Goal: Transaction & Acquisition: Purchase product/service

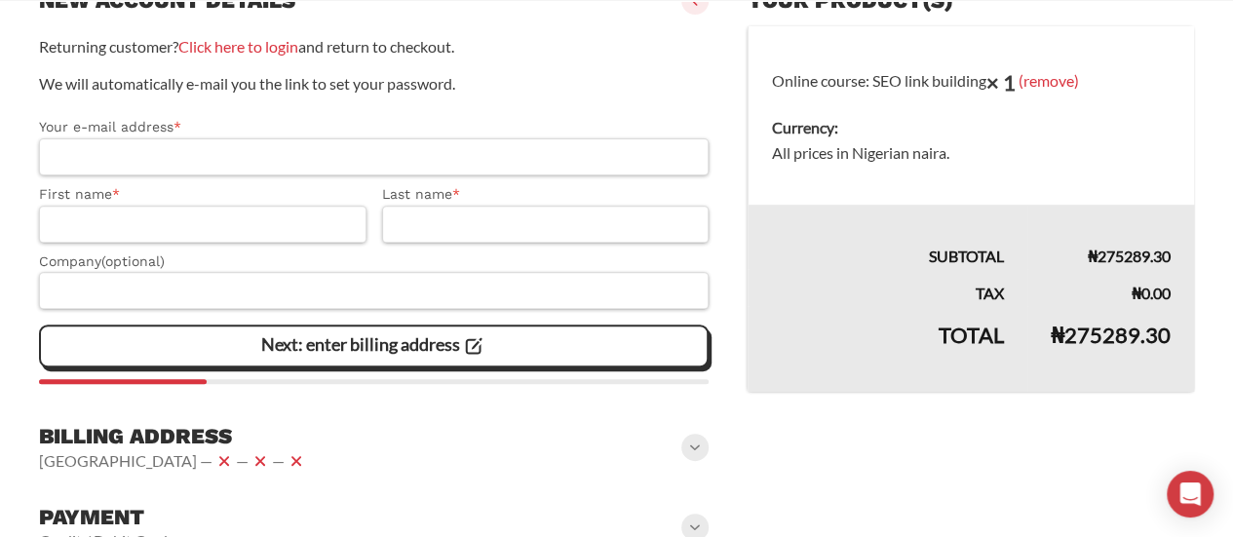
scroll to position [283, 0]
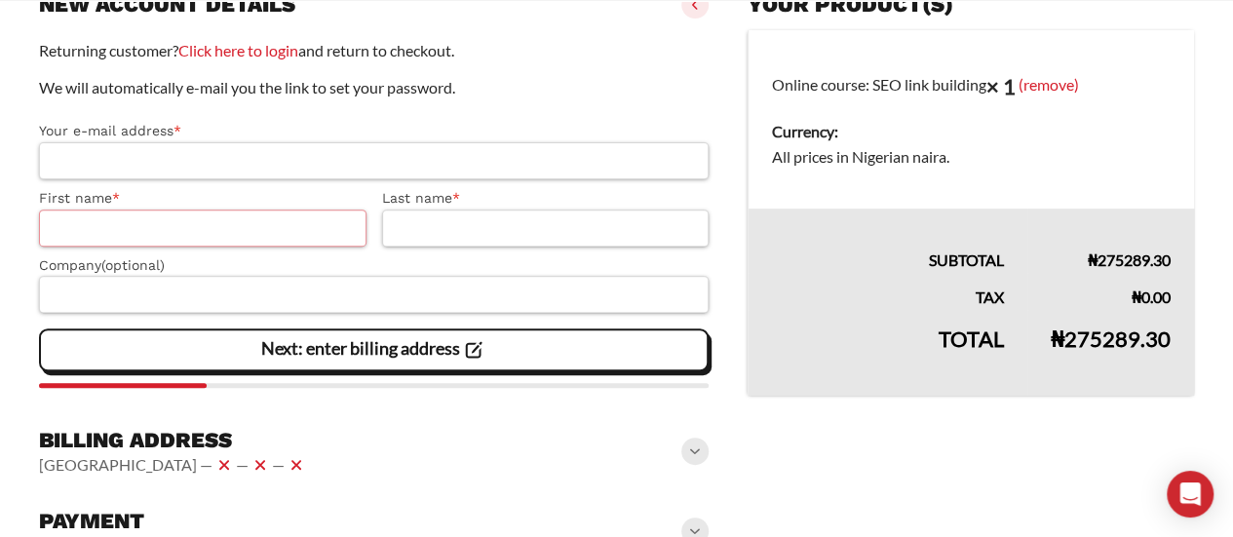
click at [192, 226] on input "First name *" at bounding box center [203, 228] width 328 height 37
click at [335, 132] on label "Your e-mail address *" at bounding box center [374, 131] width 670 height 22
click at [335, 142] on input "Your e-mail address *" at bounding box center [374, 160] width 670 height 37
click at [222, 237] on input "First name *" at bounding box center [203, 228] width 328 height 37
click at [225, 236] on input "First name *" at bounding box center [203, 228] width 328 height 37
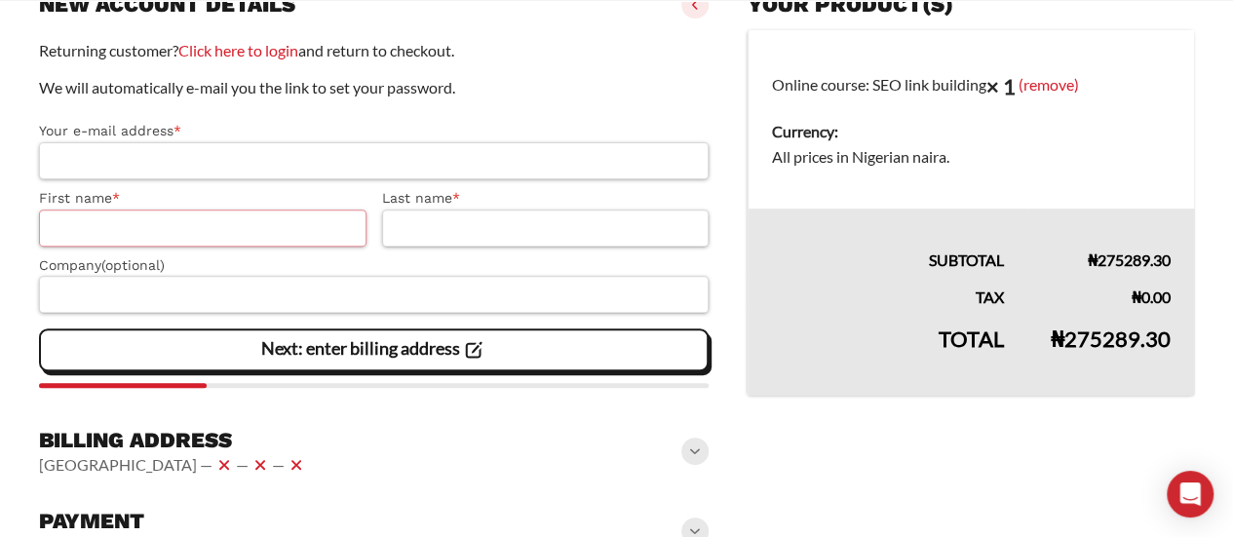
click at [222, 237] on input "First name *" at bounding box center [203, 228] width 328 height 37
click at [138, 223] on input "First name *" at bounding box center [203, 228] width 328 height 37
type input "*"
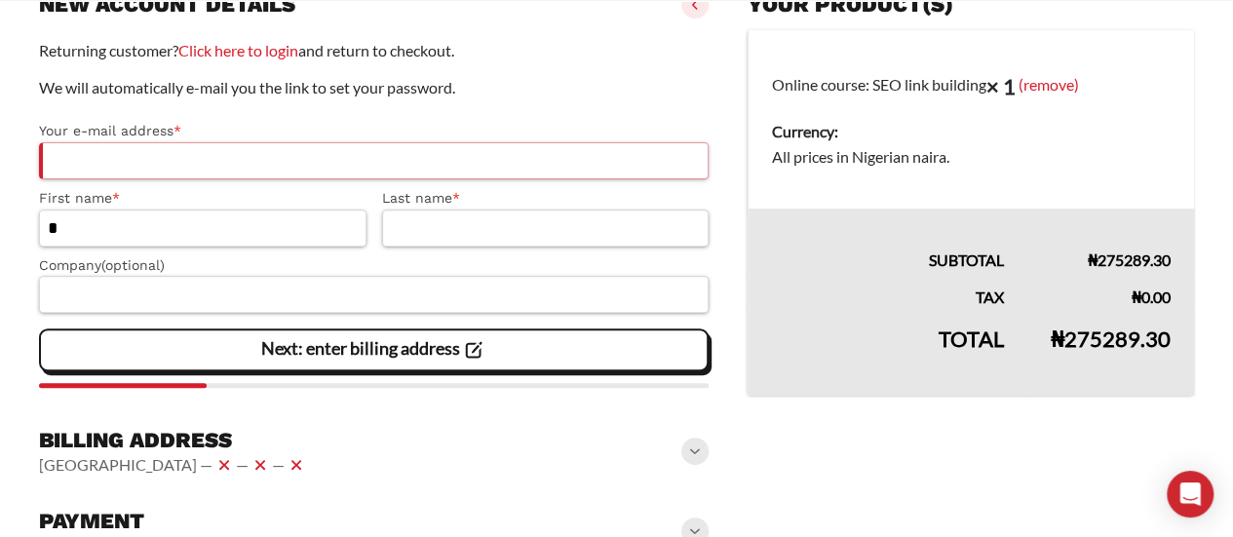
click at [156, 170] on input "Your e-mail address *" at bounding box center [374, 160] width 670 height 37
drag, startPoint x: 47, startPoint y: 159, endPoint x: 350, endPoint y: 153, distance: 303.2
click at [350, 153] on input "**********" at bounding box center [374, 160] width 670 height 37
type input "**********"
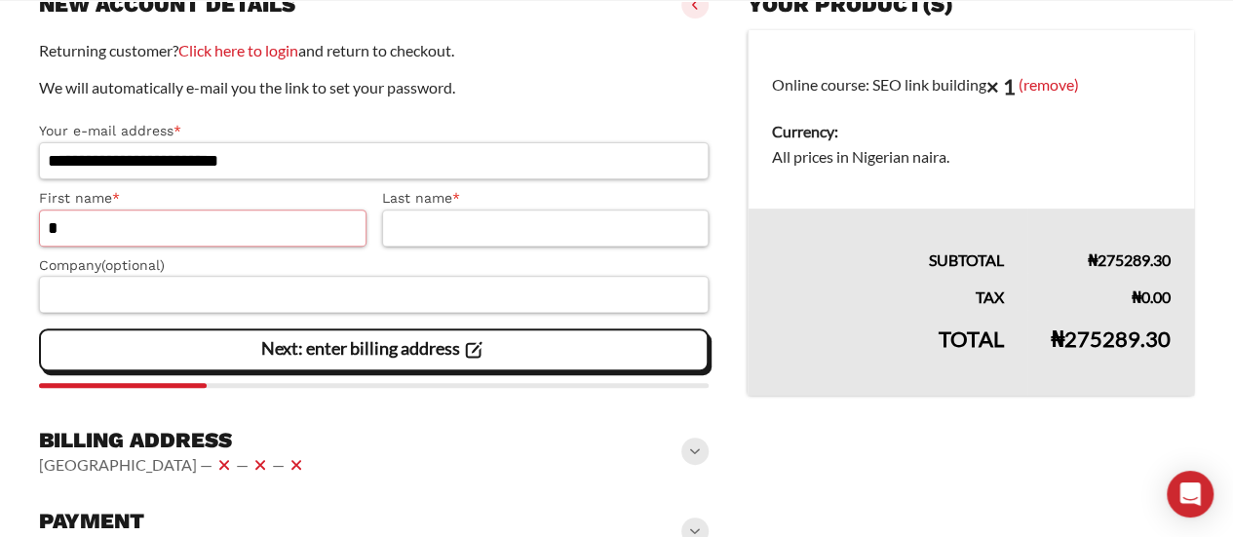
click at [175, 227] on input "*" at bounding box center [203, 228] width 328 height 37
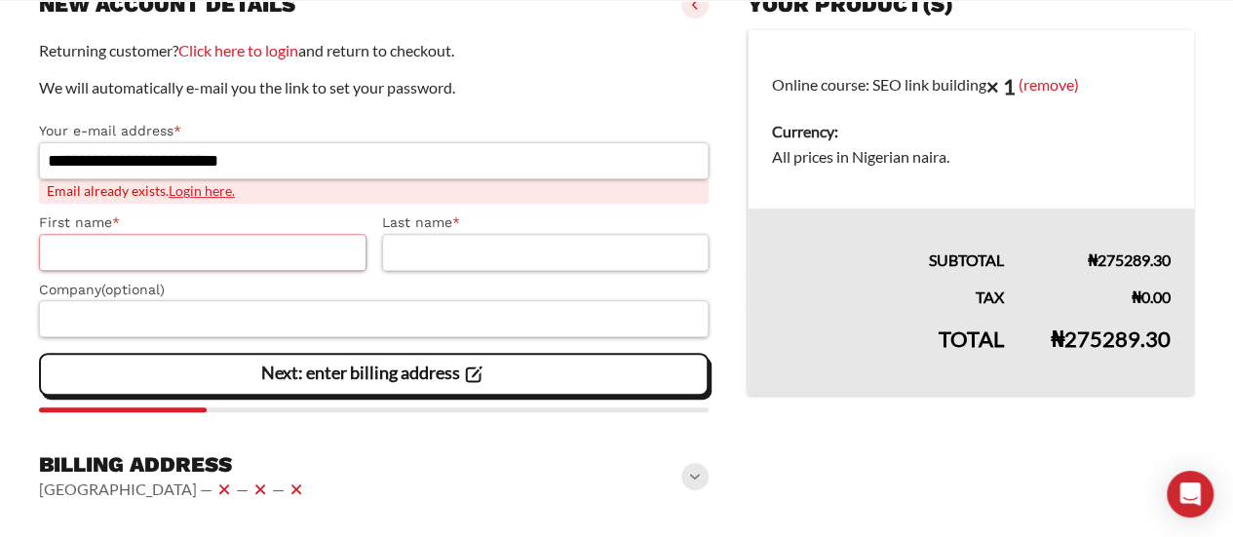
click at [172, 249] on input "First name *" at bounding box center [203, 252] width 328 height 37
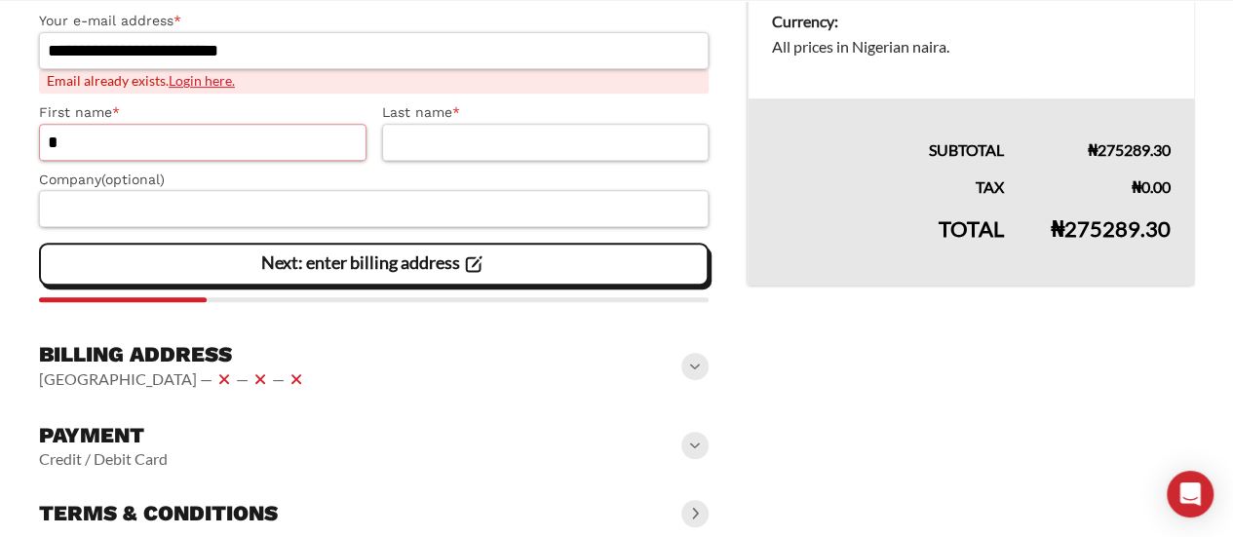
scroll to position [433, 0]
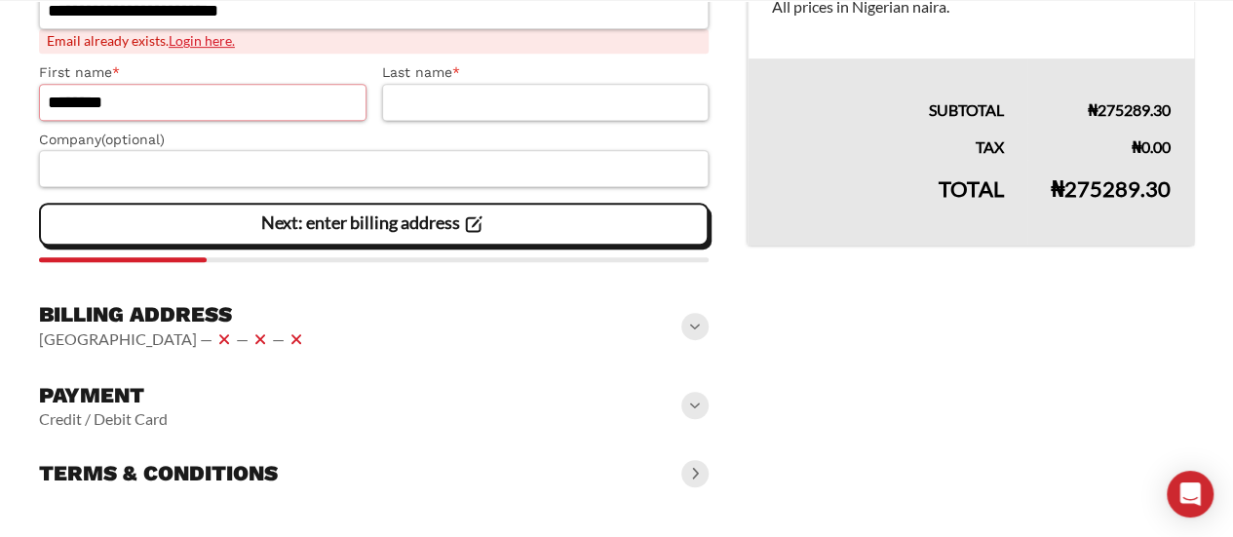
type input "********"
click at [441, 106] on input "Last name *" at bounding box center [546, 102] width 328 height 37
type input "*****"
click at [689, 325] on span at bounding box center [694, 326] width 27 height 27
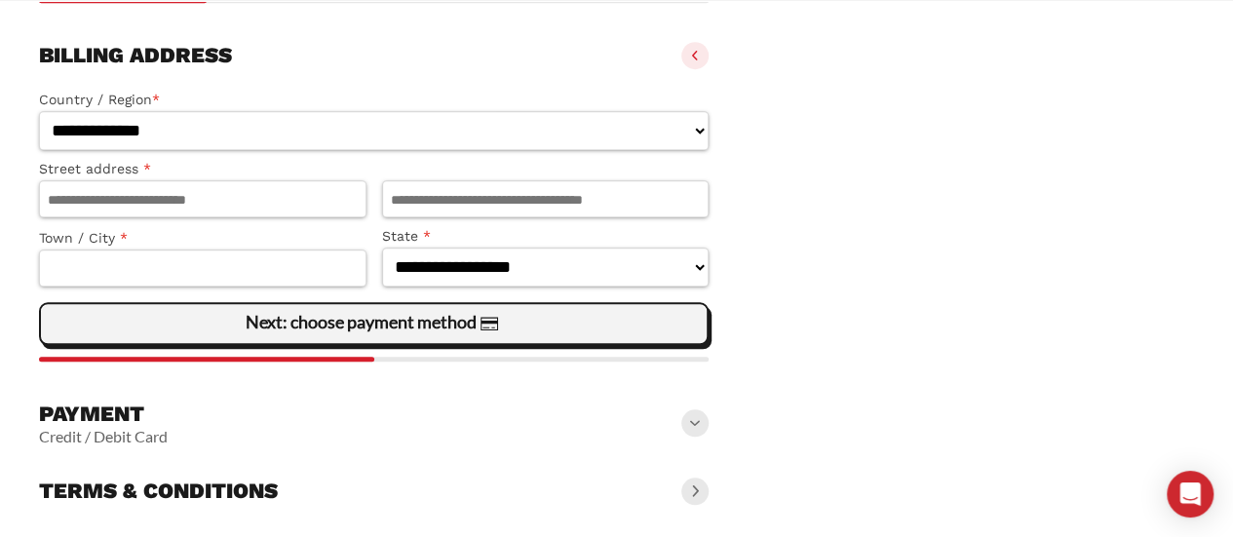
scroll to position [703, 0]
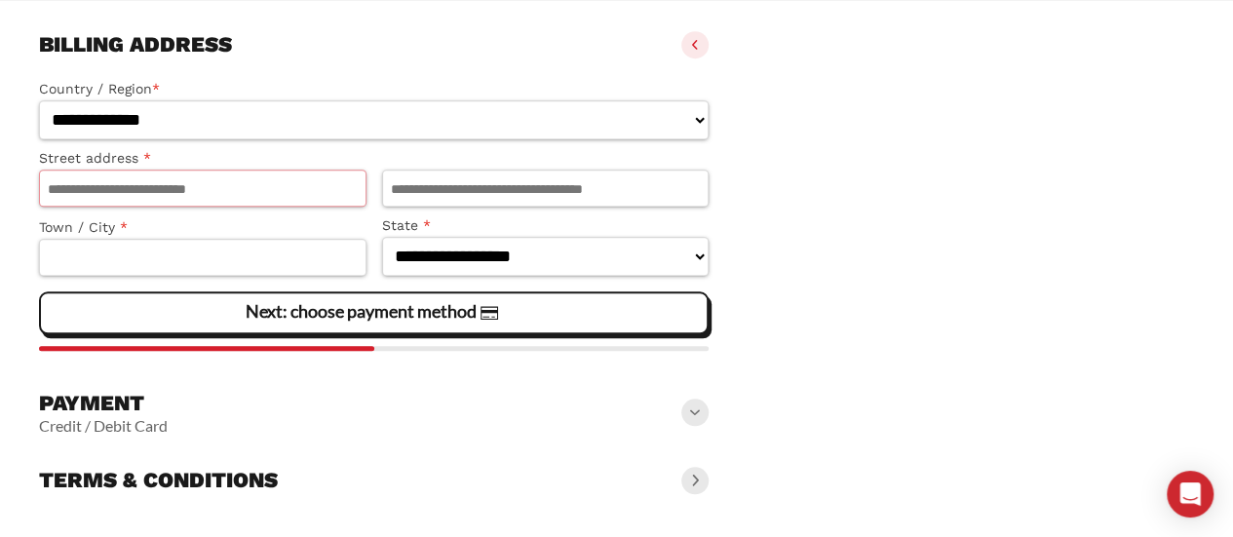
click at [277, 184] on input "Street address *" at bounding box center [203, 188] width 328 height 37
type input "**********"
click at [503, 187] on input "Apartment, suite, unit, etc. (optional)" at bounding box center [546, 188] width 328 height 37
click at [207, 268] on input "Town / City *" at bounding box center [203, 257] width 328 height 37
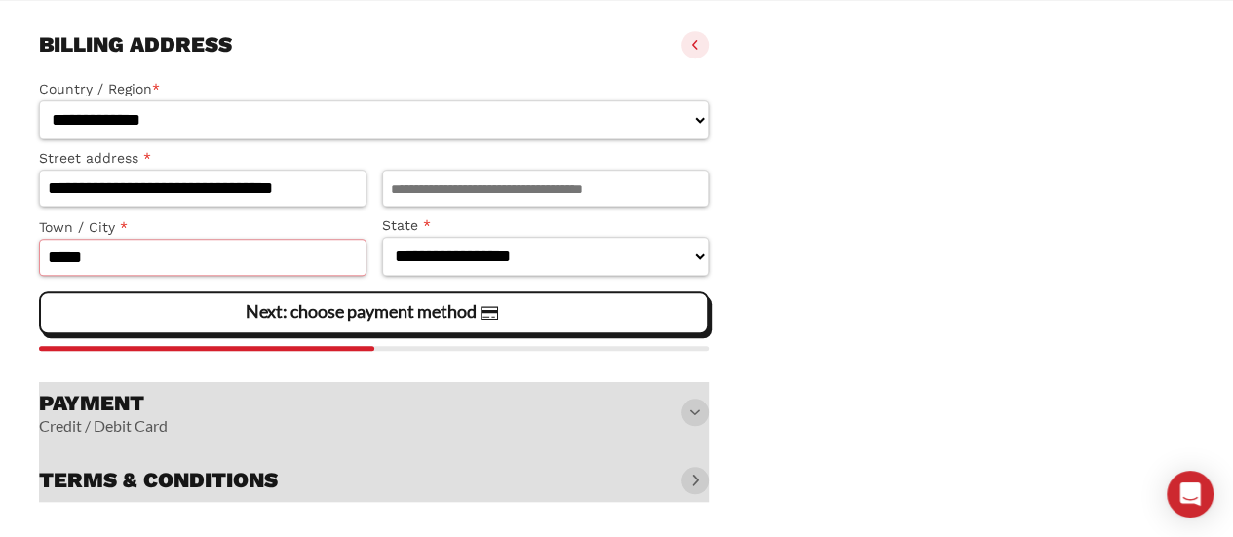
type input "*****"
click at [439, 261] on select "**********" at bounding box center [546, 257] width 328 height 40
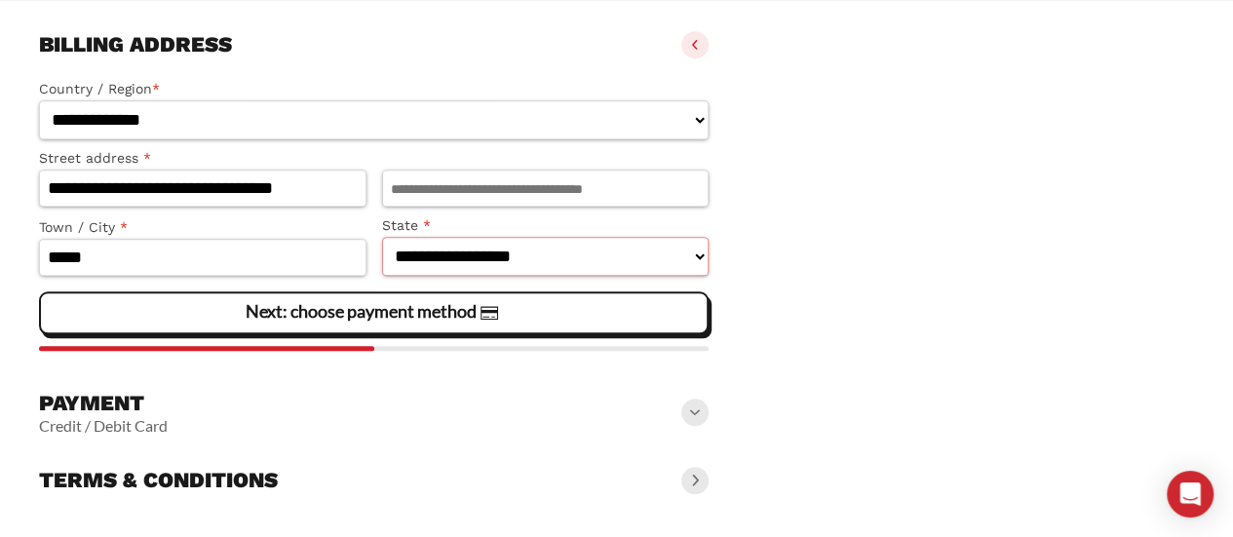
select select "**"
click at [382, 237] on select "**********" at bounding box center [546, 257] width 328 height 40
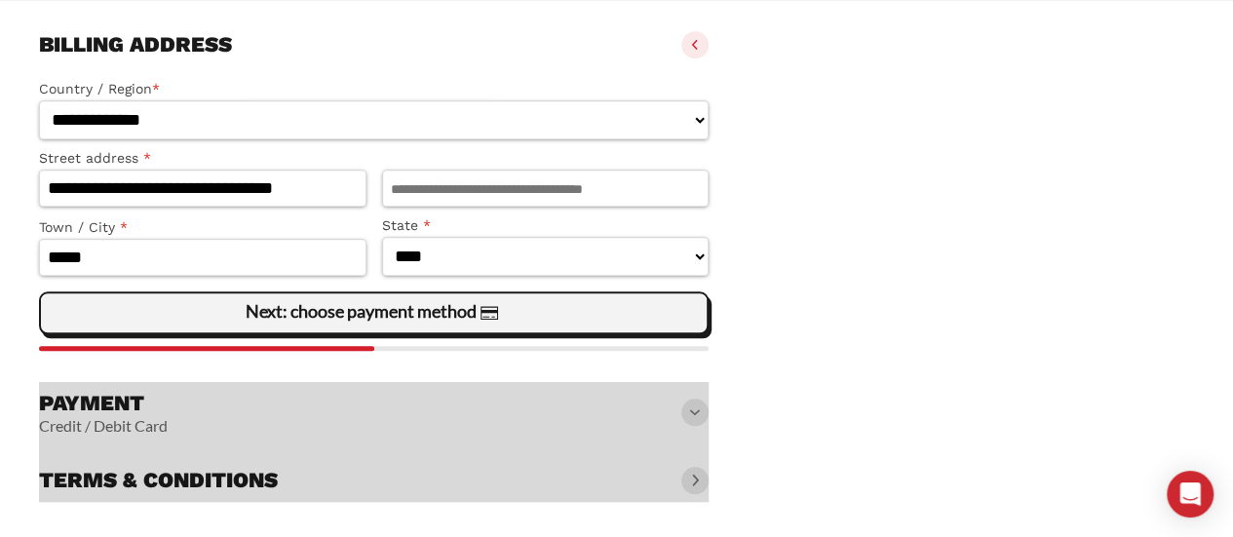
click at [0, 0] on slot "Next: choose payment method" at bounding box center [0, 0] width 0 height 0
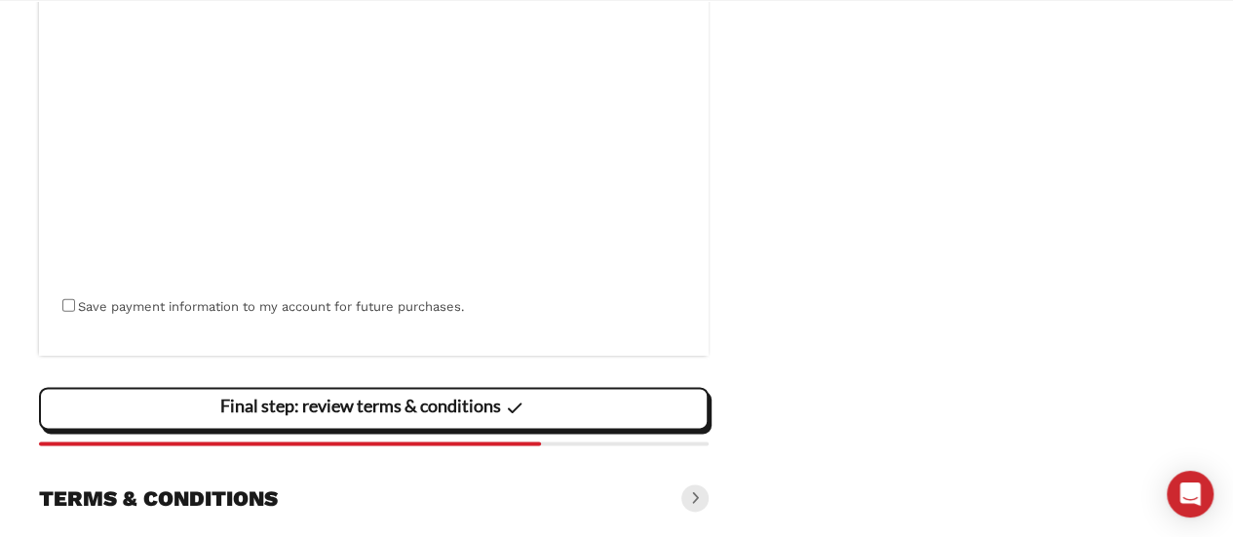
scroll to position [1072, 0]
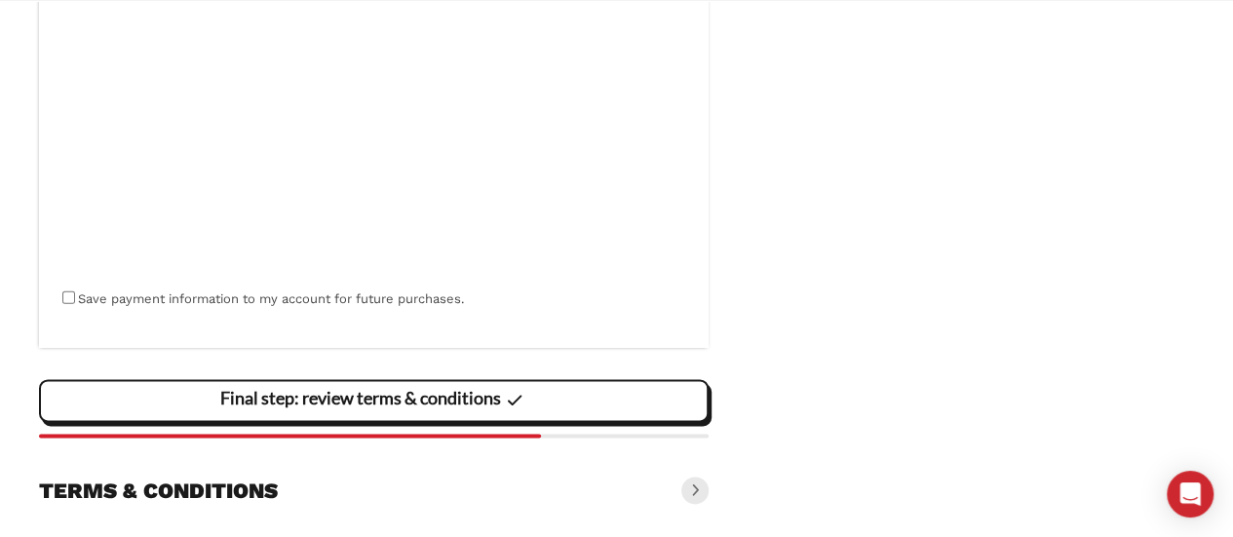
click at [0, 0] on slot "Final step: review terms & conditions" at bounding box center [0, 0] width 0 height 0
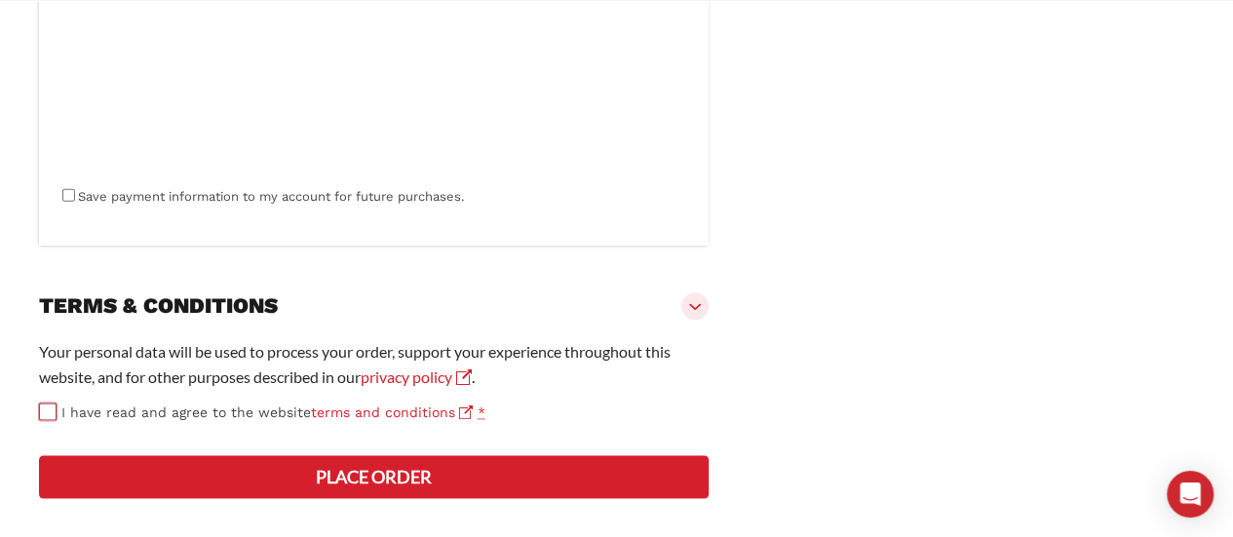
scroll to position [1244, 0]
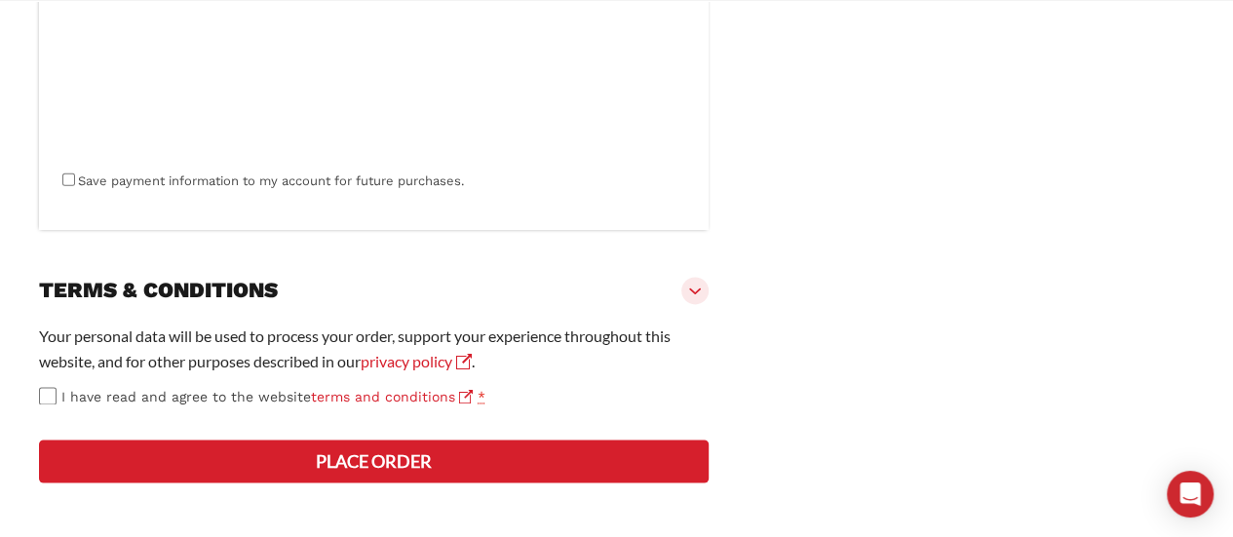
click at [187, 467] on button "Place order" at bounding box center [374, 461] width 670 height 43
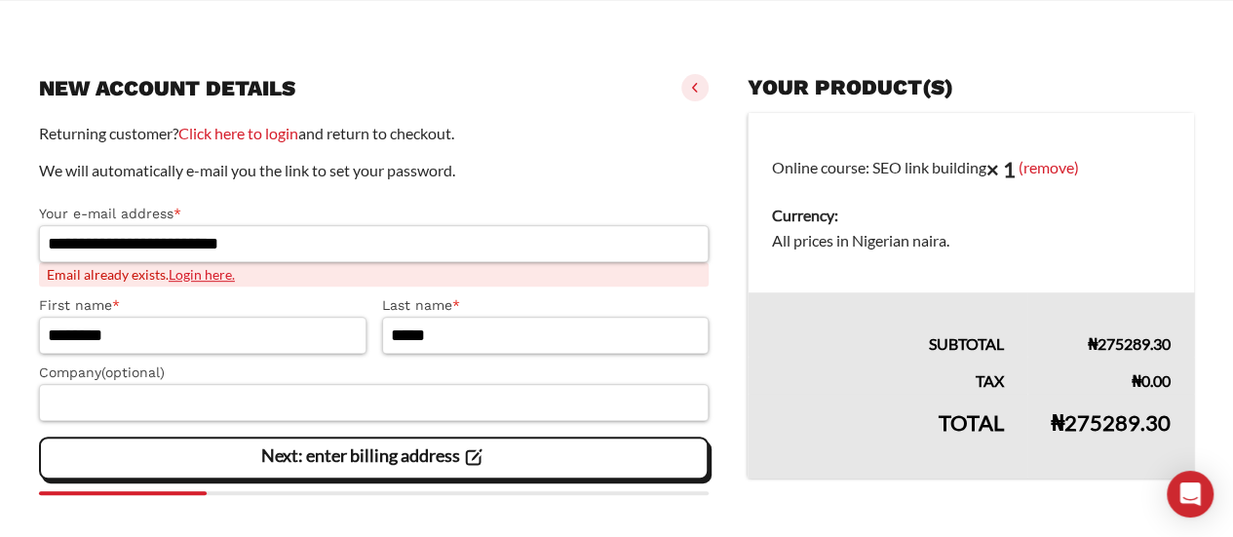
scroll to position [309, 0]
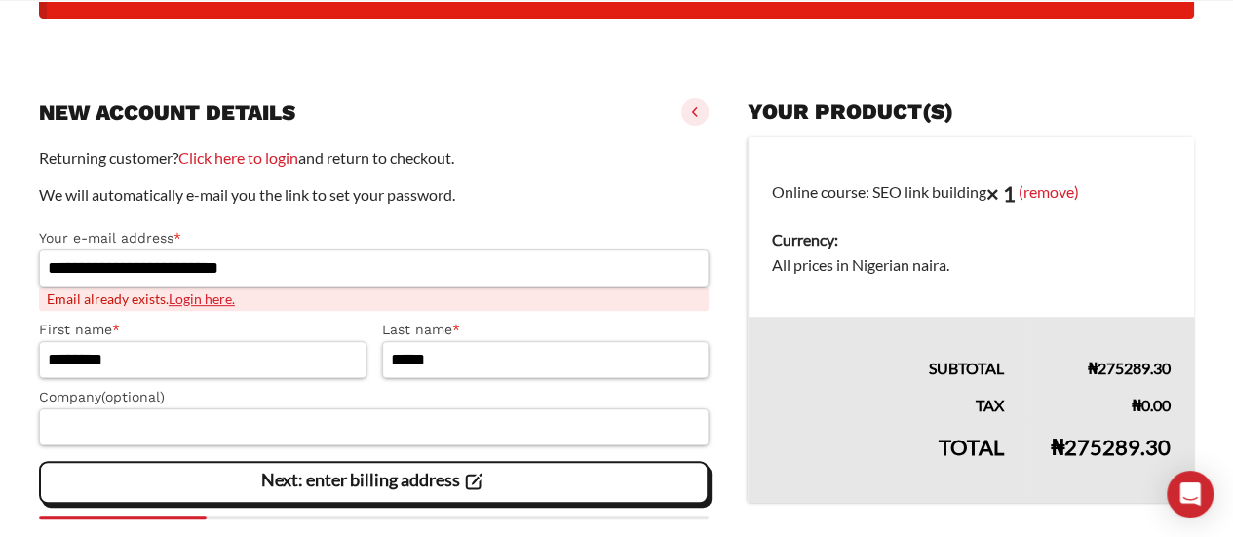
click at [205, 304] on link "Login here." at bounding box center [202, 298] width 66 height 17
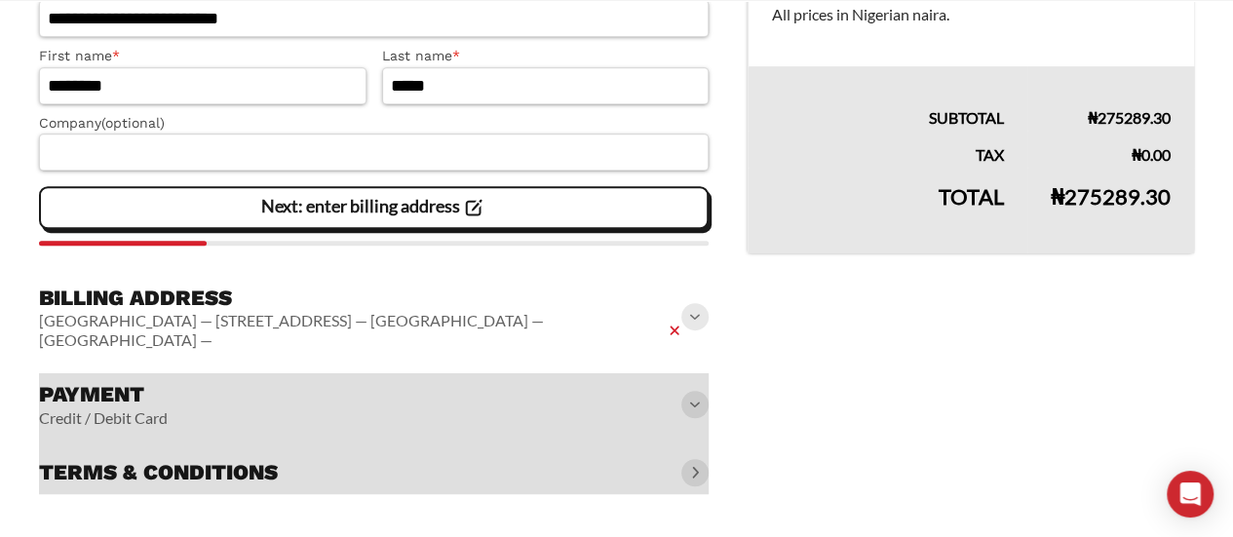
scroll to position [408, 0]
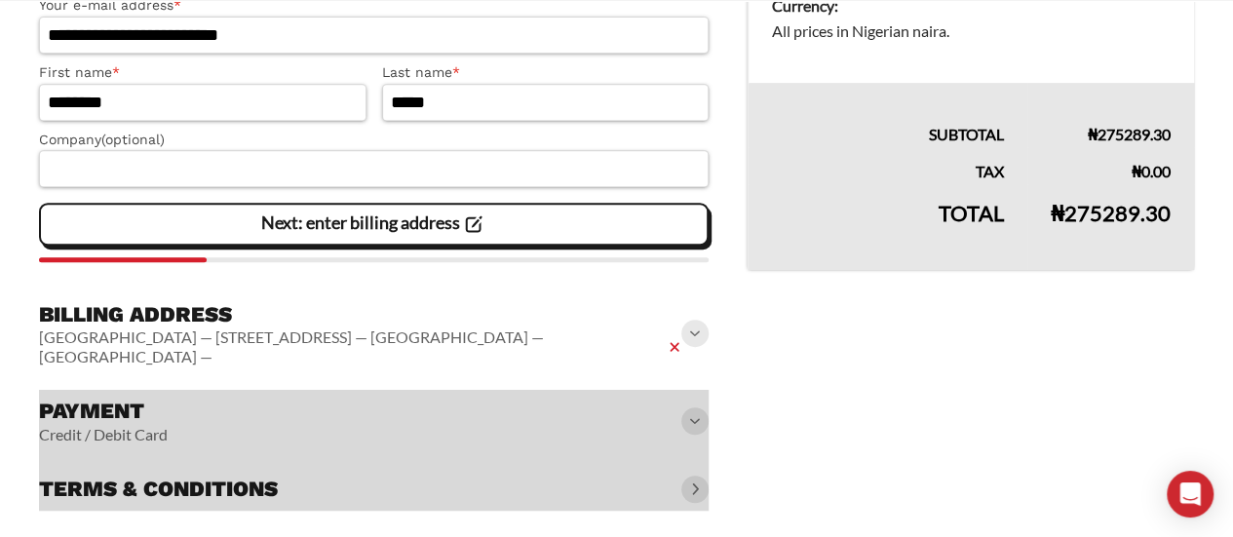
click at [124, 328] on vaadin-horizontal-layout "[GEOGRAPHIC_DATA] — [STREET_ADDRESS] — [GEOGRAPHIC_DATA] — [GEOGRAPHIC_DATA] —" at bounding box center [362, 347] width 646 height 39
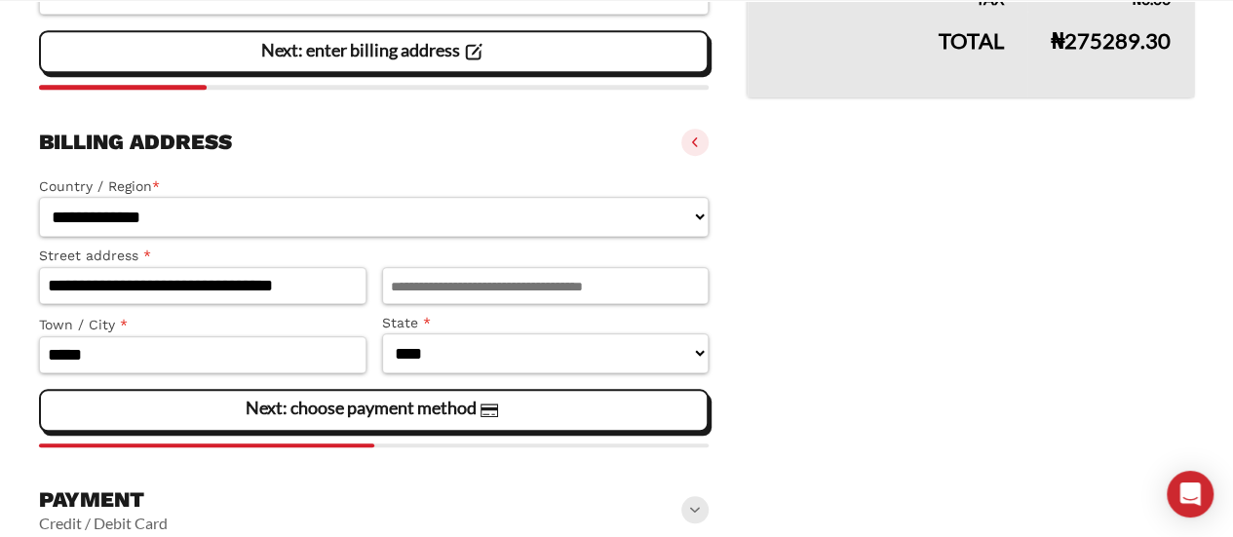
scroll to position [685, 0]
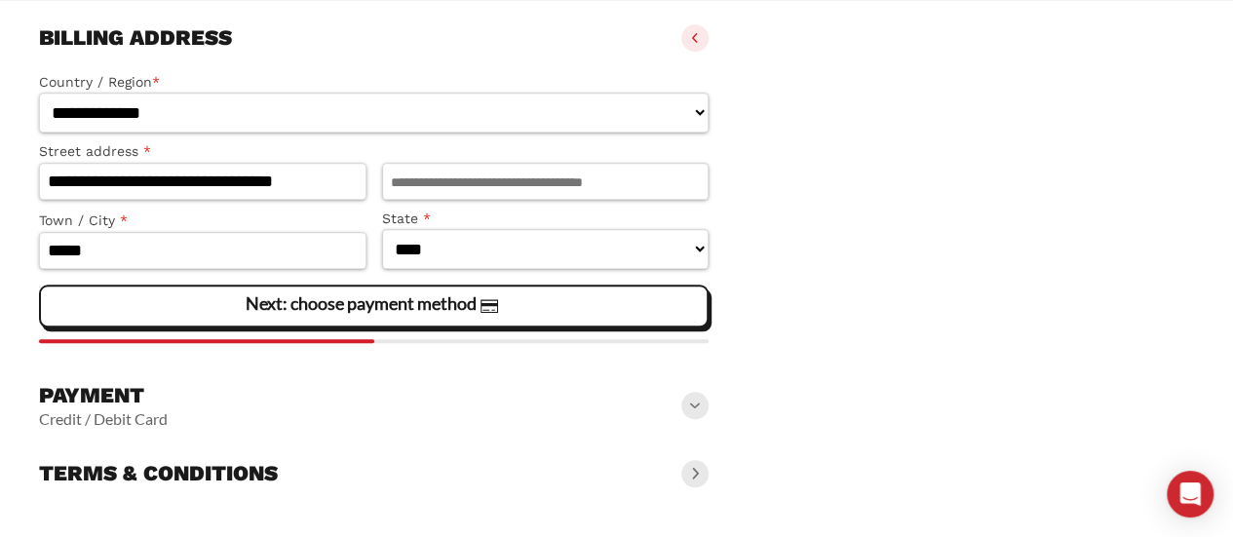
click at [116, 310] on div "Next: choose payment method" at bounding box center [374, 306] width 644 height 39
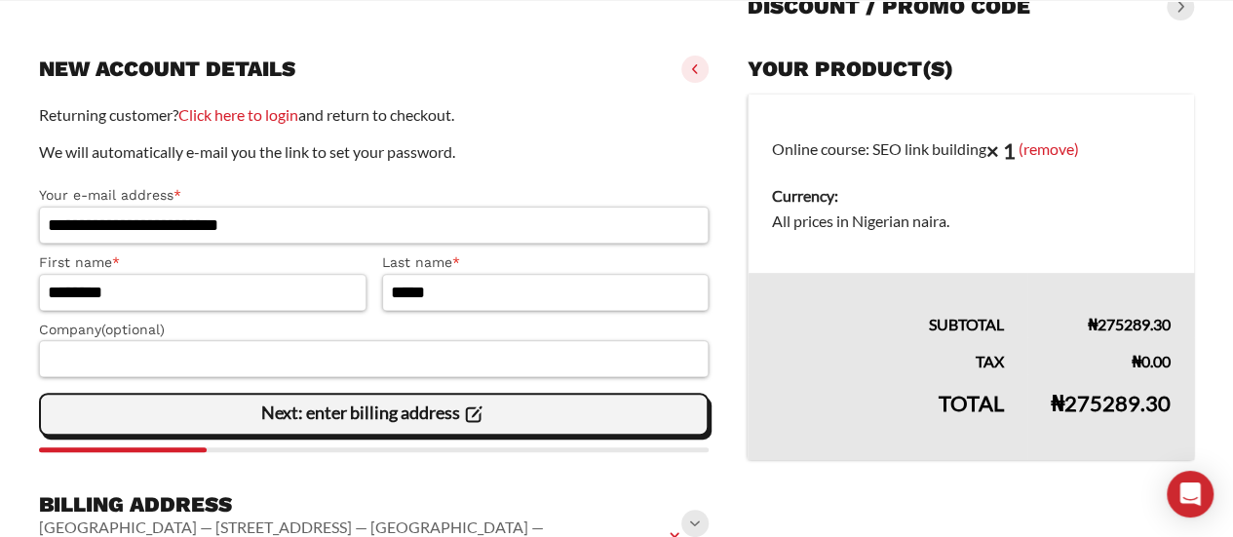
scroll to position [217, 0]
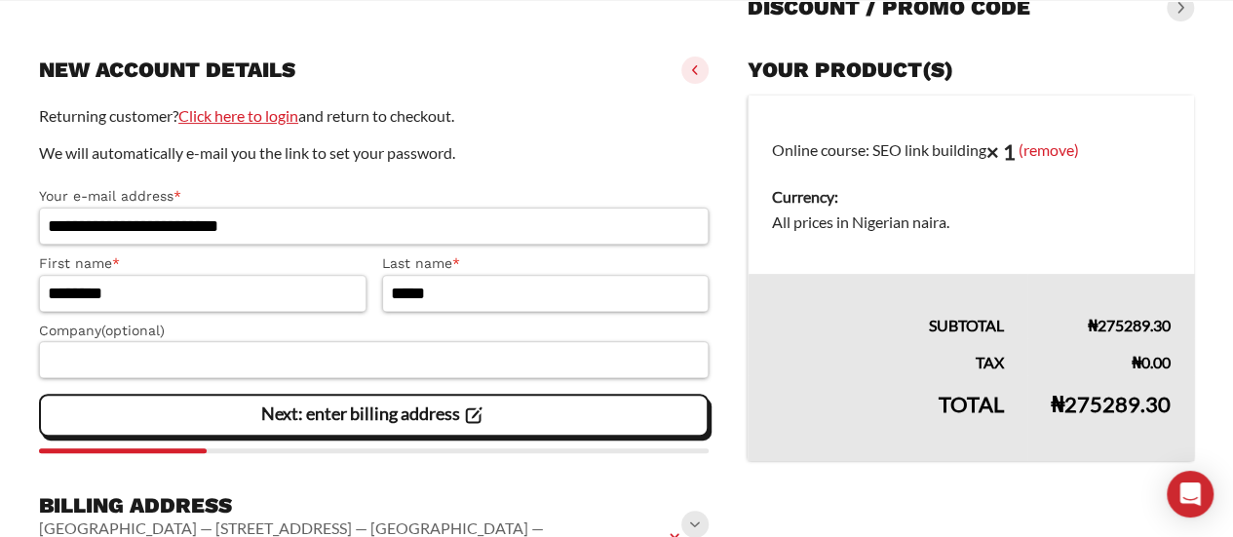
click at [268, 110] on link "Click here to login" at bounding box center [238, 115] width 120 height 19
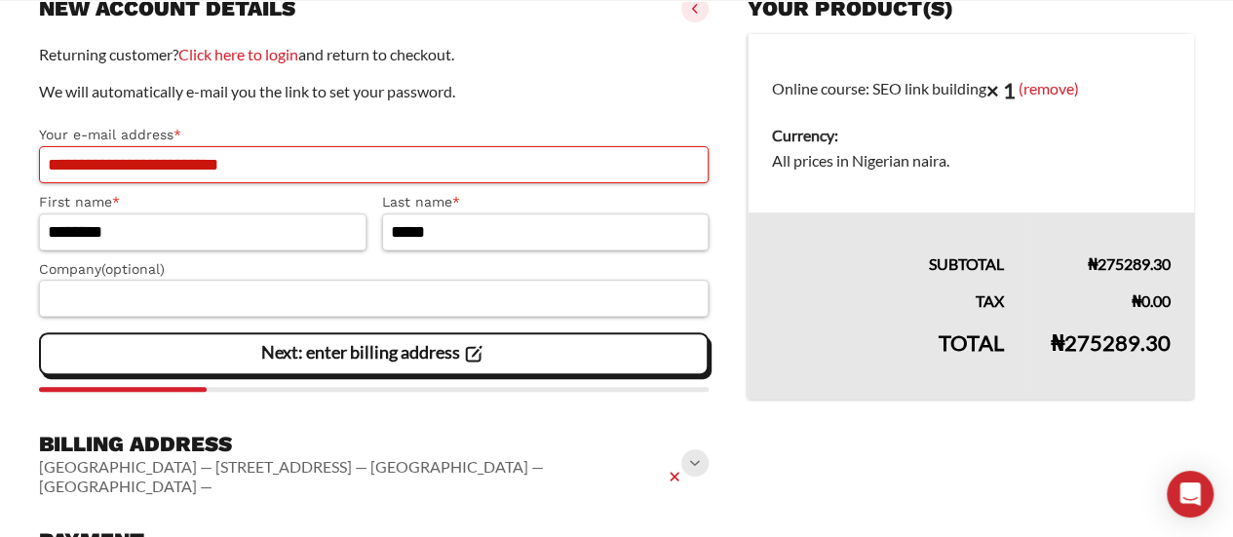
scroll to position [278, 0]
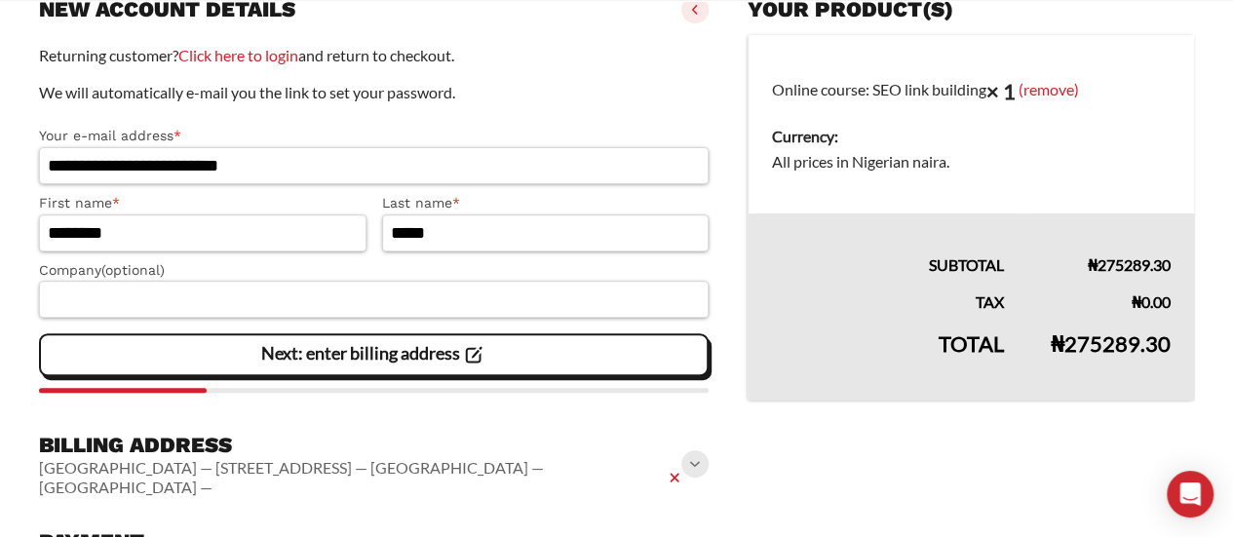
click at [0, 0] on slot "Nigeria — 15B Banjoko Street, Ifako Gbagada — Lagos — Lagos —" at bounding box center [0, 0] width 0 height 0
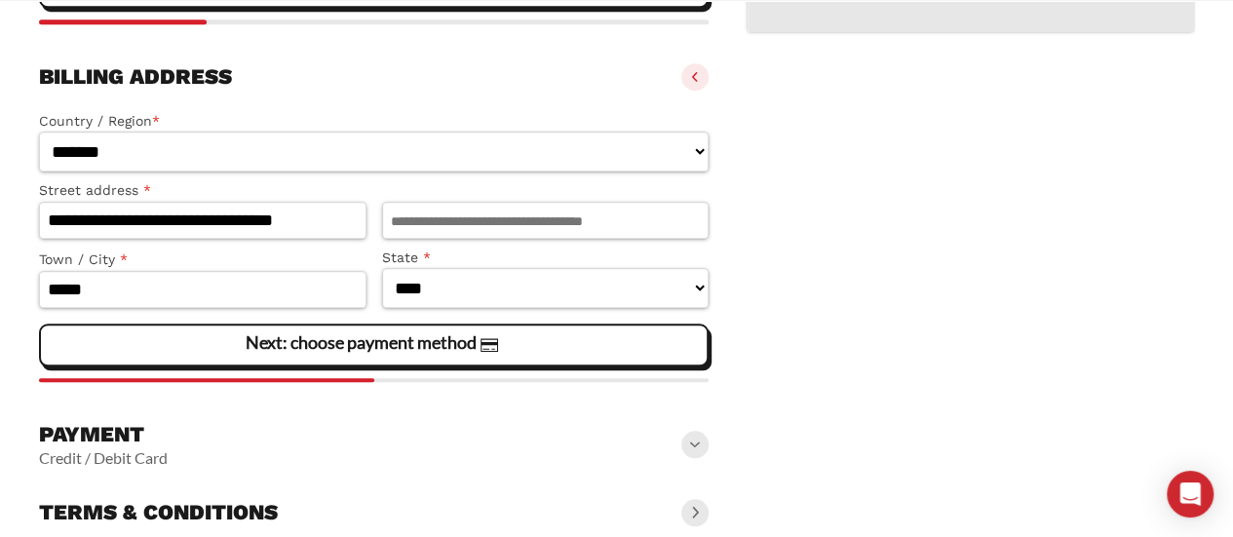
scroll to position [685, 0]
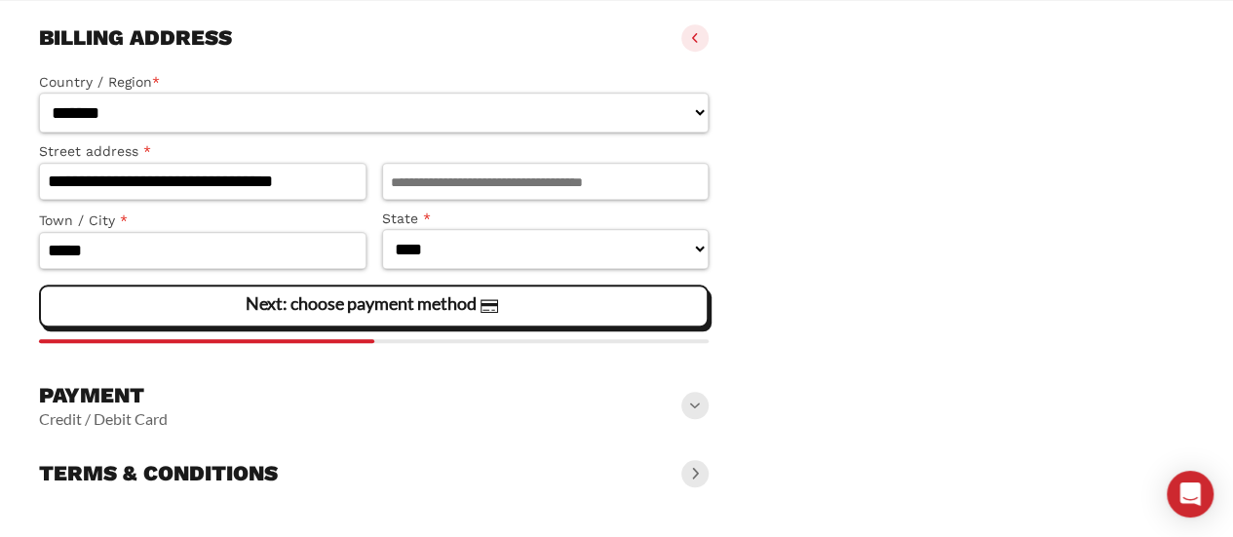
click at [0, 0] on slot "Credit / Debit Card" at bounding box center [0, 0] width 0 height 0
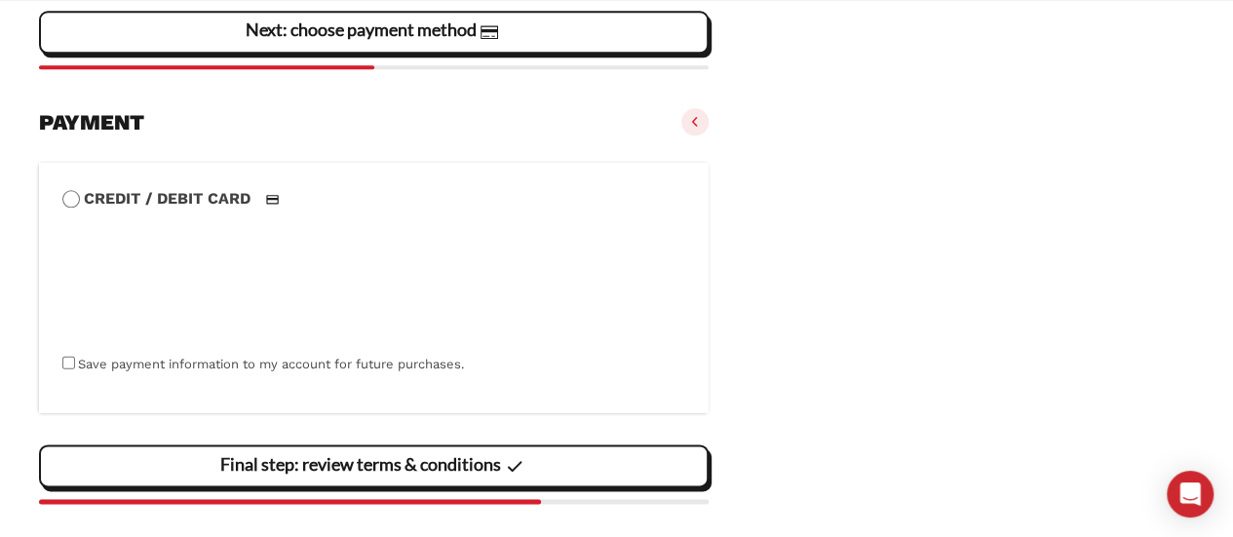
scroll to position [973, 0]
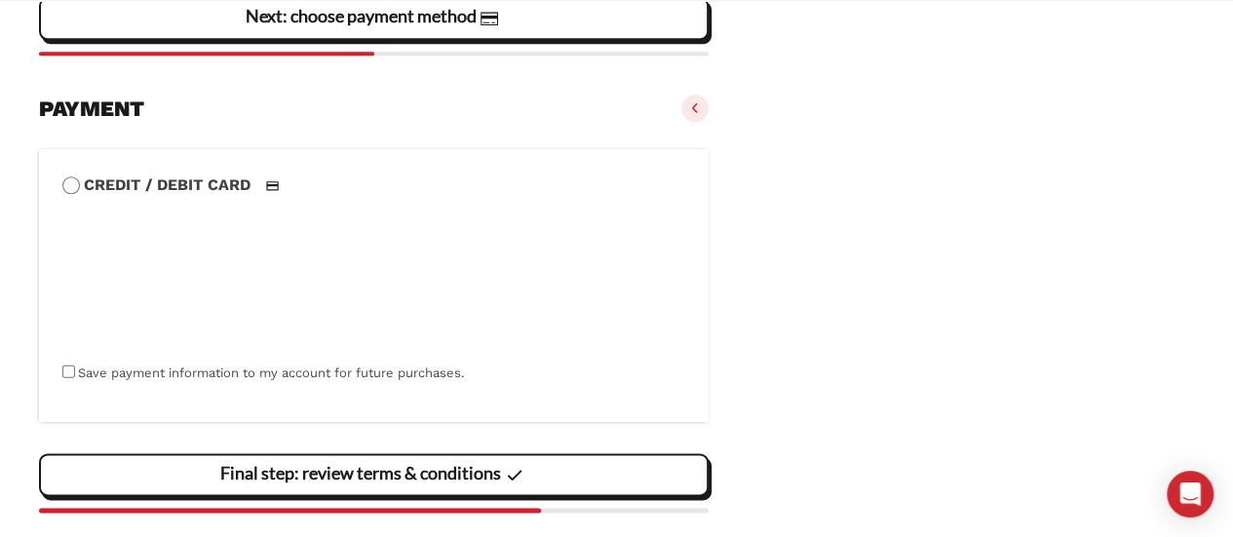
click at [337, 498] on section "Credit / Debit Card Save payment information to my account for future purchases…" at bounding box center [374, 329] width 670 height 398
click at [244, 188] on label "Credit / Debit Card" at bounding box center [373, 185] width 623 height 25
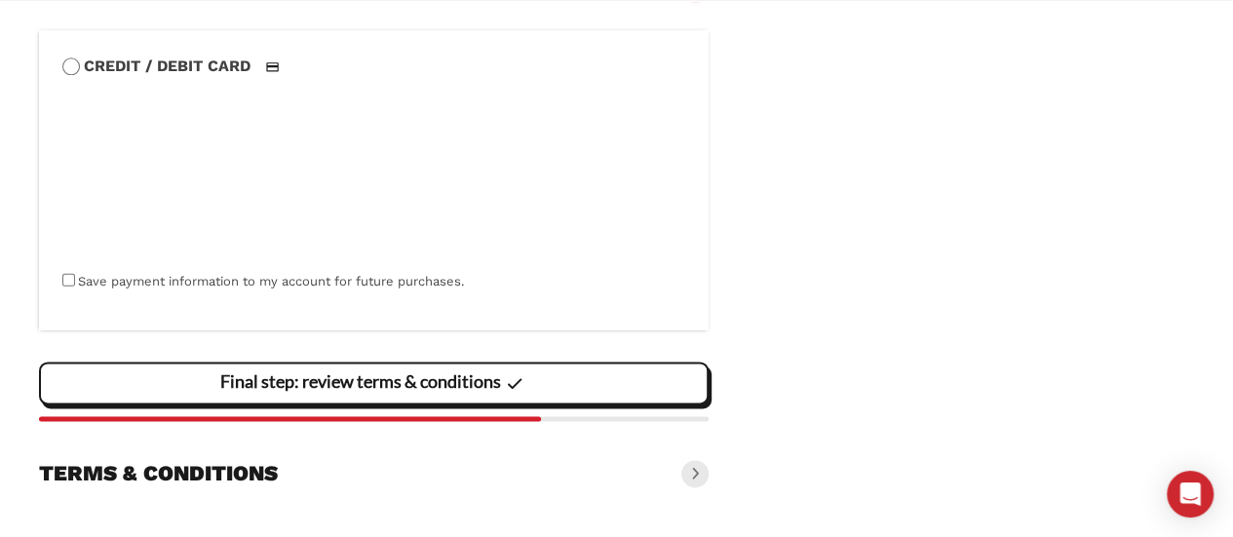
scroll to position [1092, 0]
click at [535, 385] on div "Final step: review terms & conditions" at bounding box center [374, 383] width 644 height 39
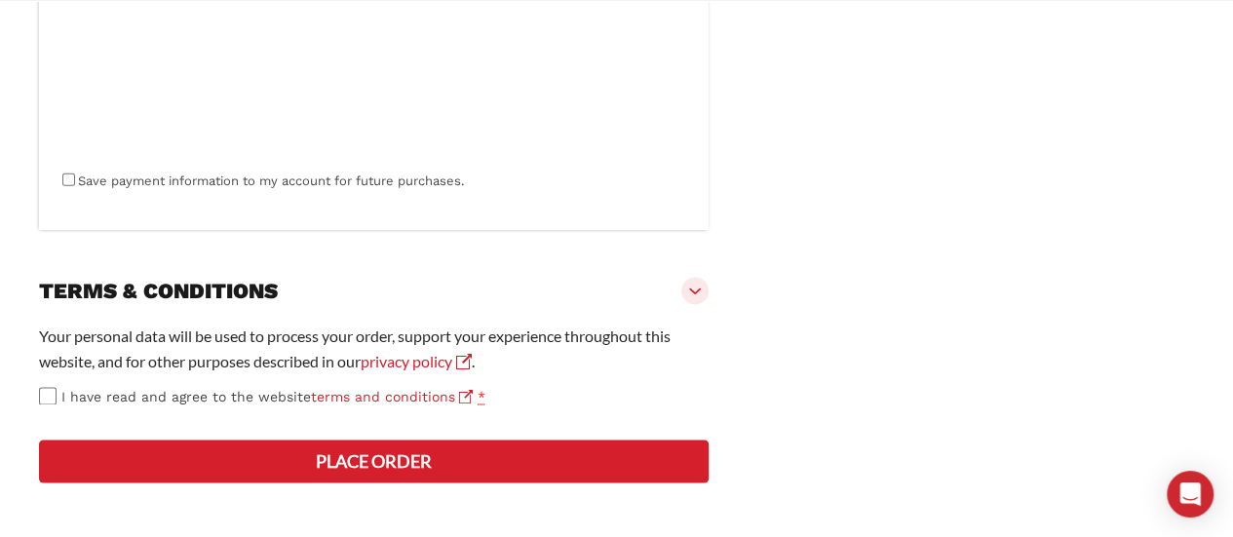
scroll to position [1262, 0]
click at [256, 483] on div "Your personal data will be used to process your order, support your experience …" at bounding box center [374, 405] width 670 height 163
click at [240, 470] on button "Place order" at bounding box center [374, 461] width 670 height 43
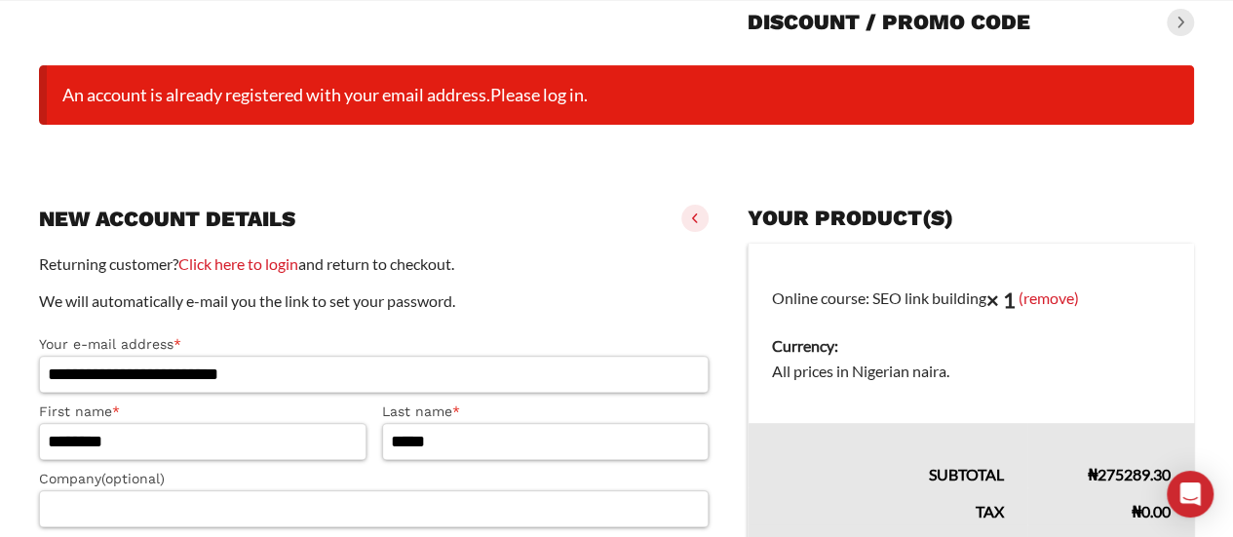
scroll to position [153, 0]
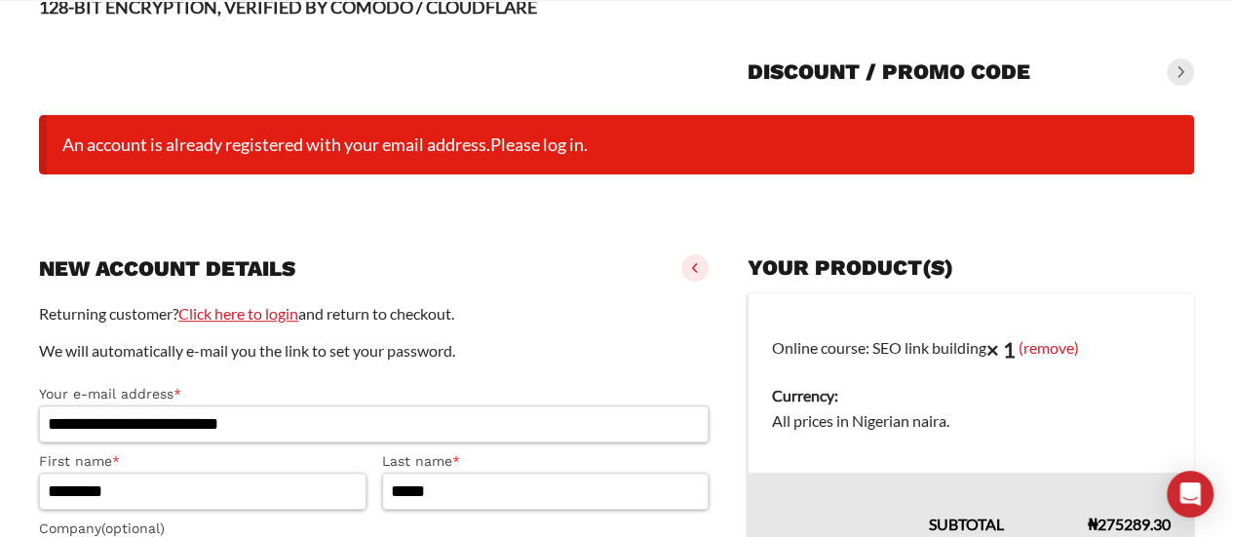
click at [212, 313] on link "Click here to login" at bounding box center [238, 313] width 120 height 19
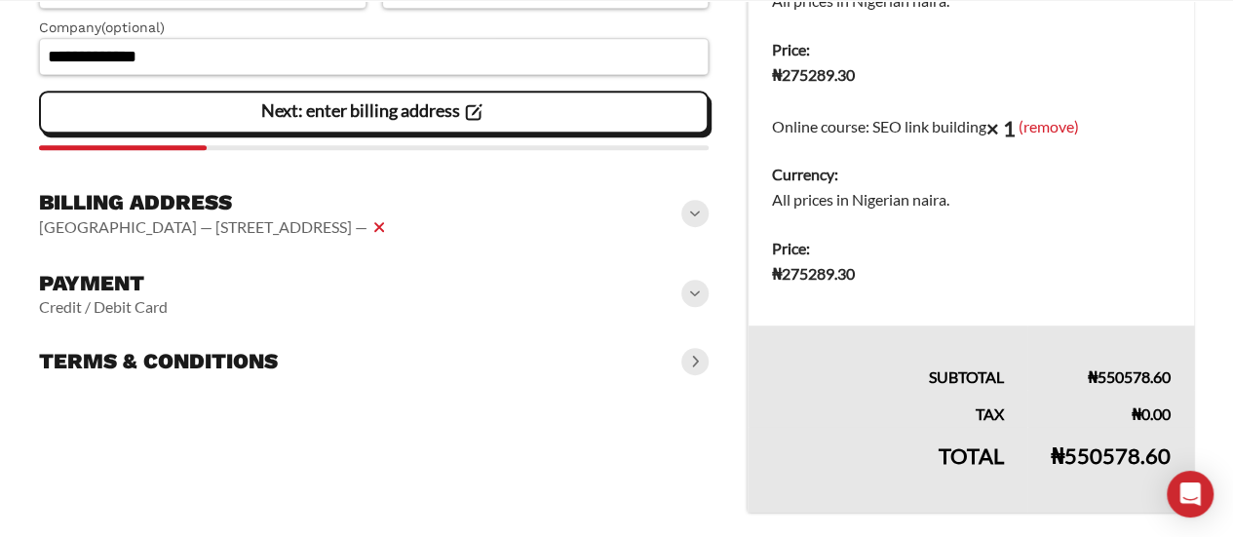
scroll to position [464, 0]
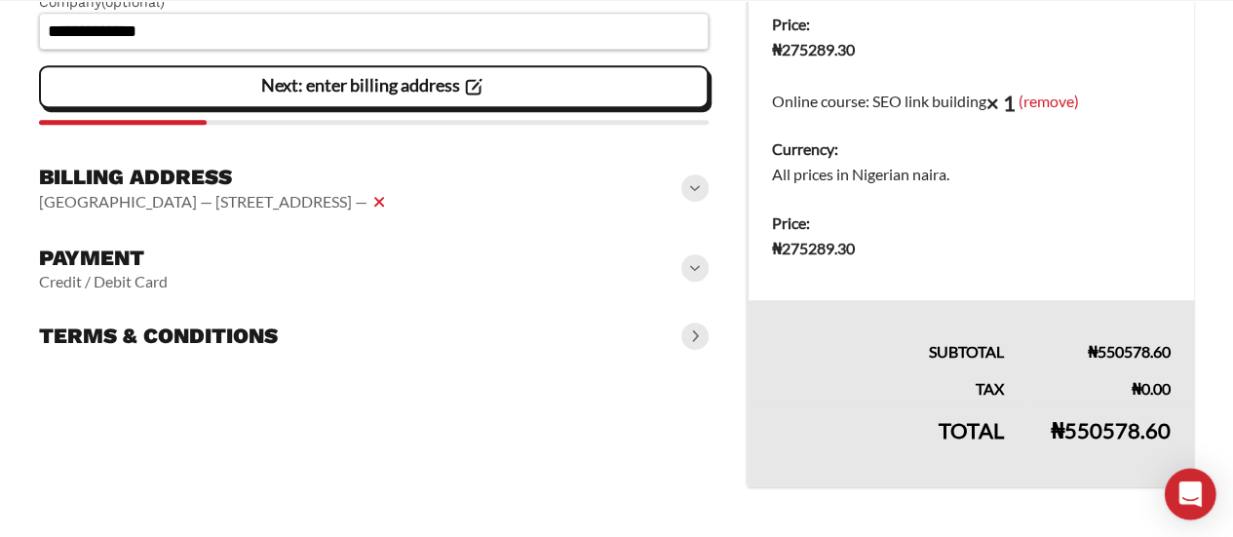
click at [1197, 484] on icon "Open Intercom Messenger" at bounding box center [1189, 494] width 25 height 25
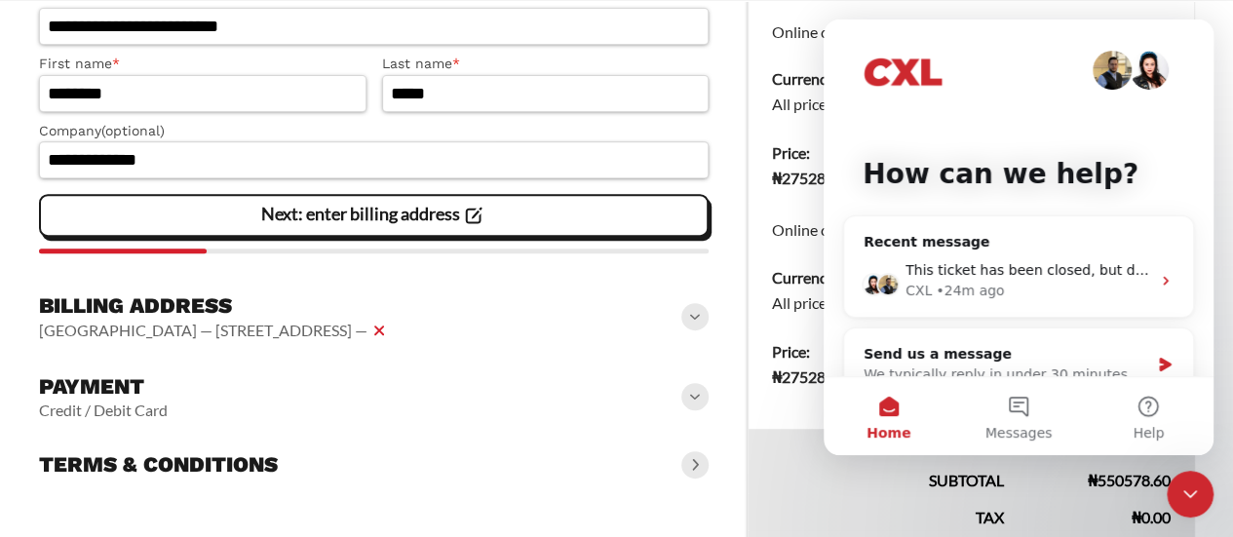
scroll to position [309, 0]
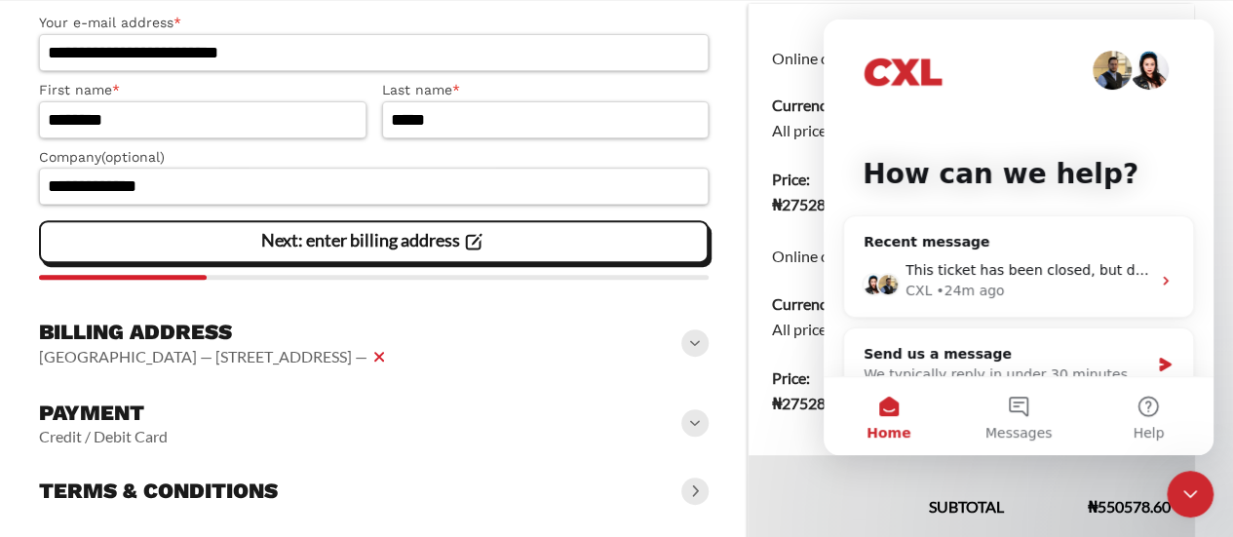
click at [708, 501] on div "Terms & conditions" at bounding box center [374, 491] width 670 height 43
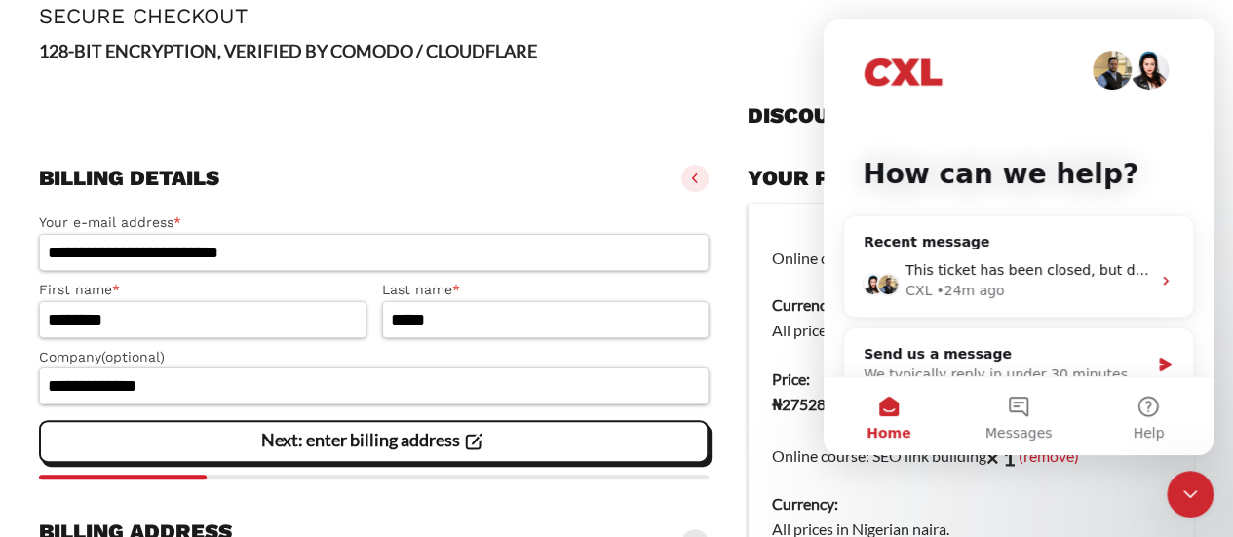
scroll to position [0, 0]
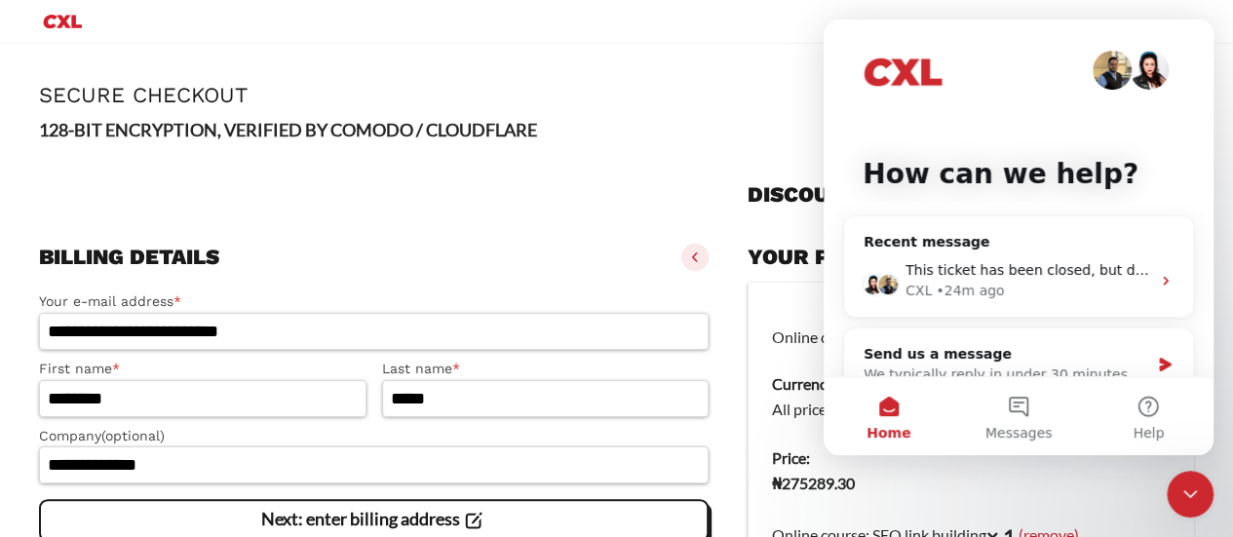
click at [1186, 494] on icon "Close Intercom Messenger" at bounding box center [1190, 494] width 14 height 8
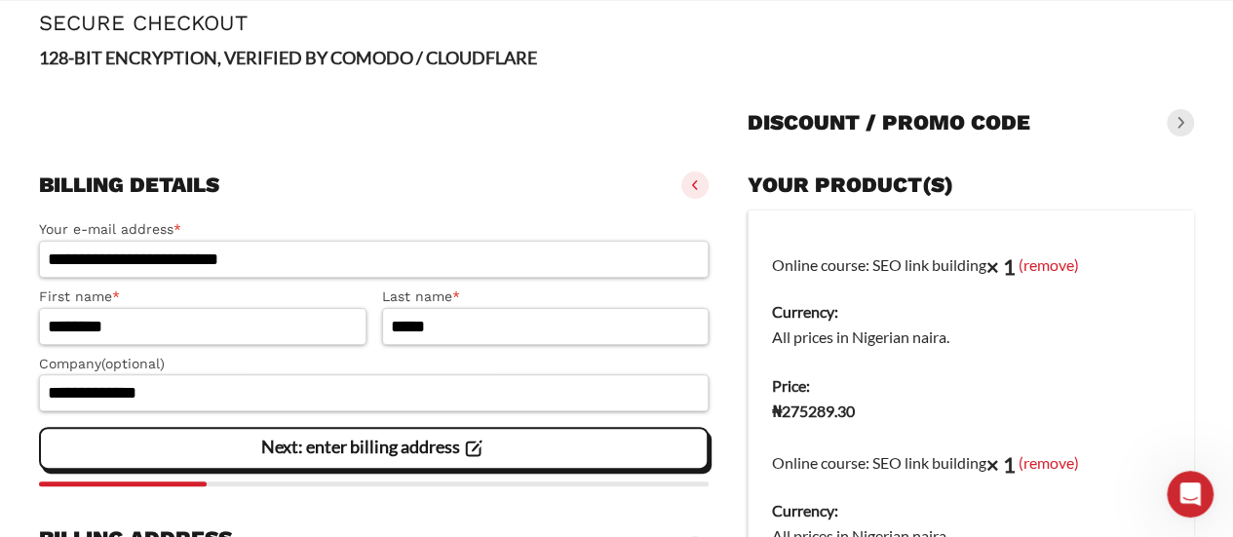
scroll to position [107, 0]
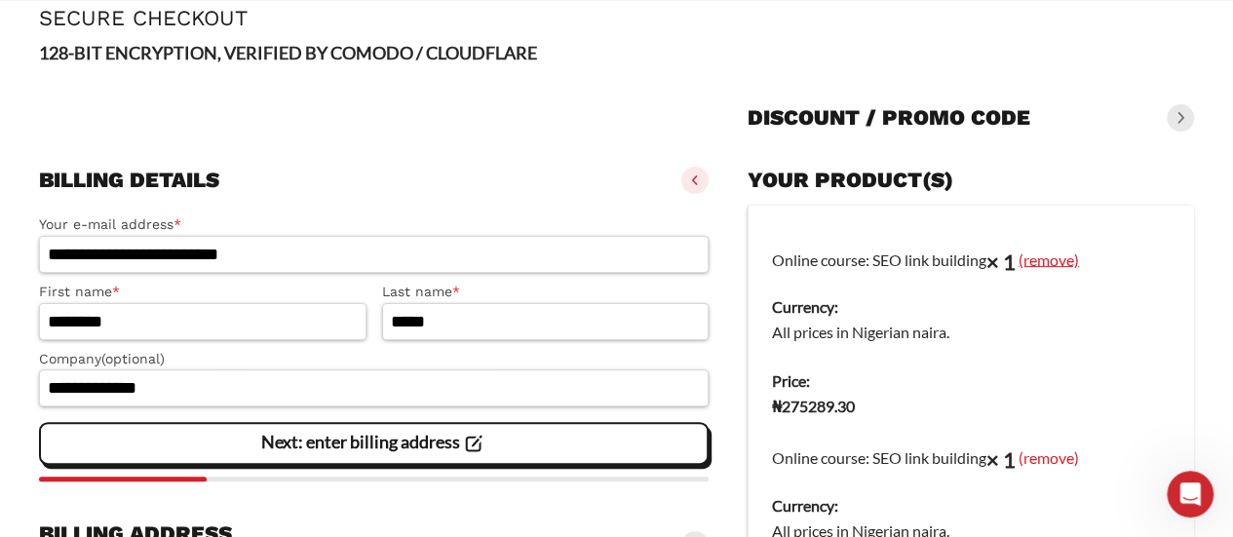
click at [1052, 258] on link "(remove)" at bounding box center [1049, 259] width 60 height 19
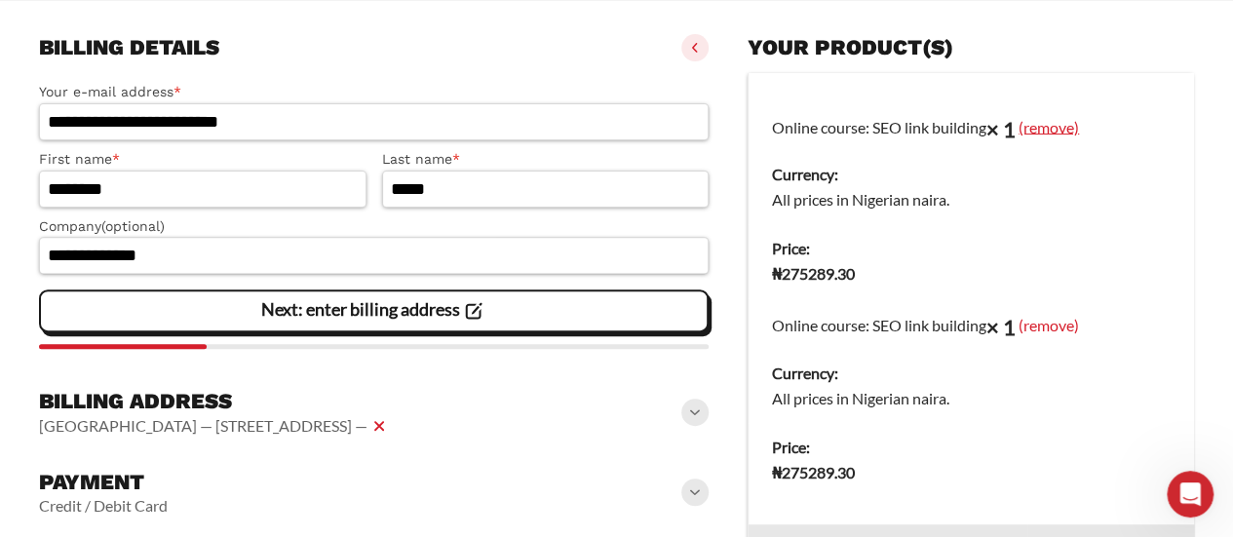
scroll to position [239, 0]
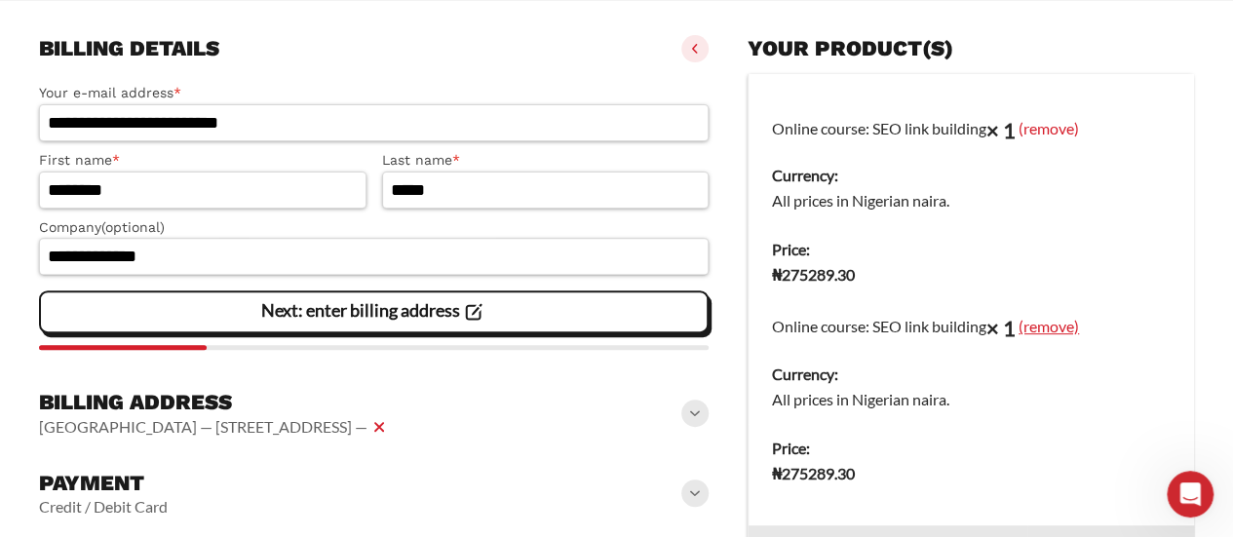
click at [1055, 328] on link "(remove)" at bounding box center [1049, 326] width 60 height 19
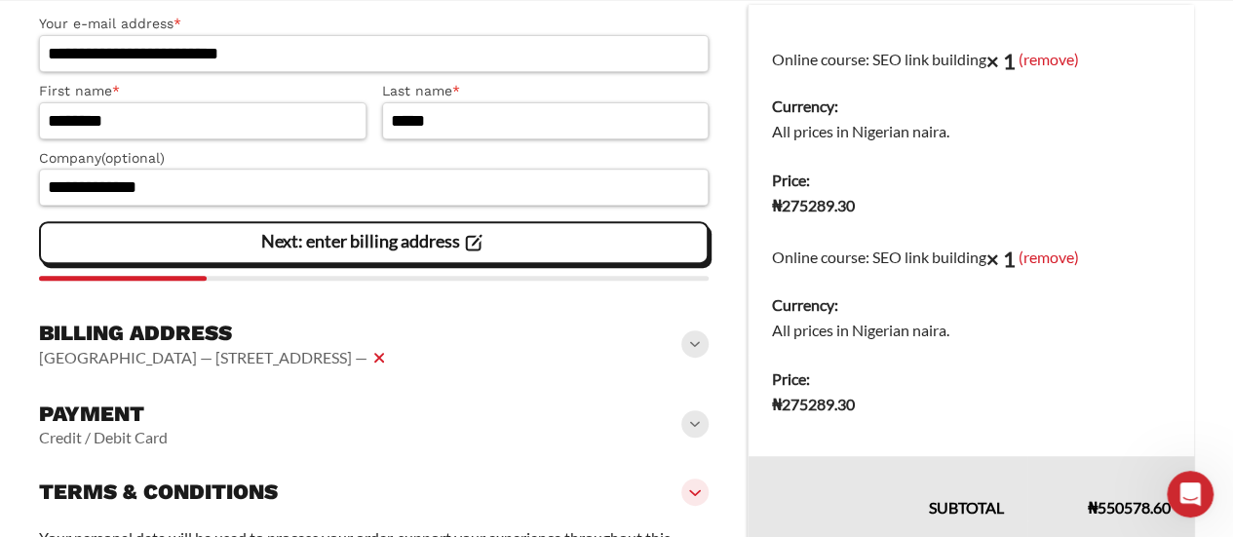
scroll to position [264, 0]
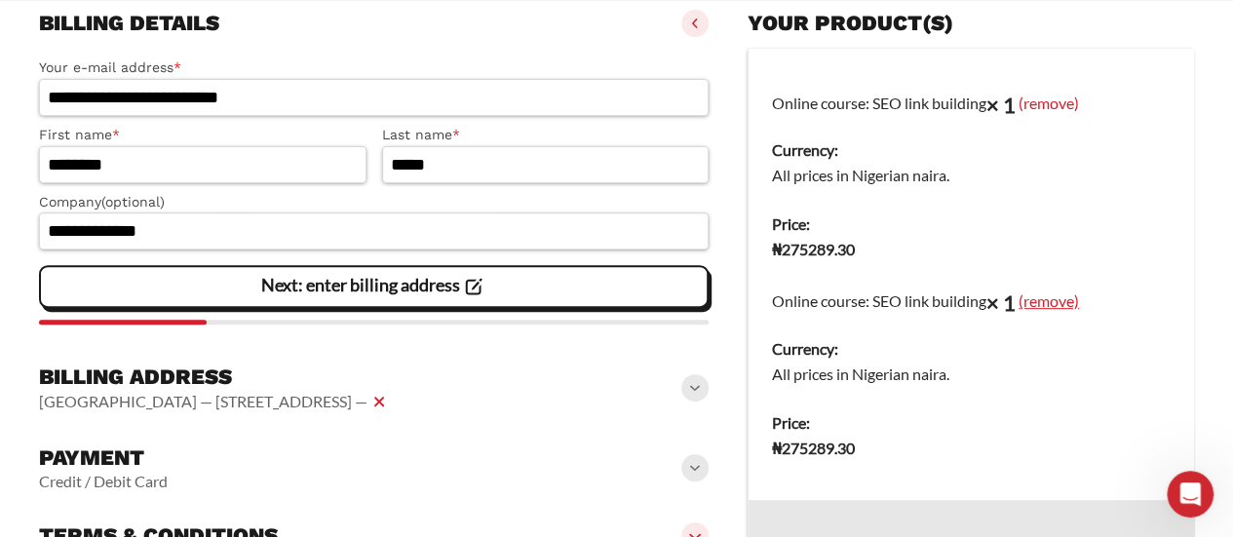
click at [1055, 302] on link "(remove)" at bounding box center [1049, 300] width 60 height 19
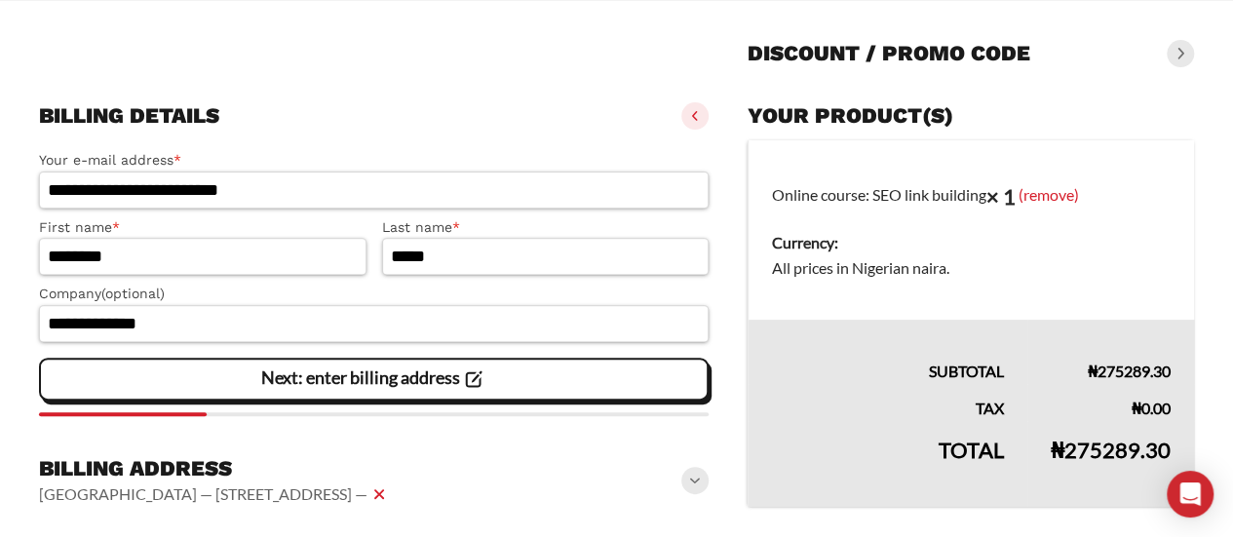
scroll to position [405, 0]
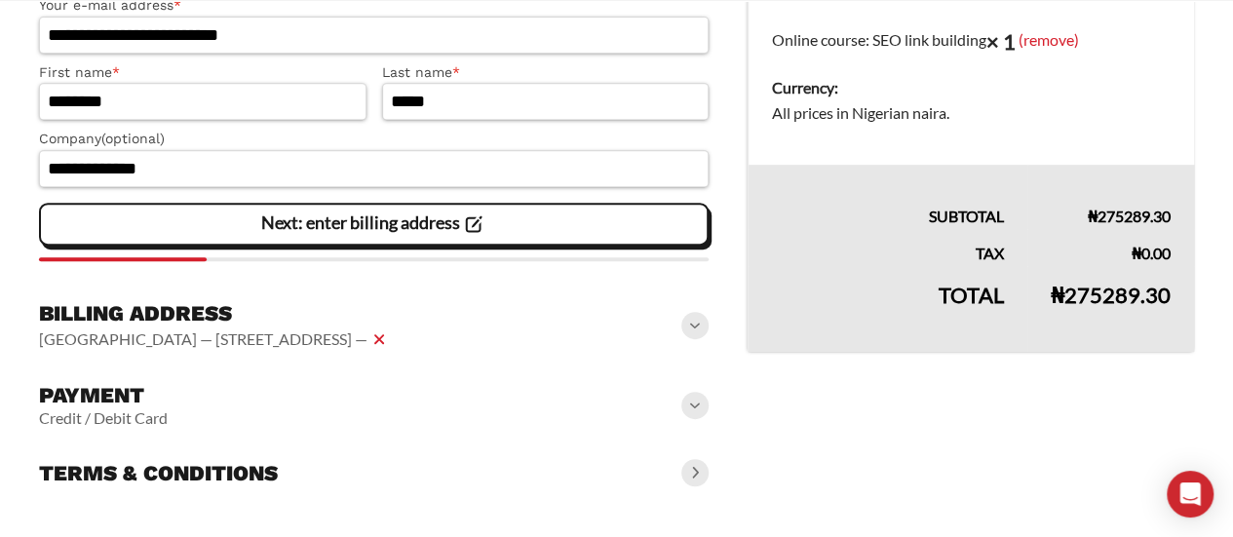
click at [684, 405] on span at bounding box center [694, 405] width 27 height 27
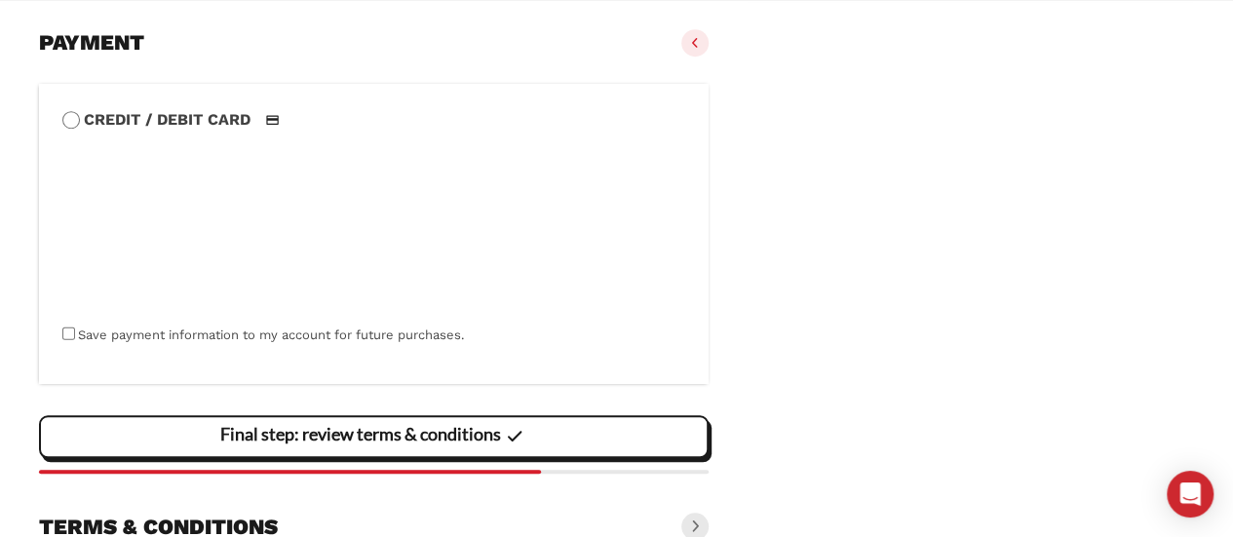
scroll to position [761, 0]
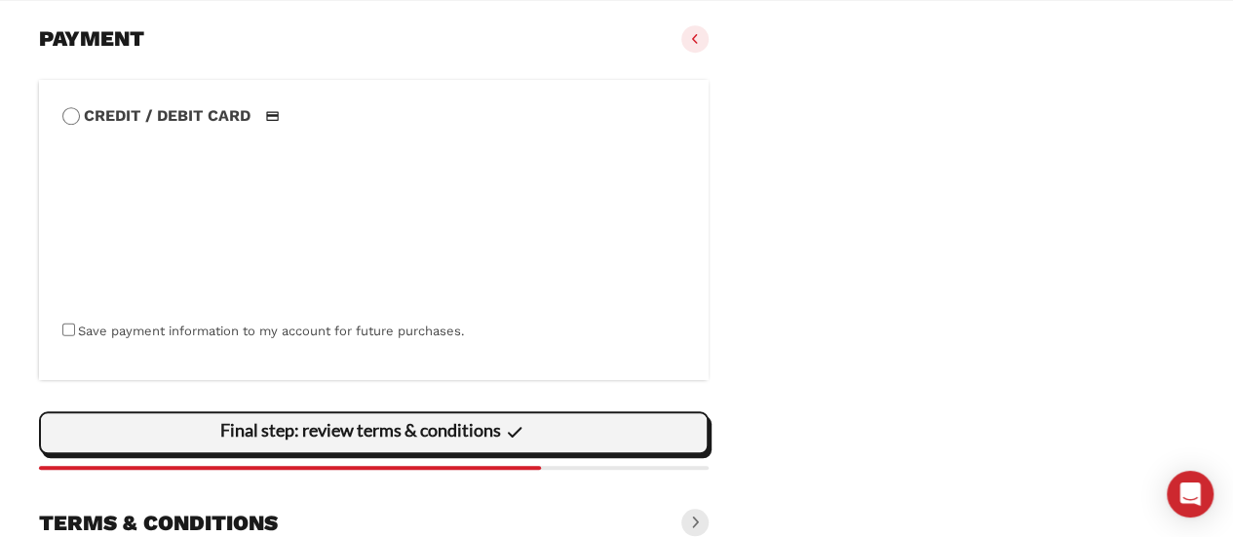
click at [0, 0] on slot "Final step: review terms & conditions" at bounding box center [0, 0] width 0 height 0
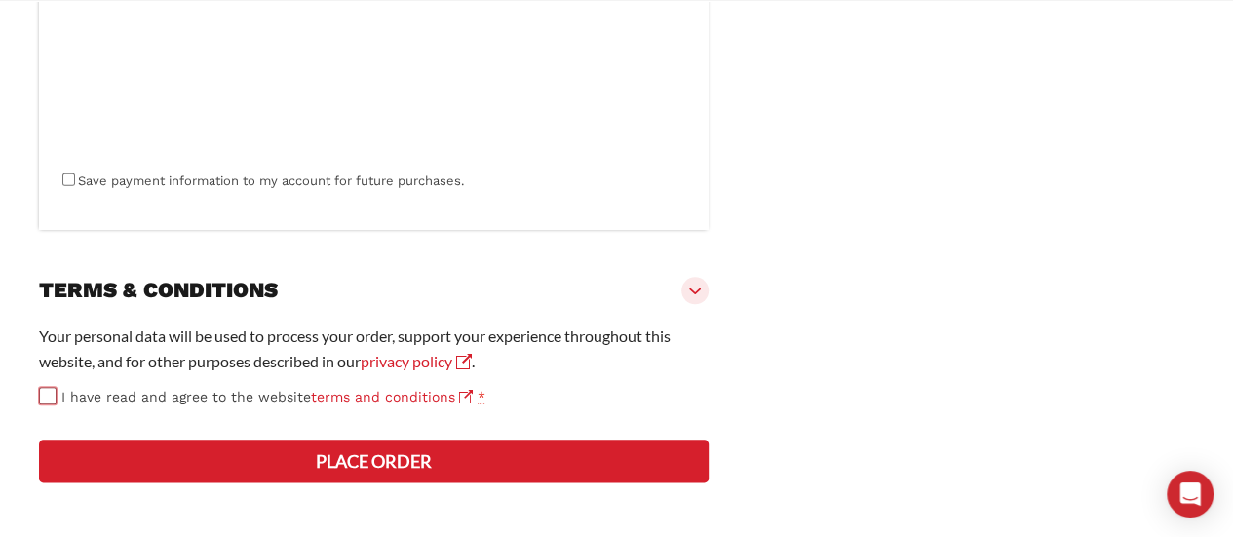
scroll to position [981, 0]
click at [133, 463] on button "Place order" at bounding box center [374, 461] width 670 height 43
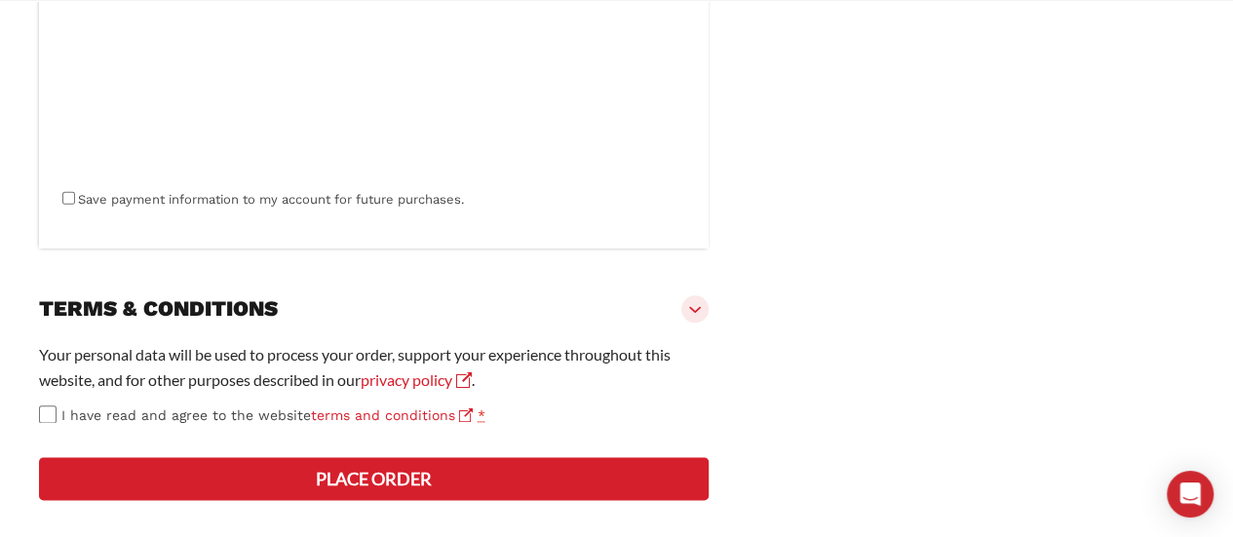
scroll to position [1065, 0]
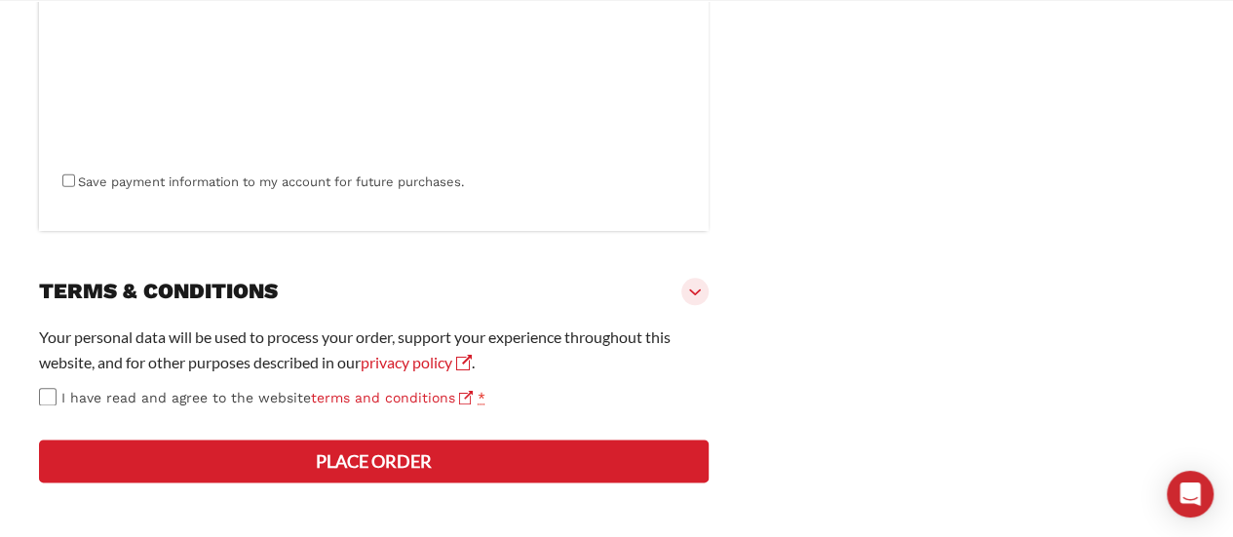
click at [113, 464] on button "Place order" at bounding box center [374, 461] width 670 height 43
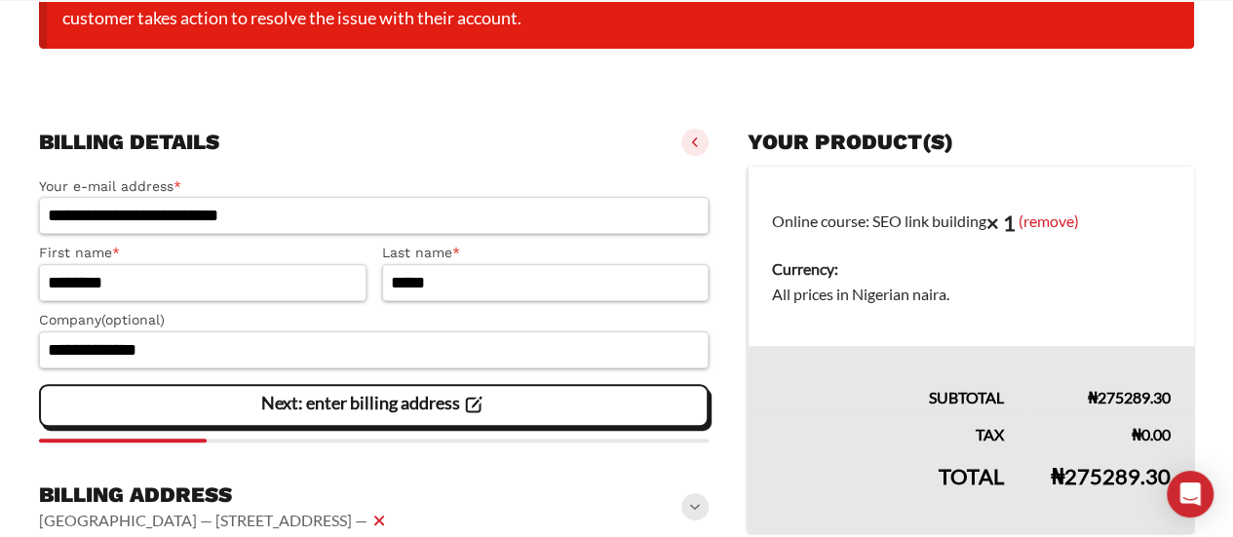
scroll to position [153, 0]
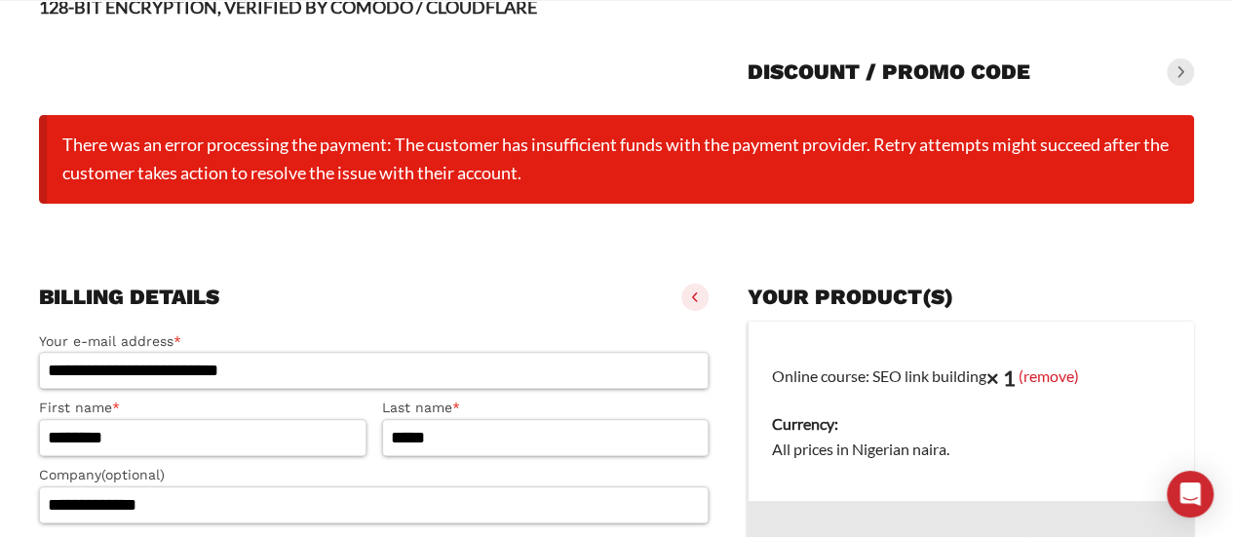
drag, startPoint x: 61, startPoint y: 145, endPoint x: 579, endPoint y: 197, distance: 520.2
click at [579, 197] on li "There was an error processing the payment: The customer has insufficient funds …" at bounding box center [616, 159] width 1155 height 89
copy li "There was an error processing the payment: The customer has insufficient funds …"
click at [657, 294] on div "Billing details" at bounding box center [374, 297] width 670 height 43
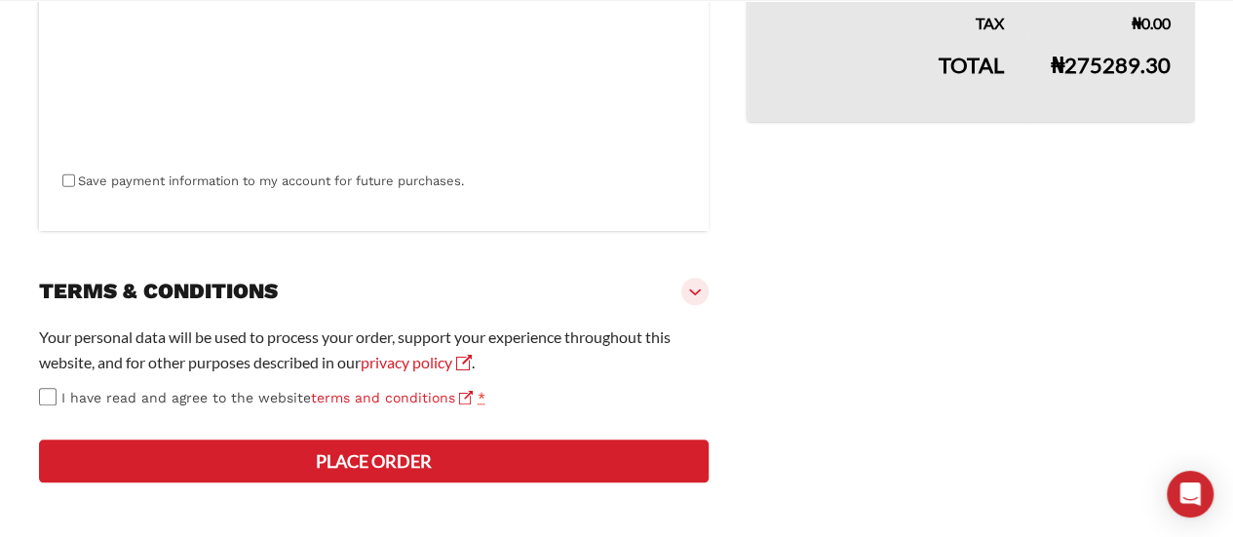
scroll to position [790, 0]
click at [83, 464] on button "Place order" at bounding box center [374, 461] width 670 height 43
click at [113, 454] on button "Place order" at bounding box center [374, 461] width 670 height 43
click at [85, 469] on button "Place order" at bounding box center [374, 461] width 670 height 43
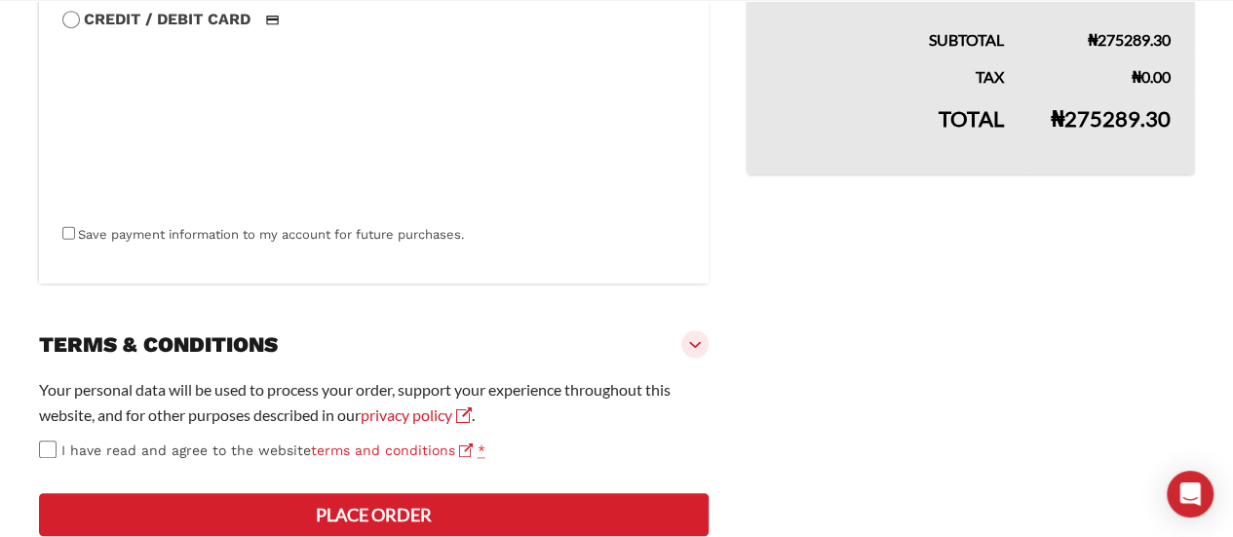
scroll to position [640, 0]
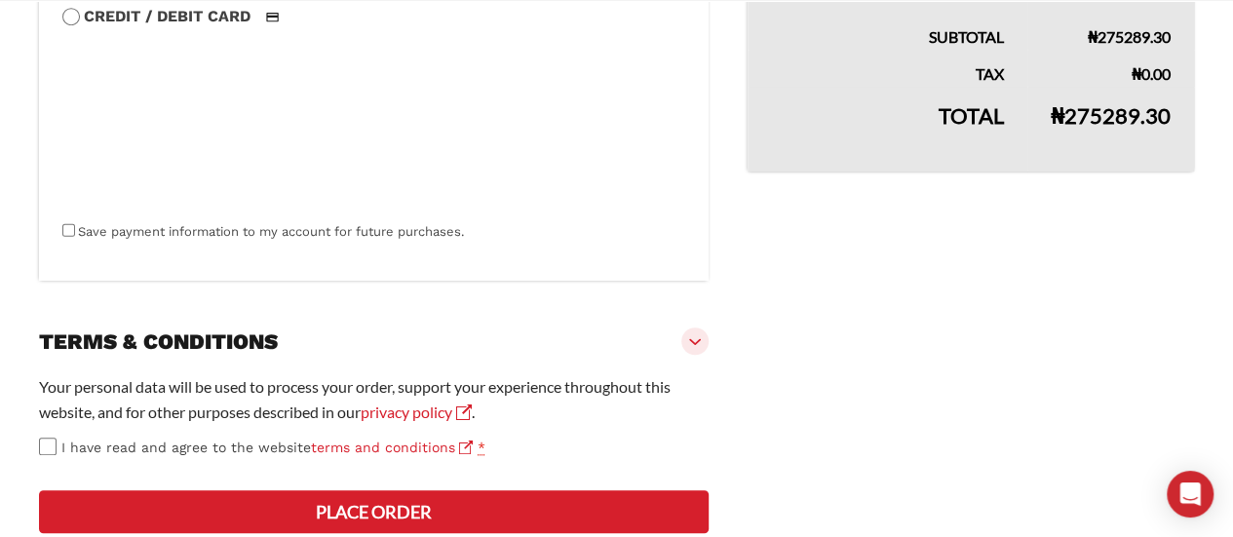
drag, startPoint x: 1076, startPoint y: 236, endPoint x: 846, endPoint y: 235, distance: 230.0
click at [846, 235] on vaadin-details "Your product(s) Online course: SEO link building × 1 (remove) Currency: All pri…" at bounding box center [971, 152] width 446 height 786
click at [1190, 500] on icon "Open Intercom Messenger" at bounding box center [1189, 494] width 25 height 25
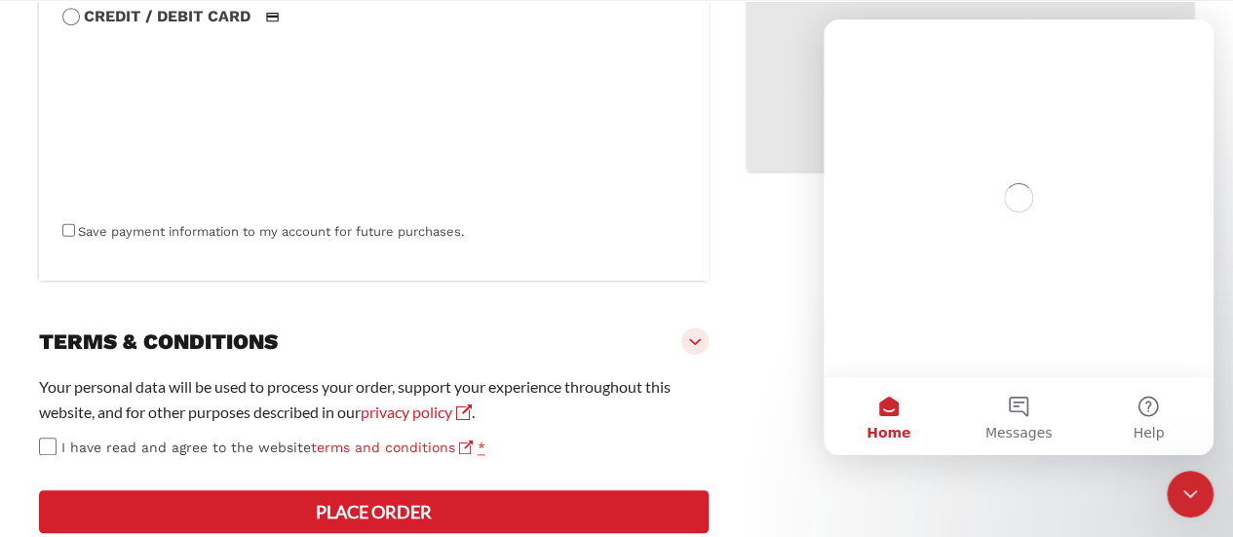
scroll to position [0, 0]
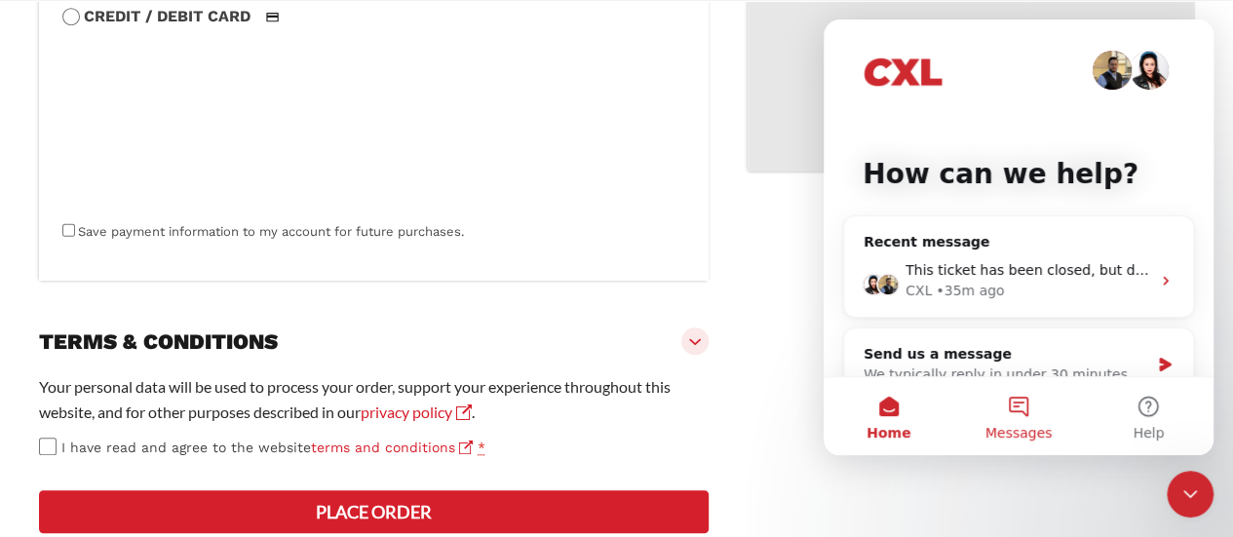
click at [1024, 408] on button "Messages" at bounding box center [1018, 416] width 130 height 78
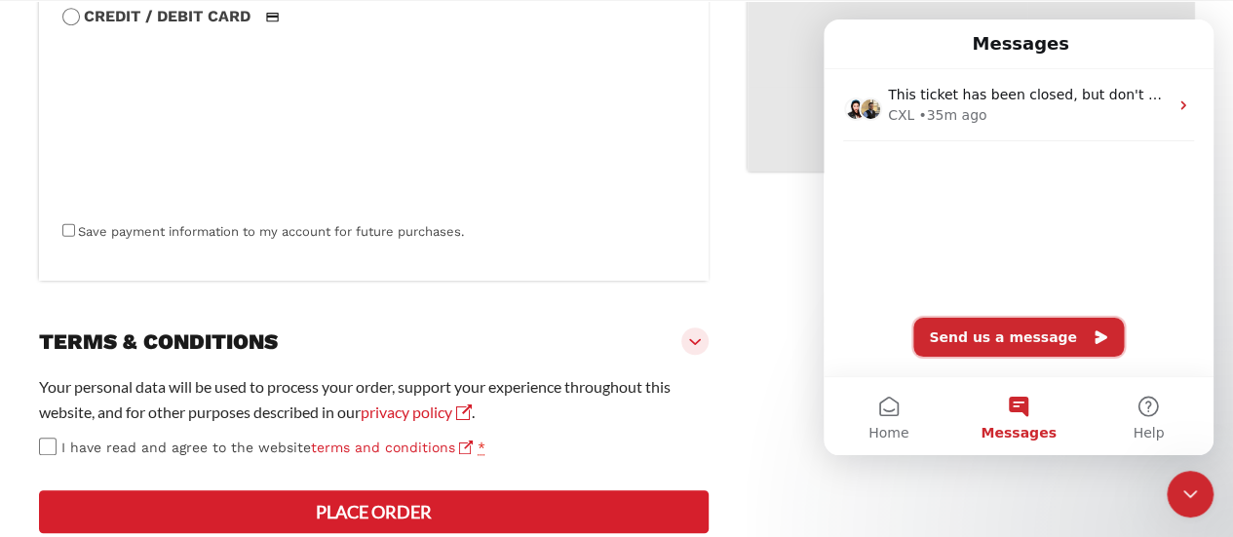
click at [1028, 332] on button "Send us a message" at bounding box center [1018, 337] width 211 height 39
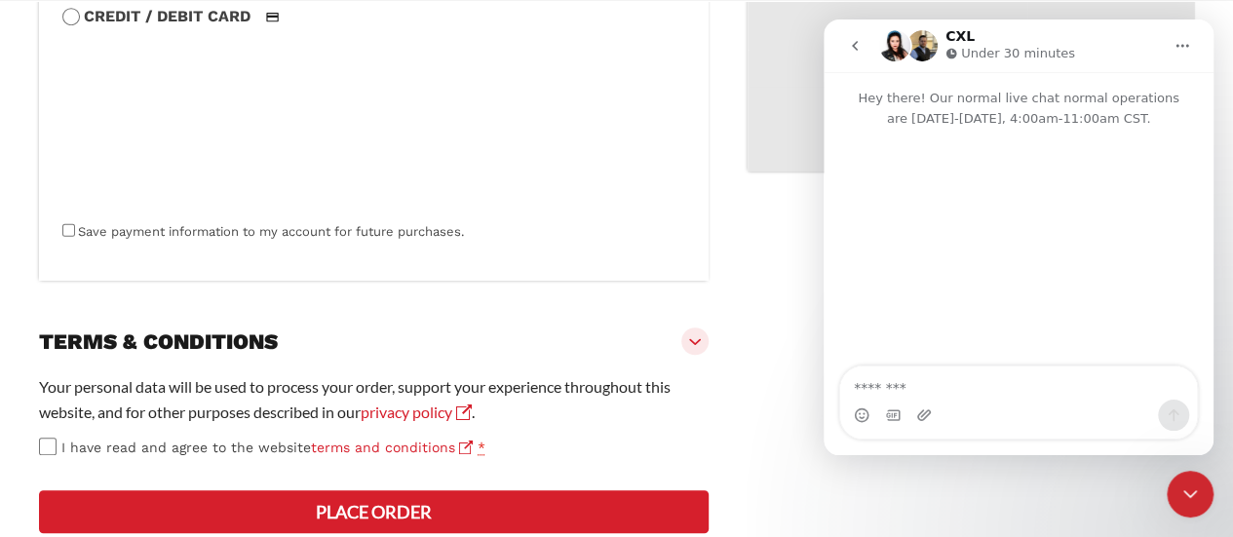
click at [995, 380] on textarea "Message…" at bounding box center [1018, 382] width 357 height 33
click at [1050, 393] on textarea "Message…" at bounding box center [1018, 382] width 357 height 33
type textarea "*****"
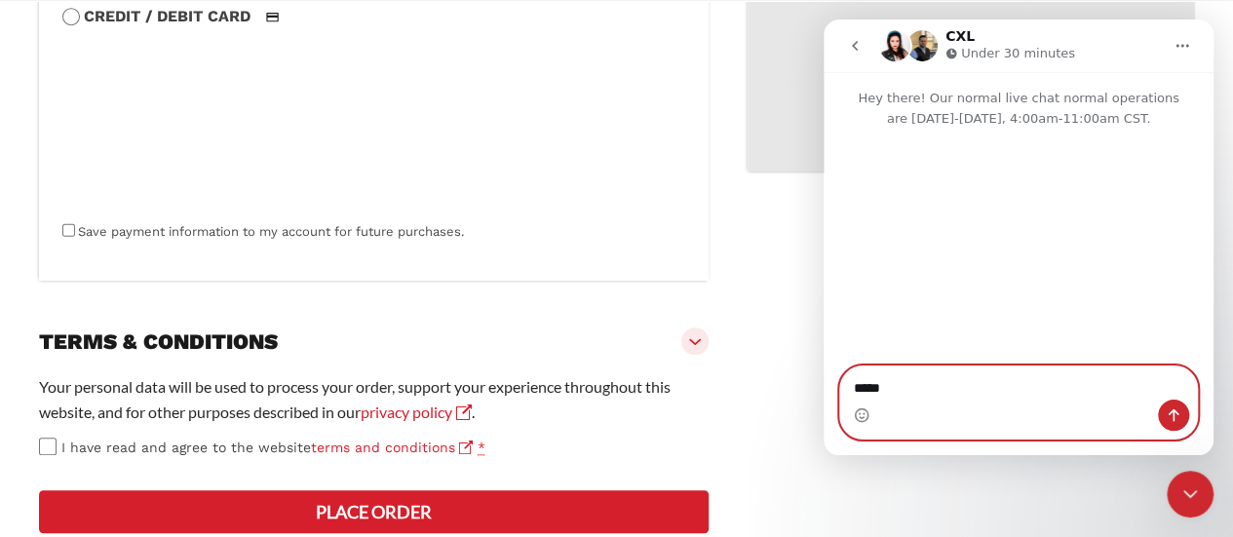
click at [921, 390] on textarea "*****" at bounding box center [1019, 382] width 358 height 33
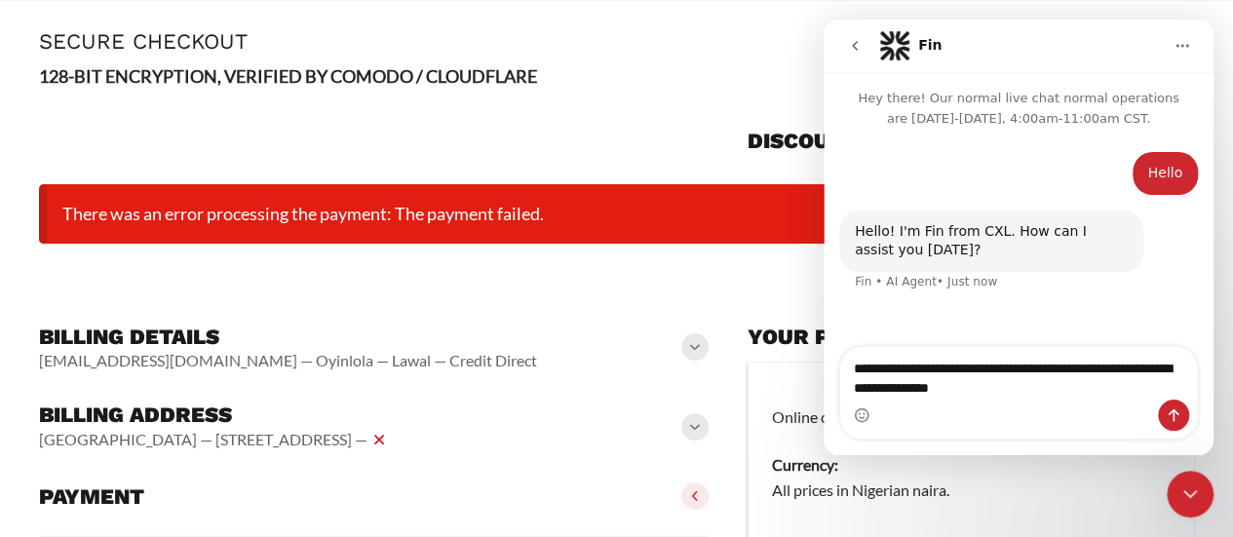
scroll to position [85, 0]
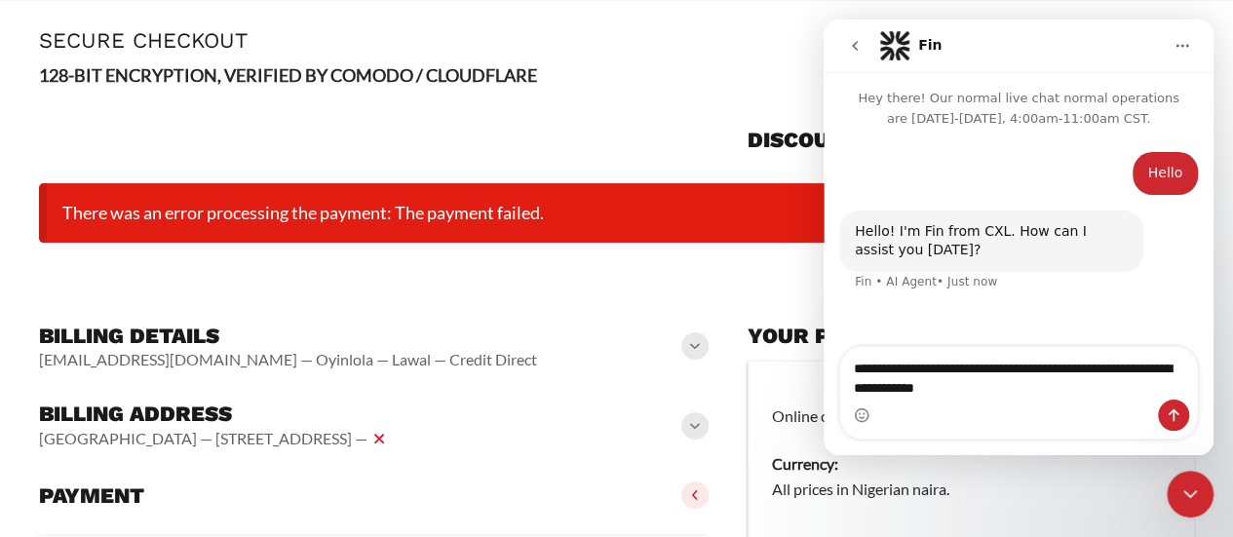
drag, startPoint x: 62, startPoint y: 214, endPoint x: 553, endPoint y: 212, distance: 490.3
click at [553, 212] on li "There was an error processing the payment: The payment failed." at bounding box center [616, 212] width 1155 height 59
copy li "There was an error processing the payment: The payment failed."
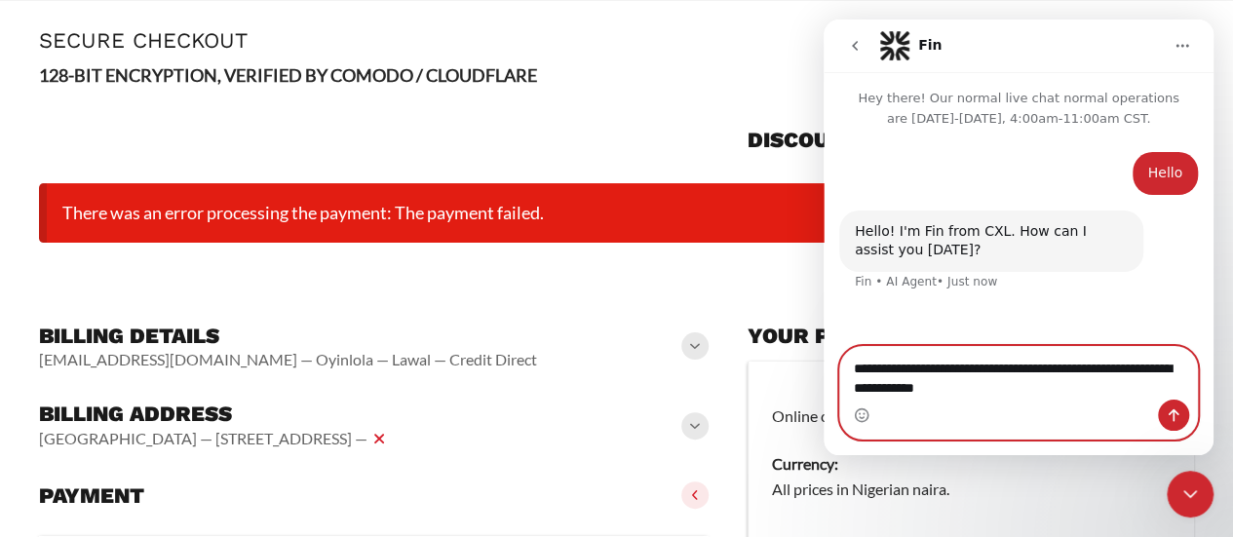
click at [1022, 386] on textarea "**********" at bounding box center [1019, 373] width 358 height 53
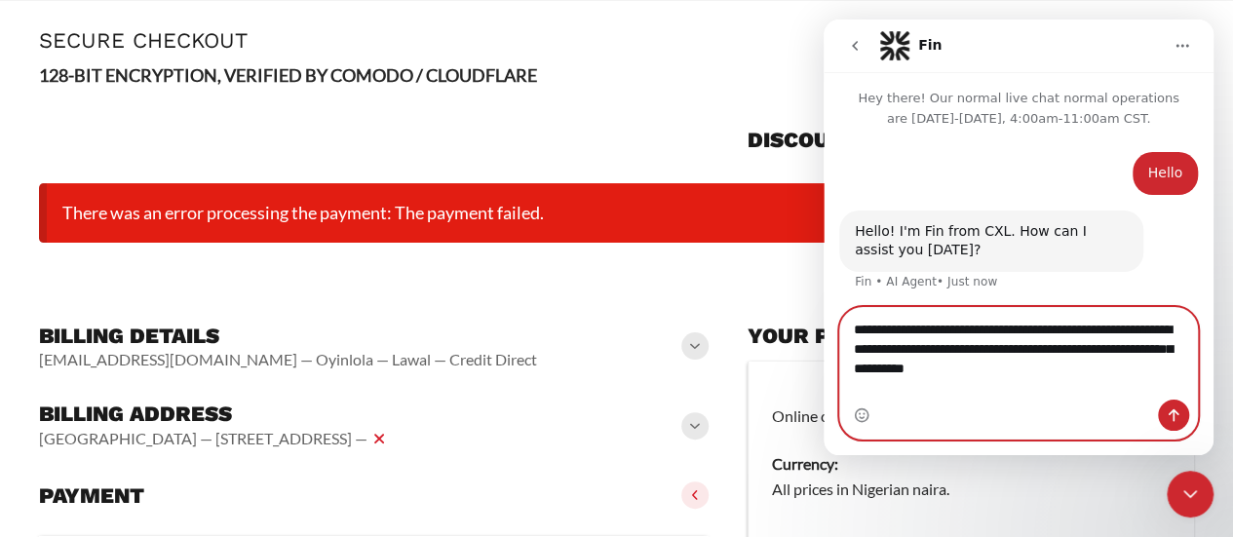
type textarea "**********"
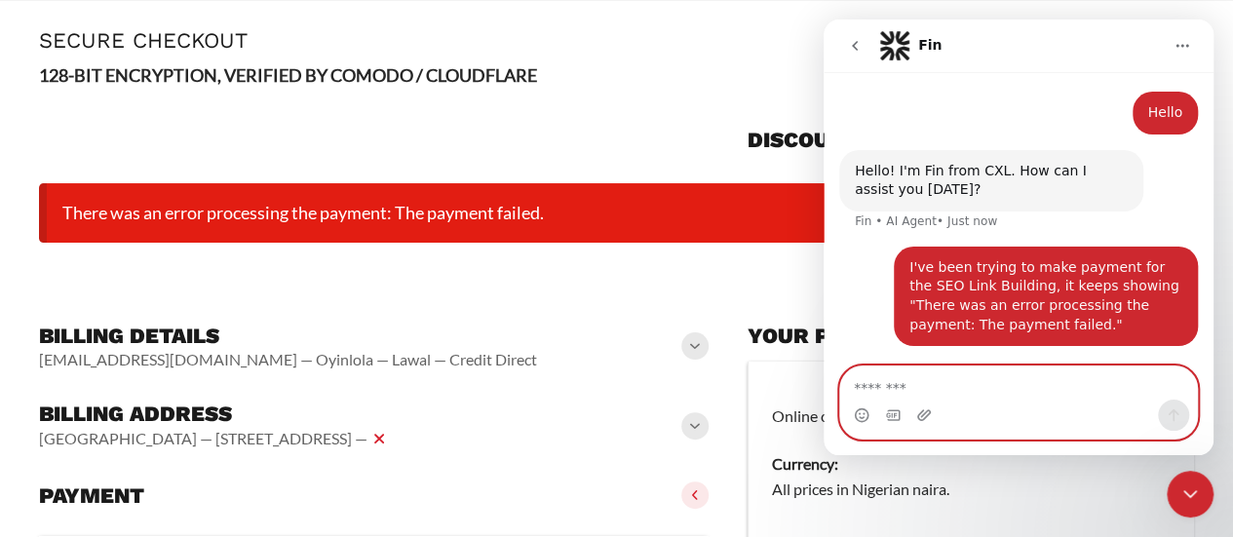
scroll to position [124, 0]
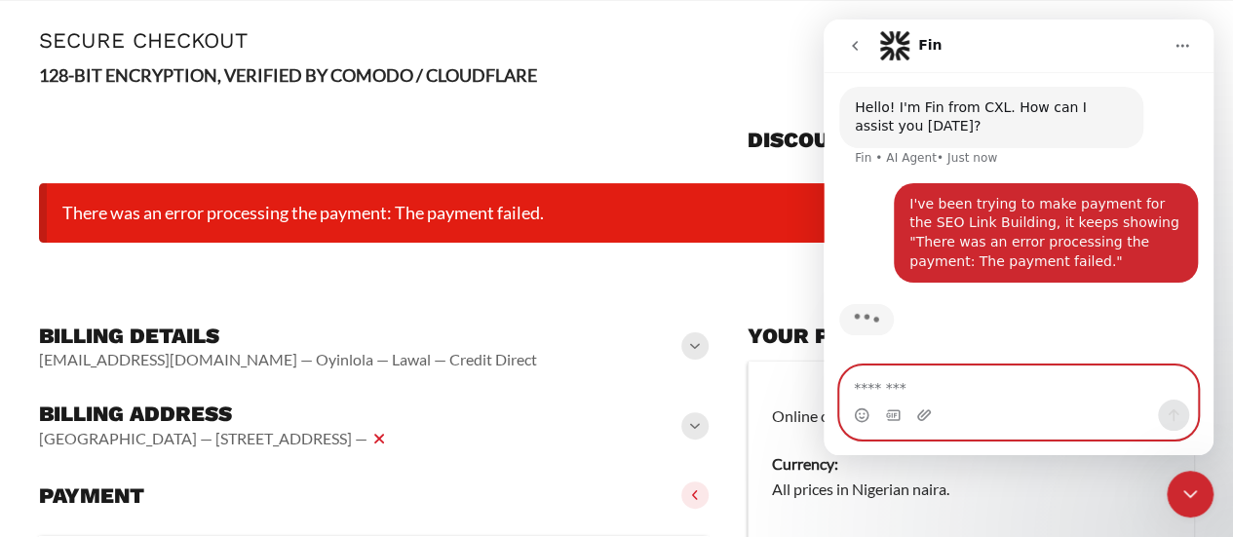
click at [1021, 387] on textarea "Message…" at bounding box center [1019, 382] width 358 height 33
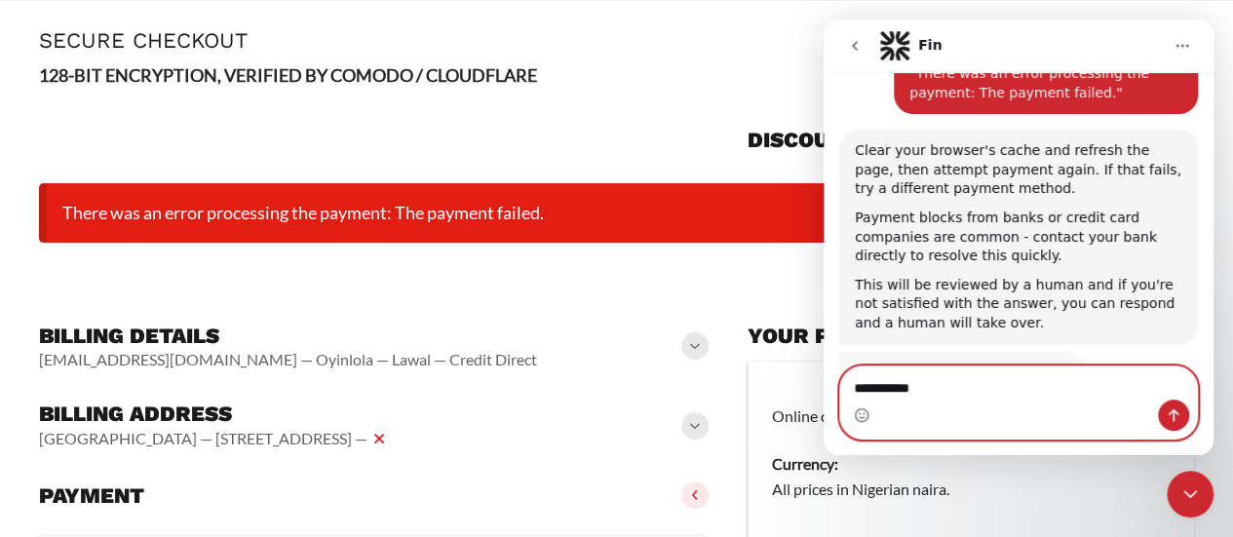
scroll to position [312, 0]
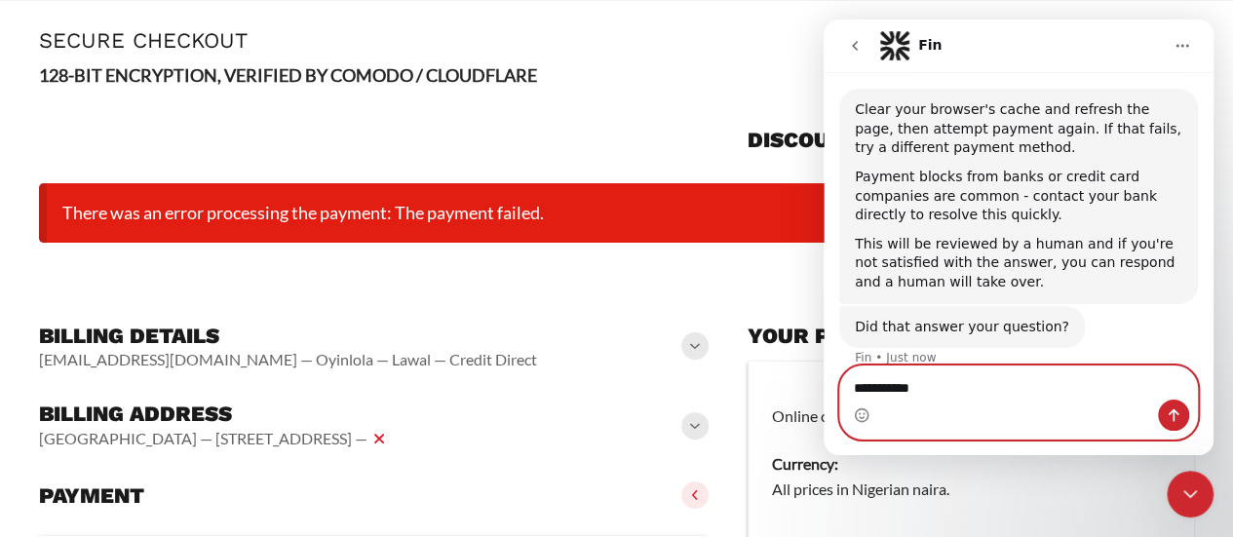
type textarea "**********"
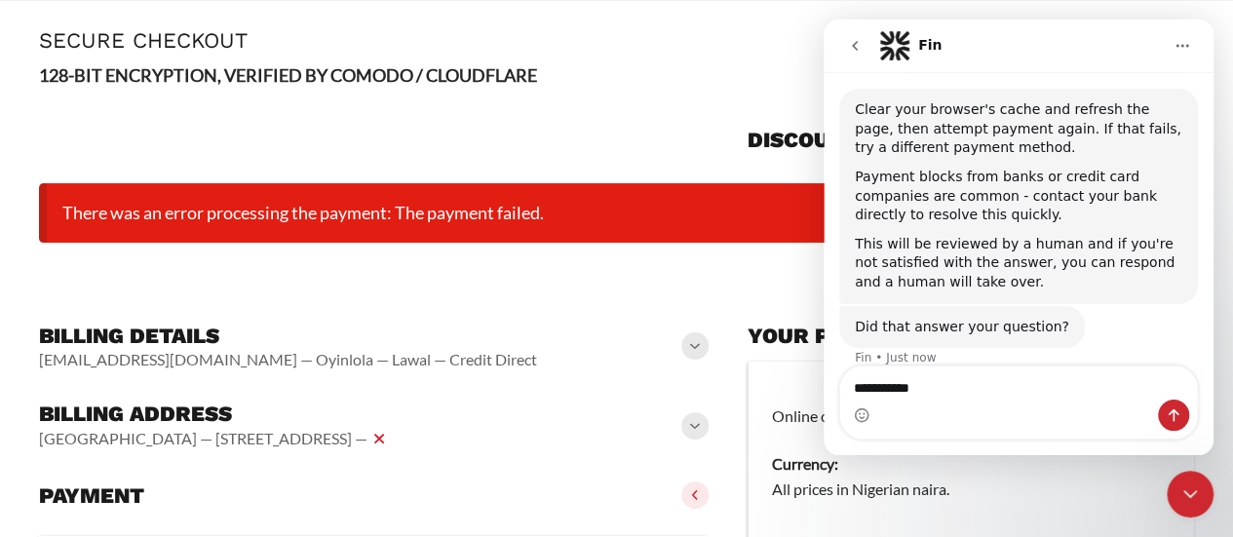
click at [692, 85] on p "128-BIT ENCRYPTION, VERIFIED BY COMODO / CLOUDFLARE" at bounding box center [616, 75] width 1155 height 28
click at [848, 52] on icon "go back" at bounding box center [855, 46] width 16 height 16
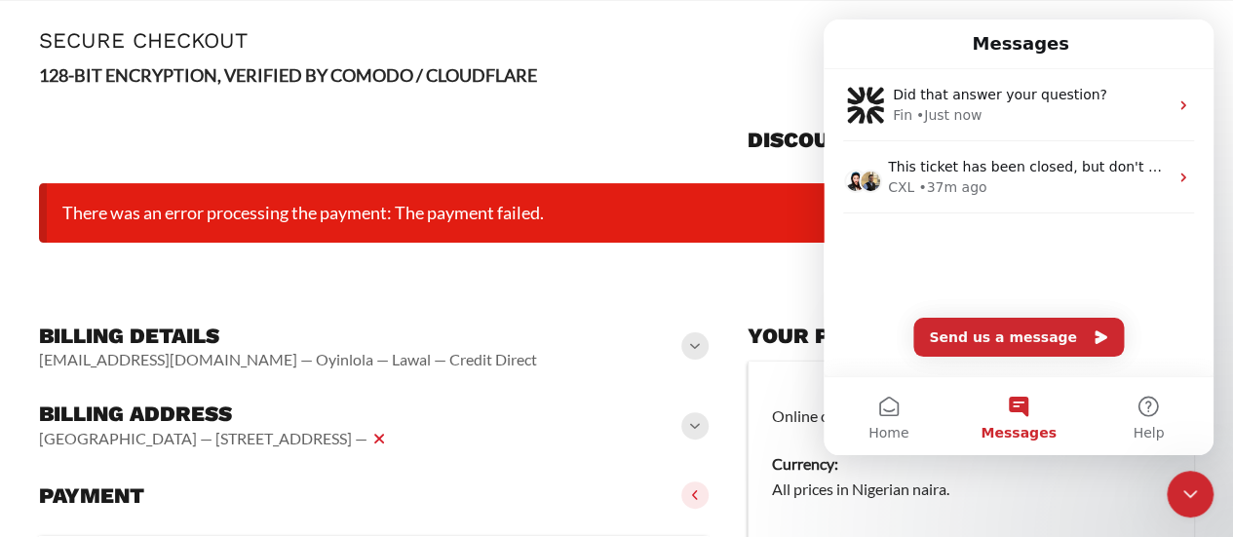
scroll to position [298, 0]
click at [703, 148] on div at bounding box center [374, 134] width 670 height 62
click at [1191, 492] on icon "Close Intercom Messenger" at bounding box center [1189, 493] width 23 height 23
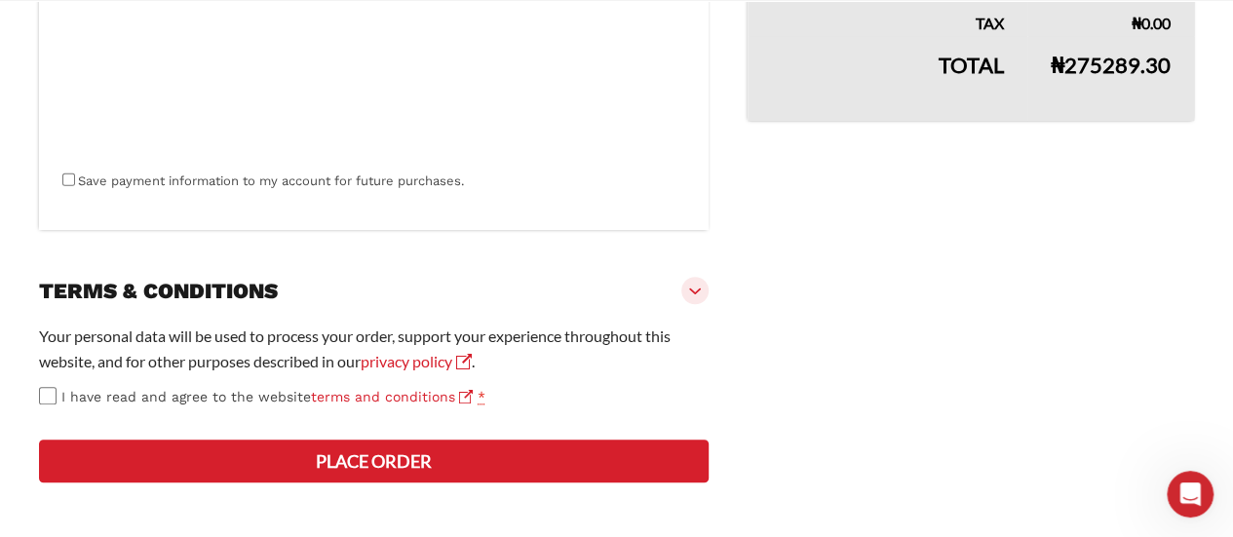
scroll to position [761, 0]
click at [318, 463] on button "Place order" at bounding box center [374, 461] width 670 height 43
click at [86, 456] on button "Place order" at bounding box center [374, 461] width 670 height 43
click at [163, 468] on button "Place order" at bounding box center [374, 461] width 670 height 43
click at [130, 450] on button "Place order" at bounding box center [374, 461] width 670 height 43
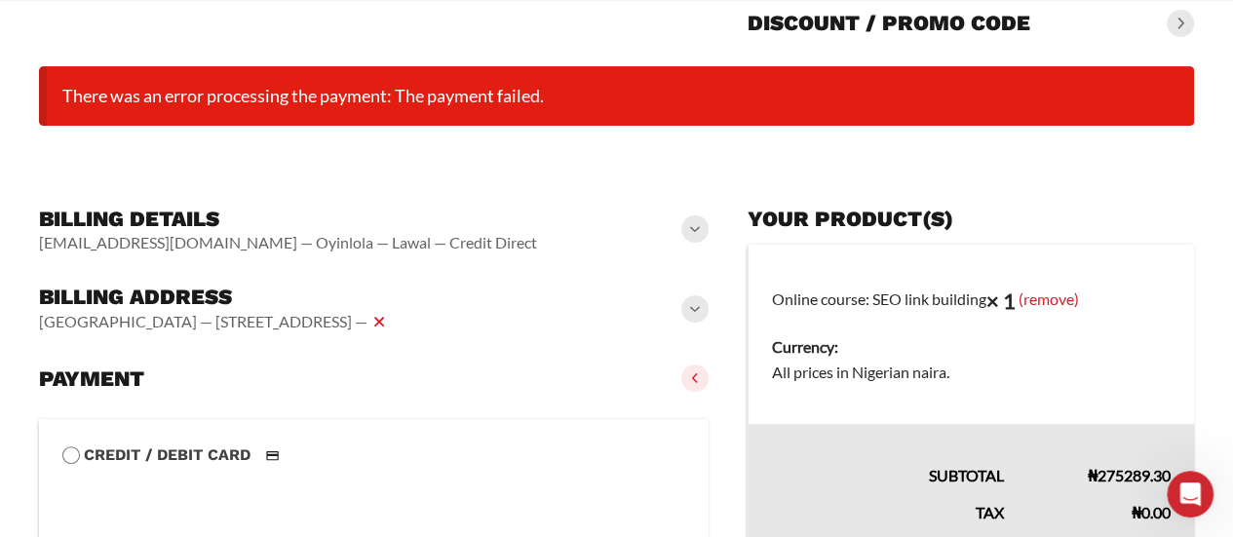
scroll to position [281, 0]
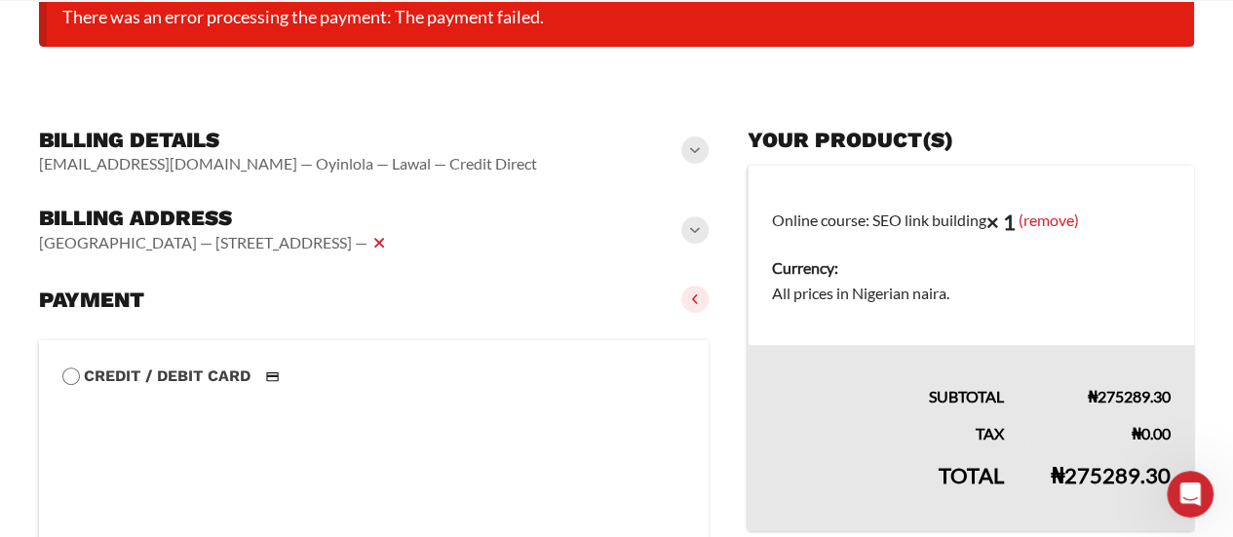
click at [1190, 494] on icon "Open Intercom Messenger" at bounding box center [1191, 495] width 32 height 32
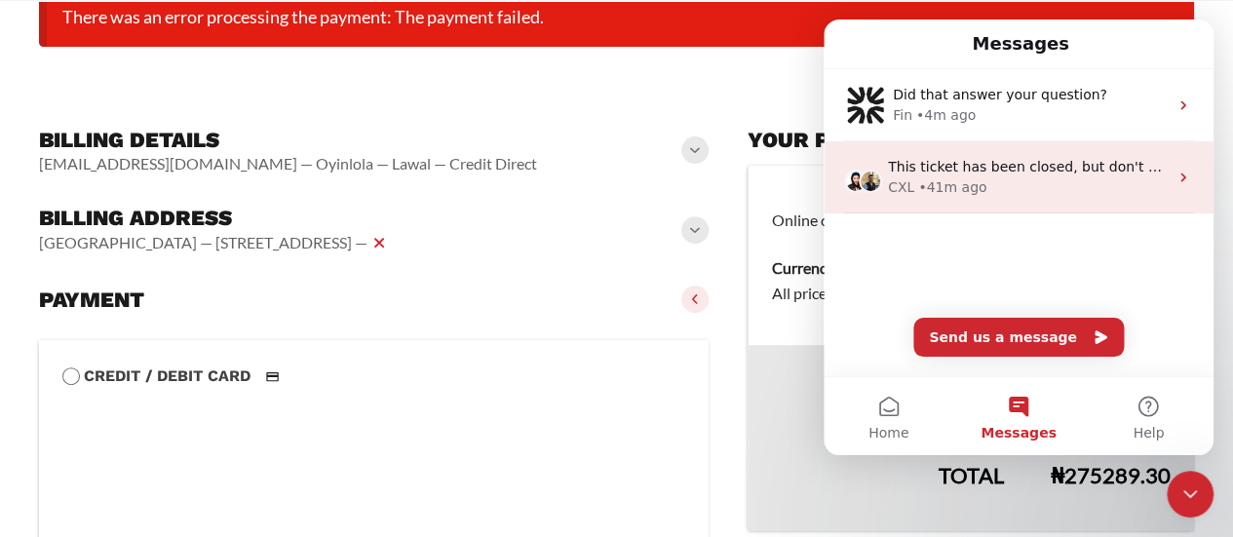
click at [944, 178] on div "• 41m ago" at bounding box center [952, 187] width 68 height 20
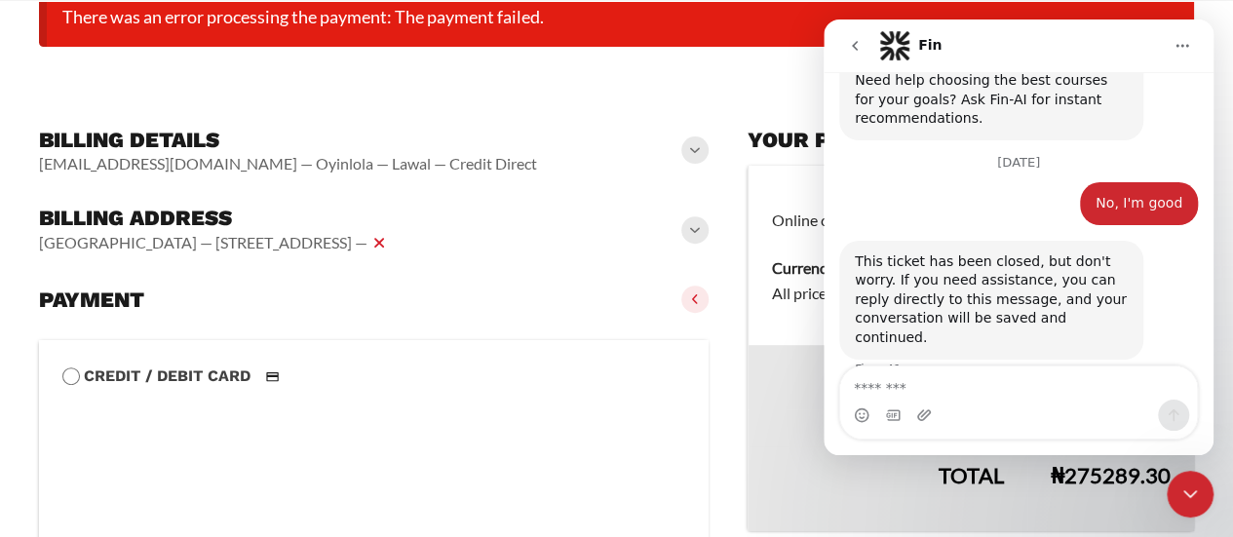
scroll to position [144, 0]
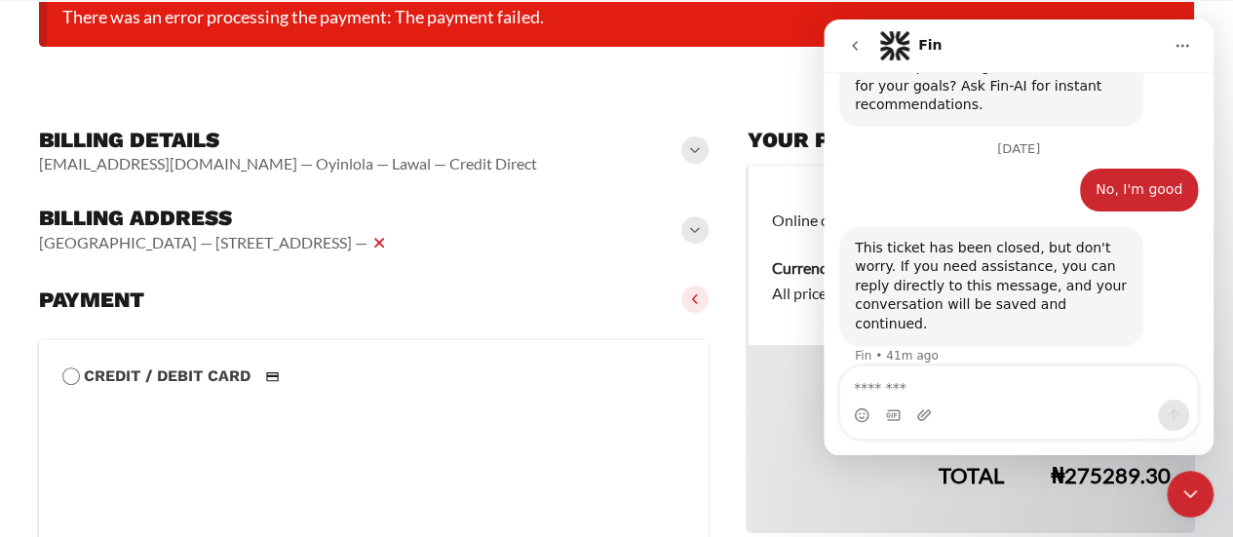
click at [855, 45] on icon "go back" at bounding box center [855, 46] width 16 height 16
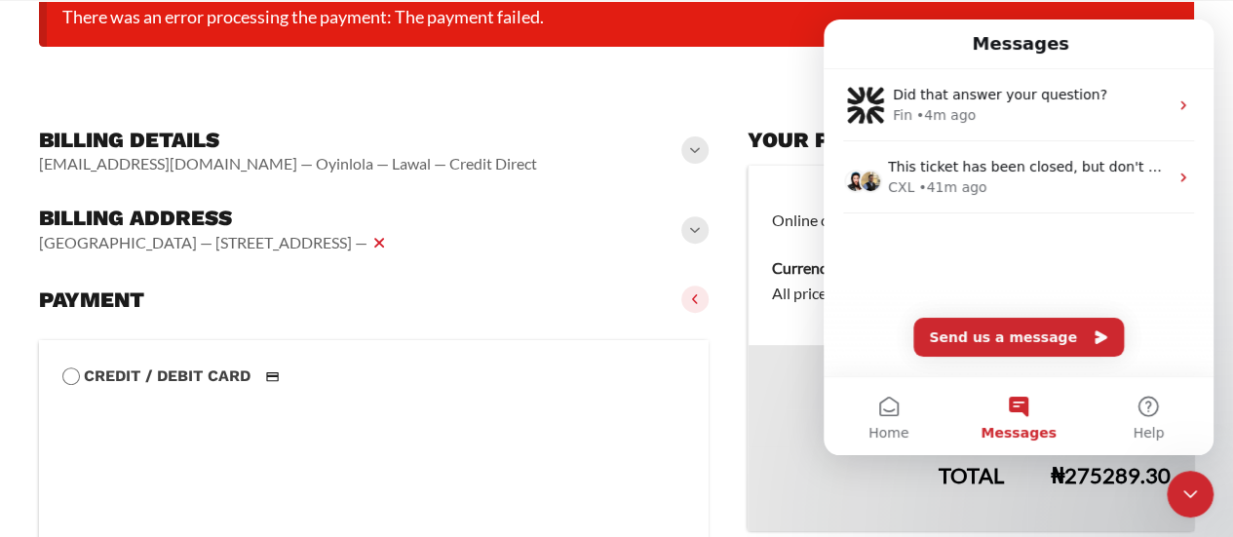
scroll to position [0, 0]
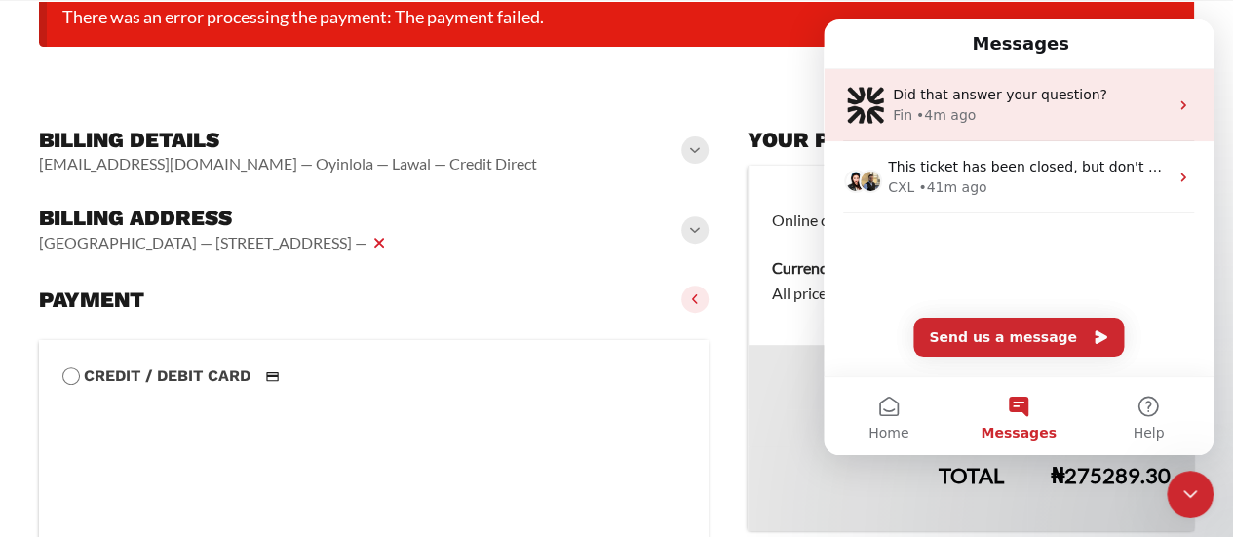
click at [918, 109] on div "• 4m ago" at bounding box center [945, 115] width 59 height 20
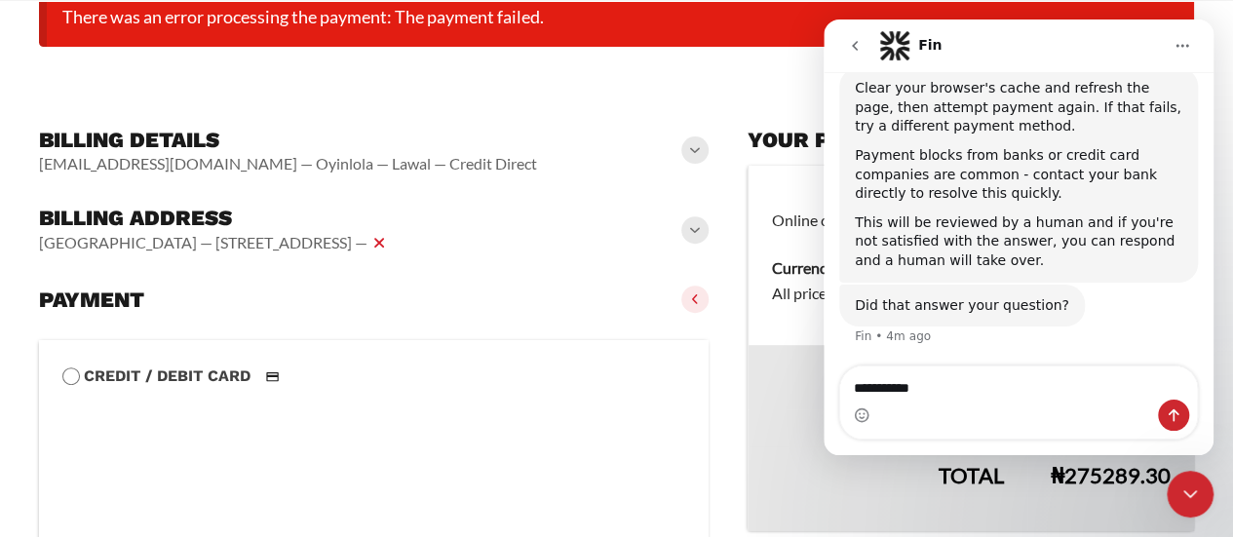
scroll to position [410, 0]
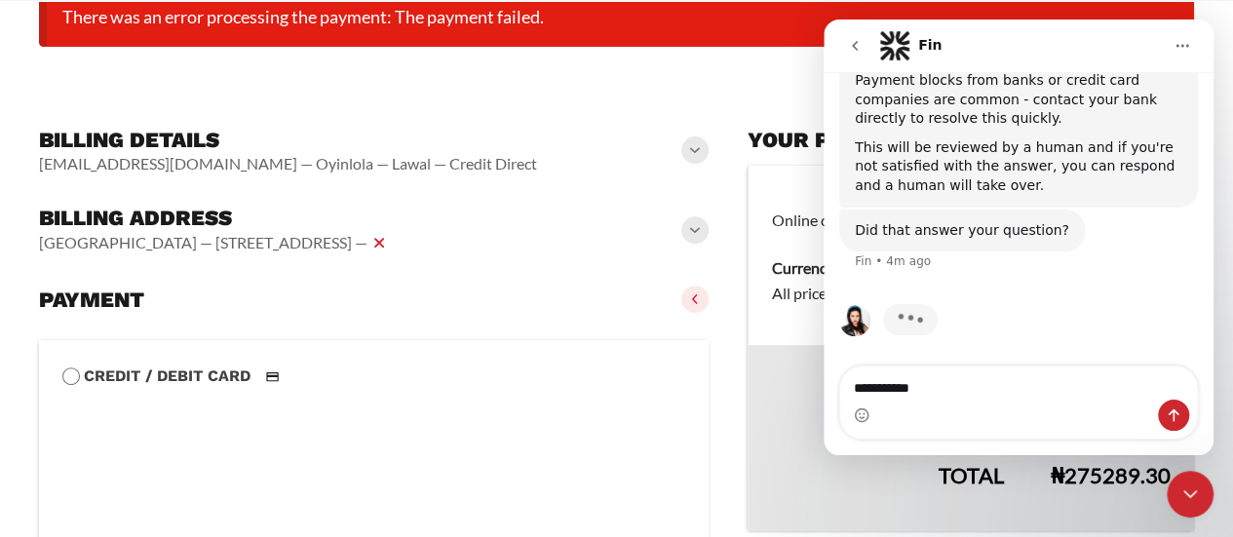
click at [929, 376] on textarea "**********" at bounding box center [1019, 382] width 358 height 33
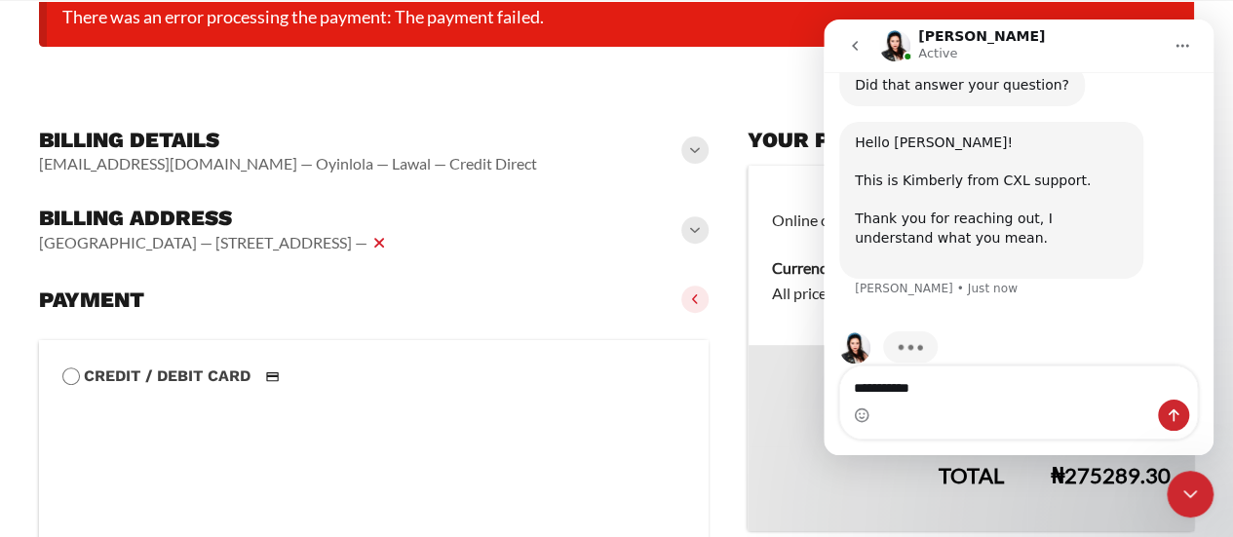
scroll to position [583, 0]
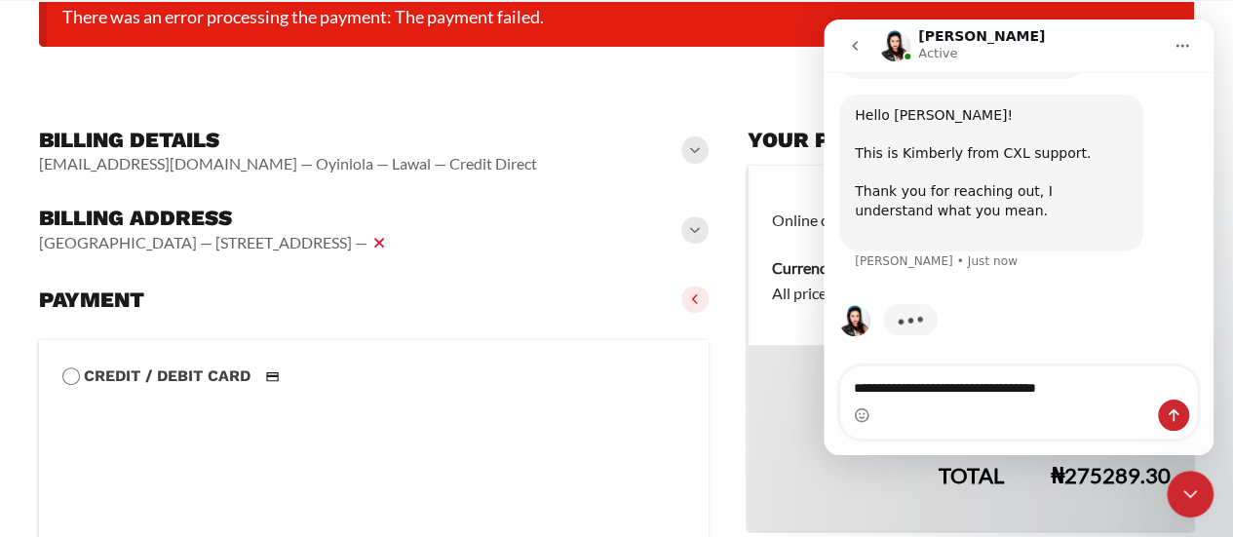
type textarea "**********"
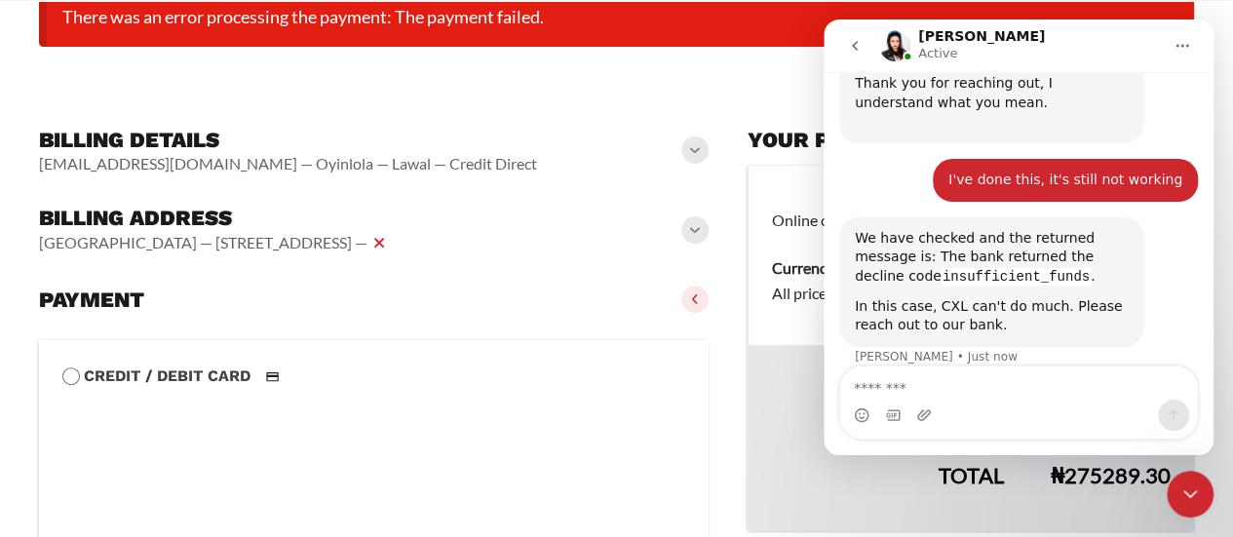
scroll to position [712, 0]
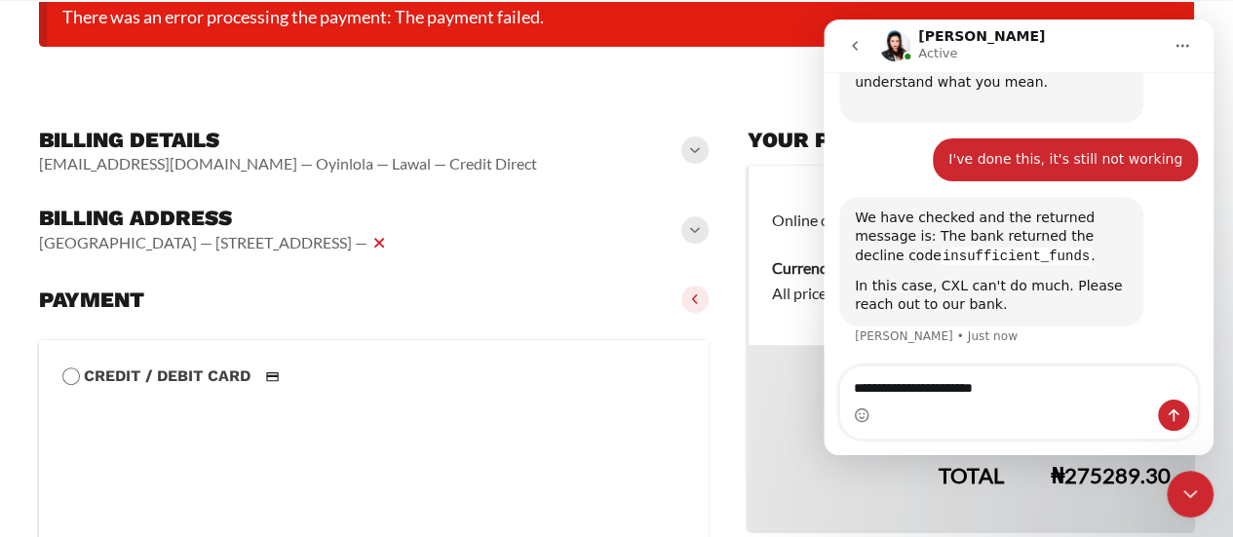
click at [910, 397] on textarea "**********" at bounding box center [1019, 382] width 358 height 33
click at [1047, 385] on textarea "**********" at bounding box center [1019, 382] width 358 height 33
type textarea "**********"
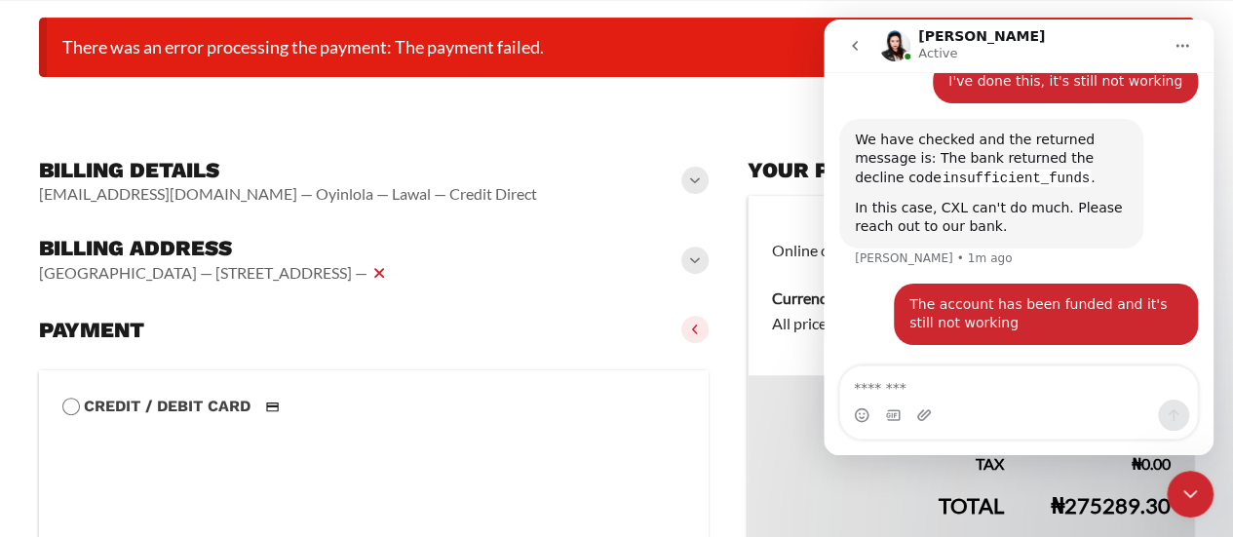
scroll to position [250, 0]
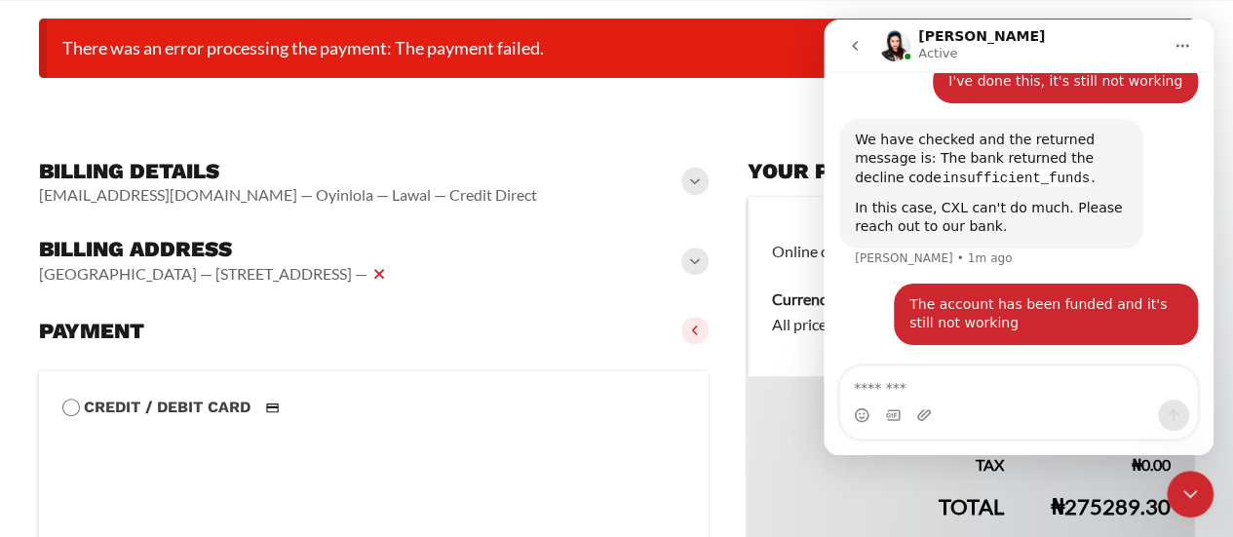
drag, startPoint x: 66, startPoint y: 45, endPoint x: 579, endPoint y: 65, distance: 513.1
click at [579, 65] on li "There was an error processing the payment: The payment failed." at bounding box center [616, 48] width 1155 height 59
copy li "There was an error processing the payment: The payment failed."
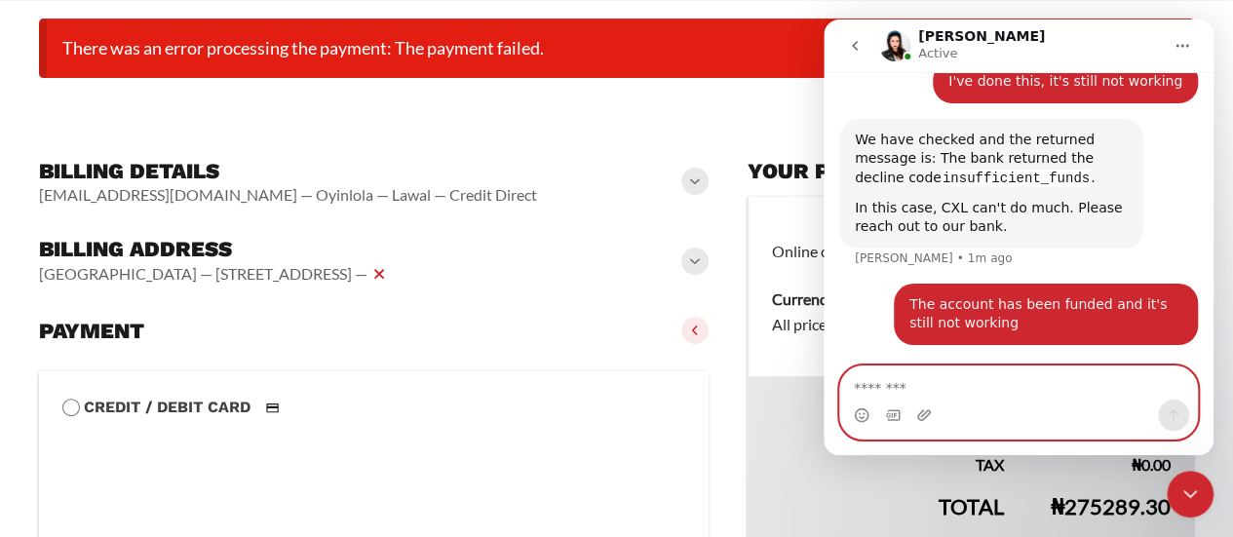
click at [861, 389] on textarea "Message…" at bounding box center [1019, 382] width 358 height 33
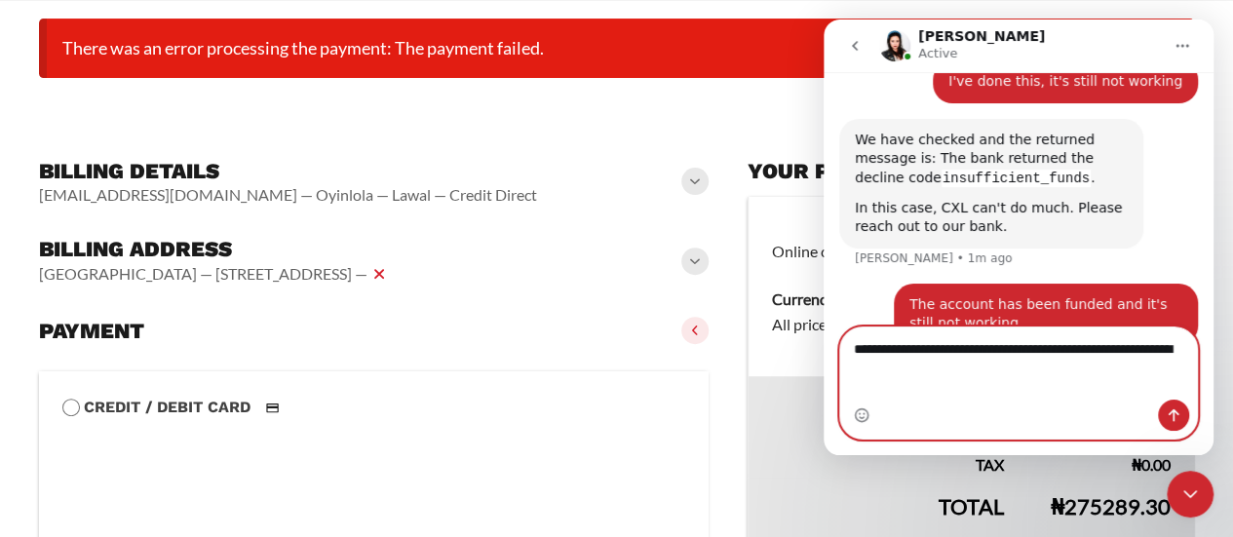
scroll to position [809, 0]
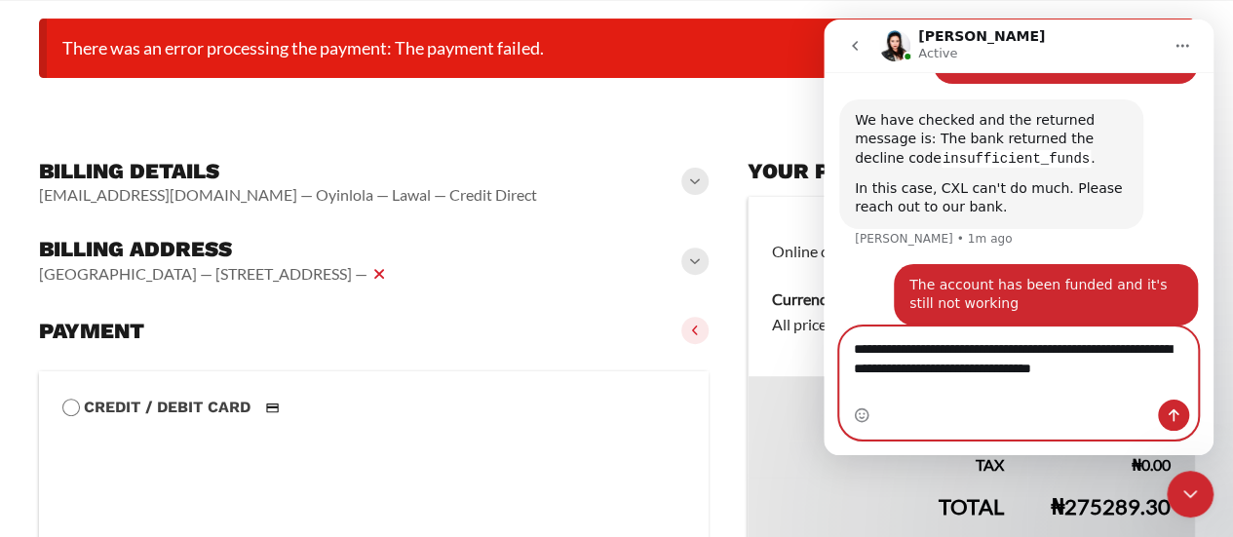
type textarea "**********"
click at [1168, 413] on icon "Send a message…" at bounding box center [1174, 415] width 16 height 16
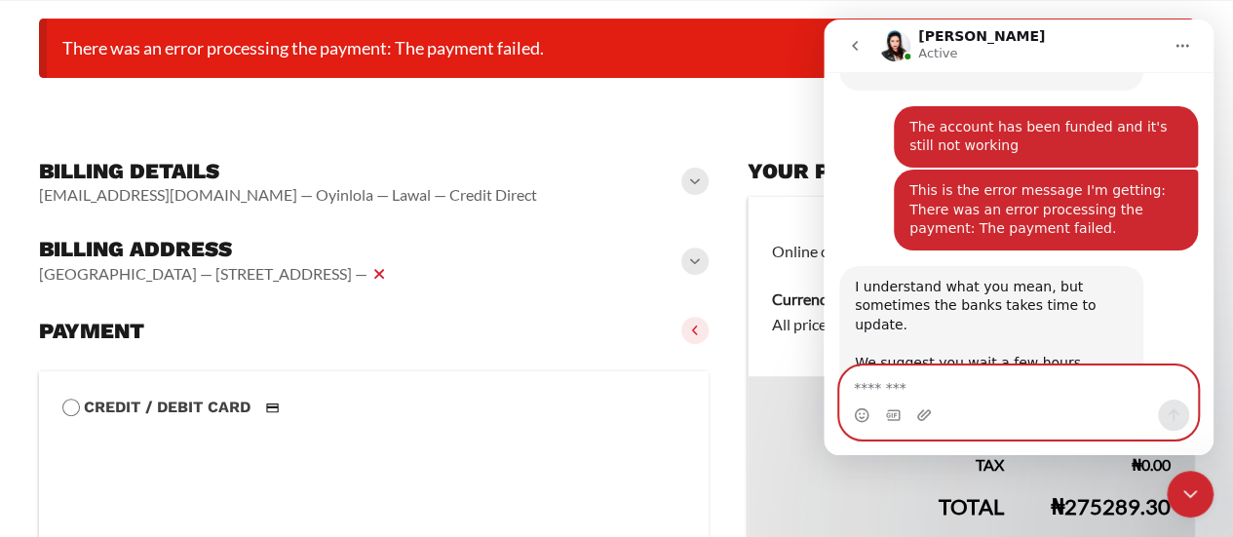
scroll to position [1025, 0]
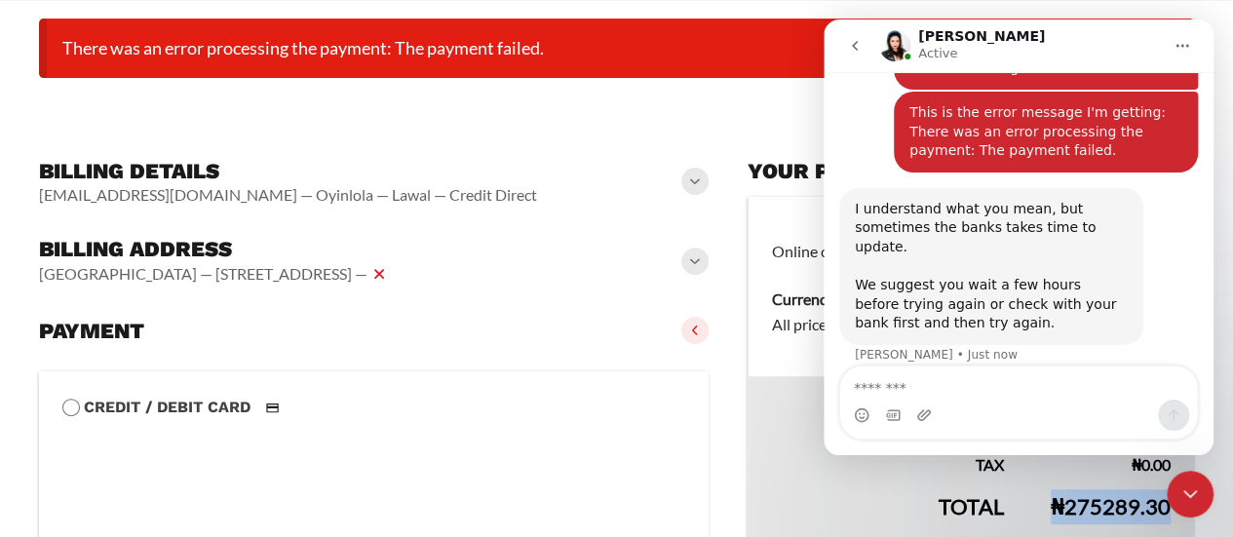
drag, startPoint x: 1055, startPoint y: 507, endPoint x: 1164, endPoint y: 515, distance: 109.4
click at [1164, 515] on bdi "₦ 275289.30" at bounding box center [1111, 506] width 120 height 26
copy bdi "₦ 275289.30"
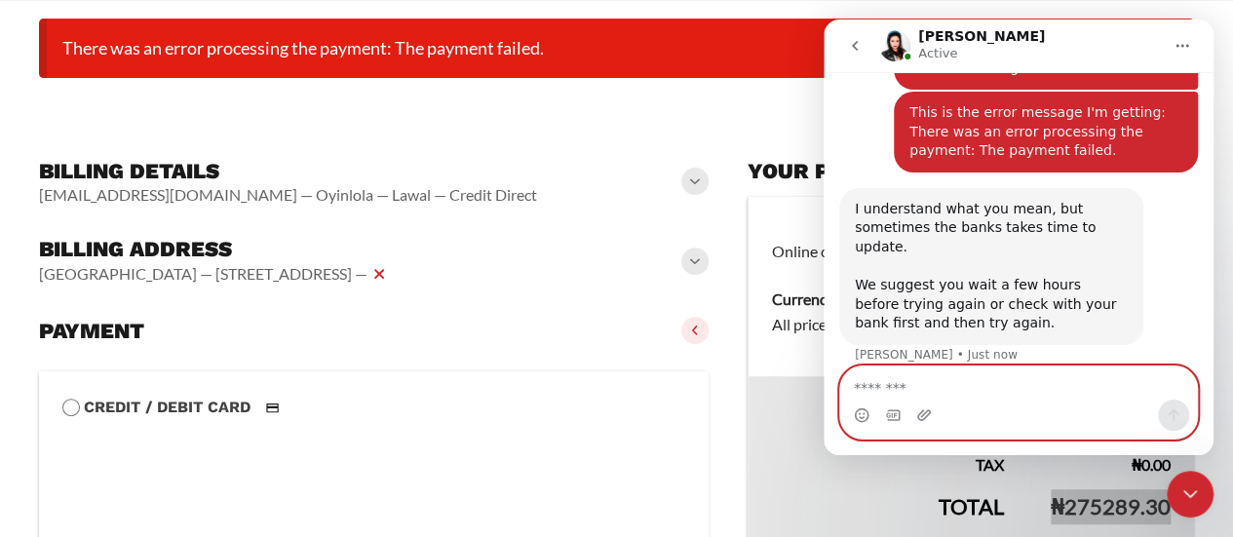
click at [1025, 394] on textarea "Message…" at bounding box center [1019, 382] width 358 height 33
click at [1015, 387] on textarea "**********" at bounding box center [1019, 382] width 358 height 33
click at [1112, 387] on textarea "**********" at bounding box center [1019, 382] width 358 height 33
paste textarea "**********"
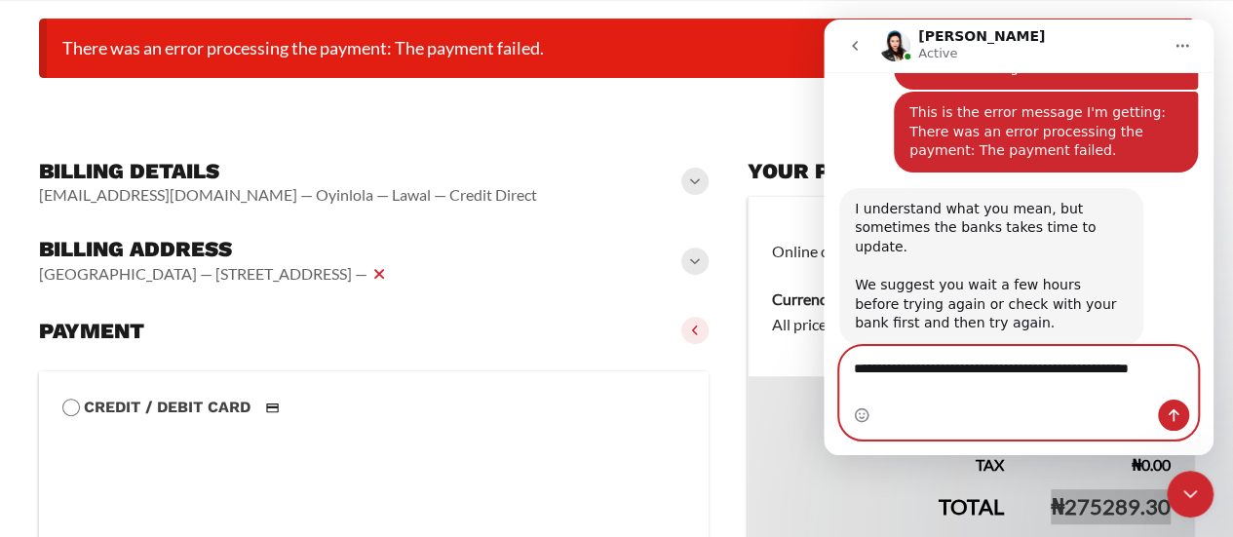
type textarea "**********"
click at [1181, 420] on button "Send a message…" at bounding box center [1173, 415] width 31 height 31
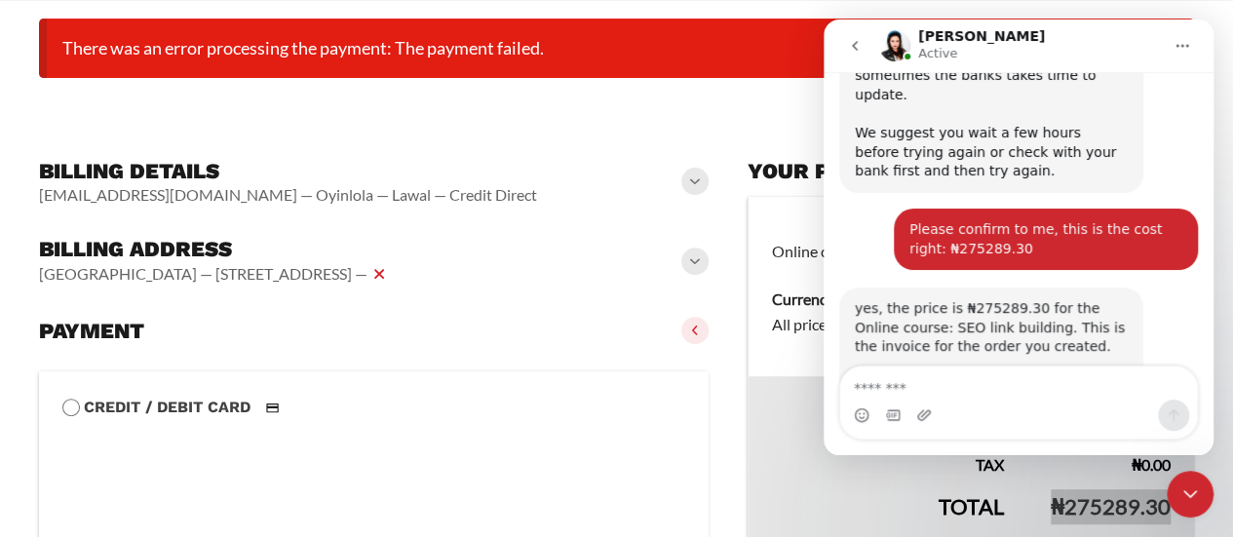
scroll to position [1230, 0]
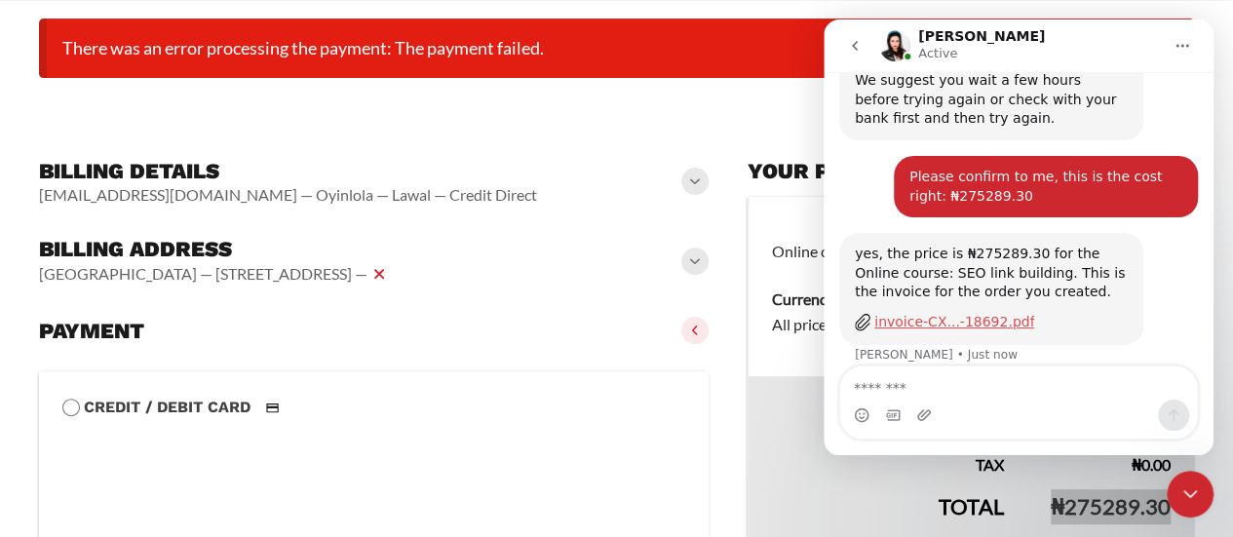
click at [956, 312] on div "invoice-CX...-18692.pdf" at bounding box center [954, 322] width 160 height 20
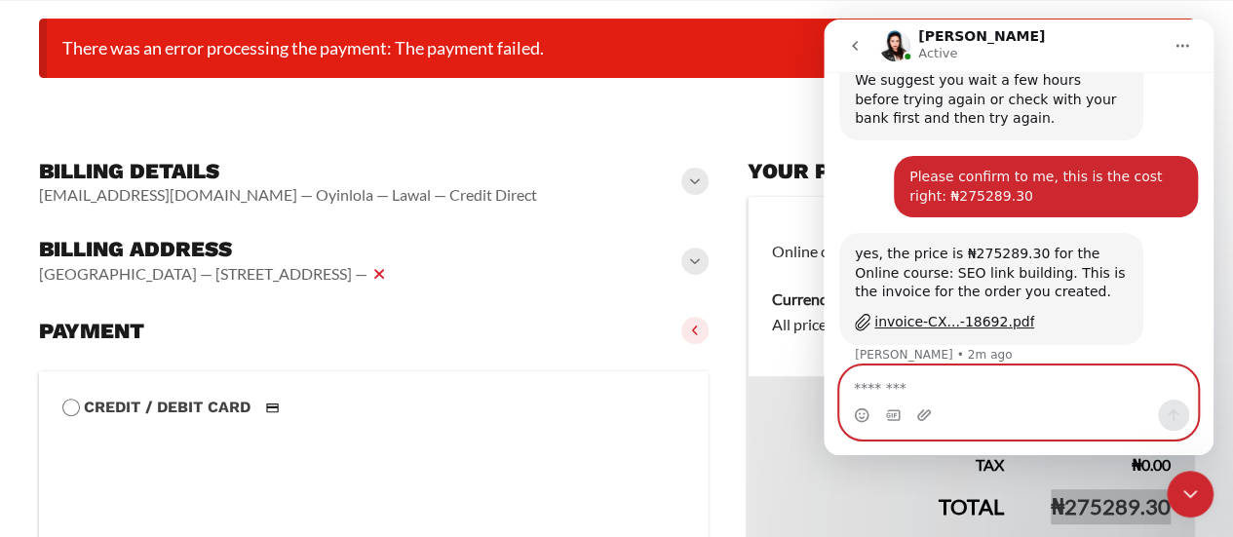
click at [988, 392] on textarea "Message…" at bounding box center [1019, 382] width 358 height 33
type textarea "*"
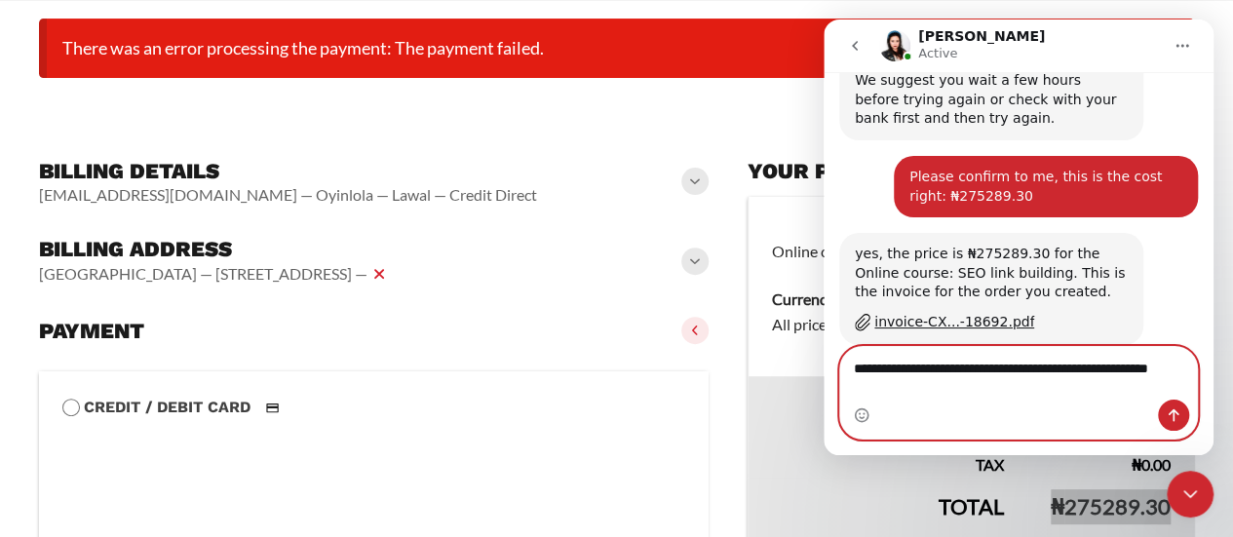
type textarea "**********"
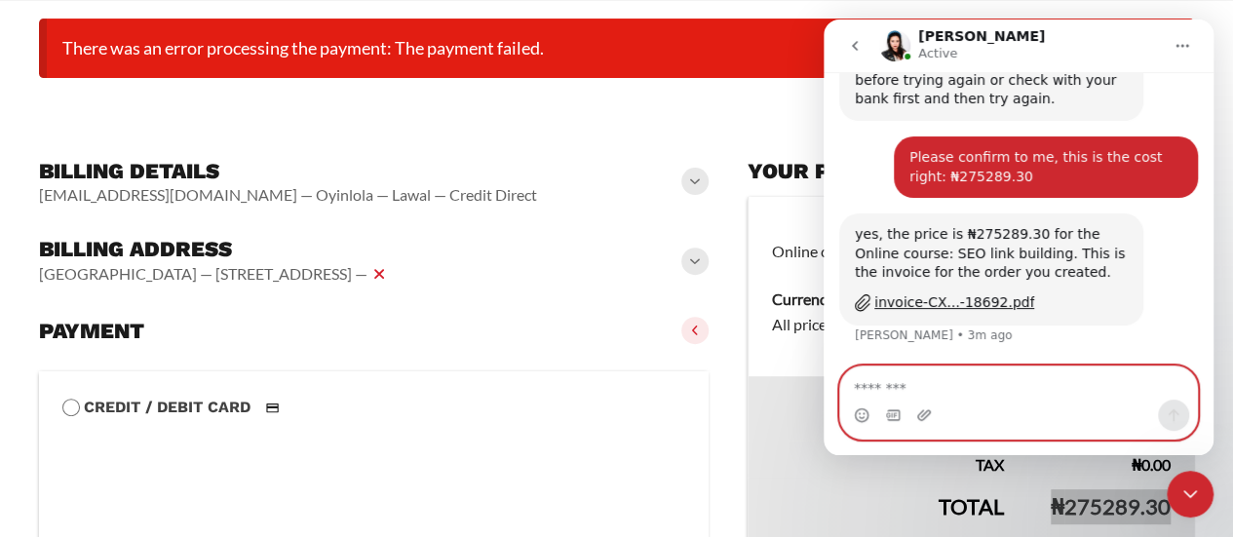
scroll to position [1307, 0]
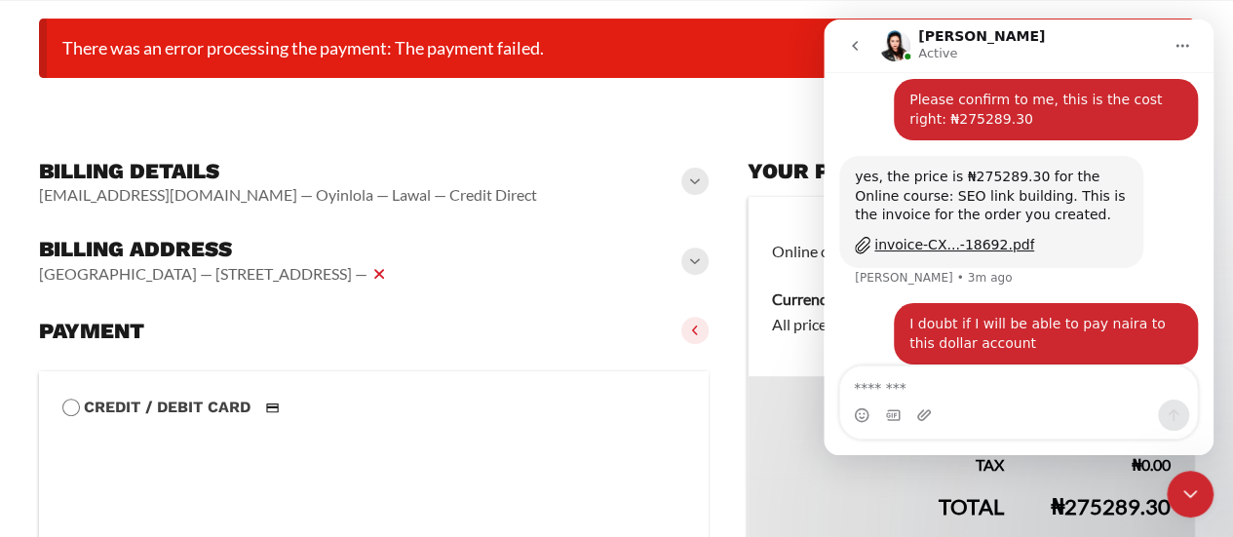
click at [691, 137] on div "**********" at bounding box center [374, 537] width 670 height 805
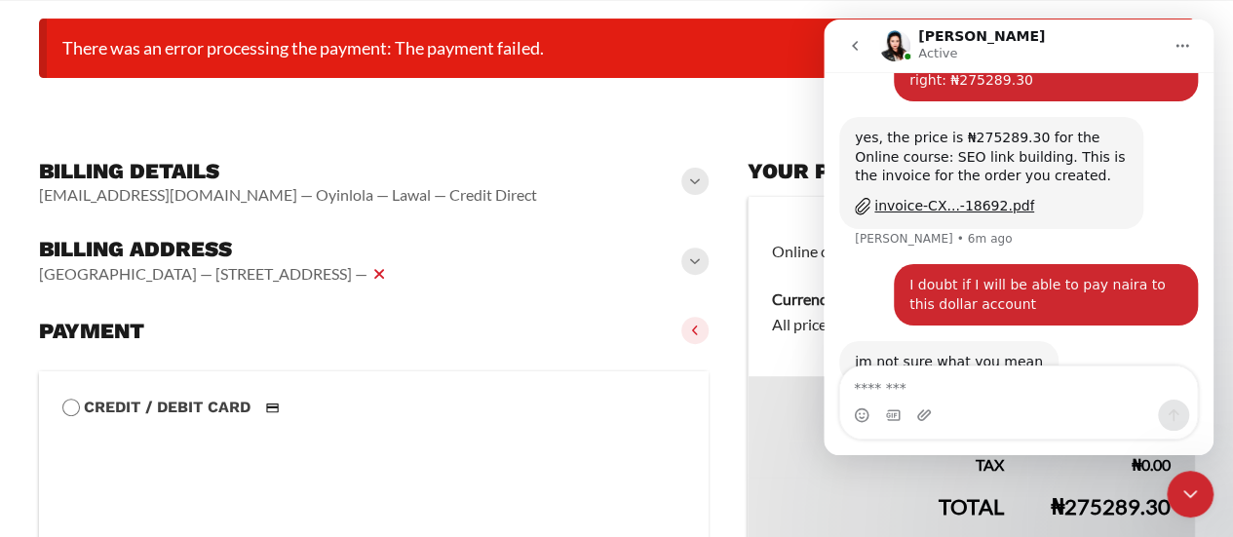
scroll to position [1385, 0]
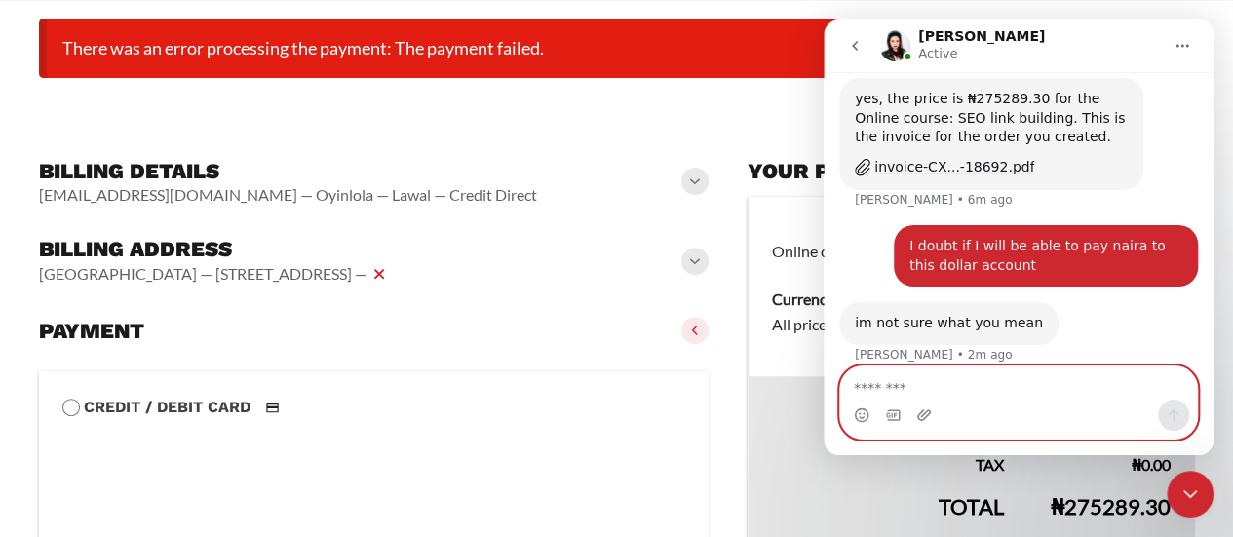
click at [949, 382] on textarea "Message…" at bounding box center [1019, 382] width 358 height 33
click at [899, 385] on textarea "Message…" at bounding box center [1019, 382] width 358 height 33
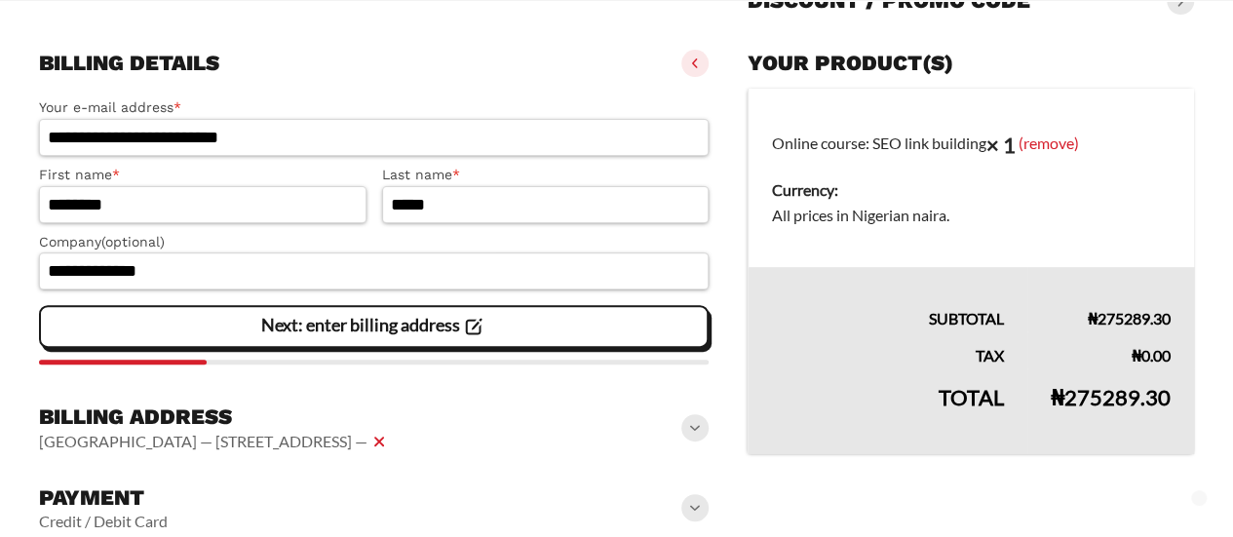
scroll to position [327, 0]
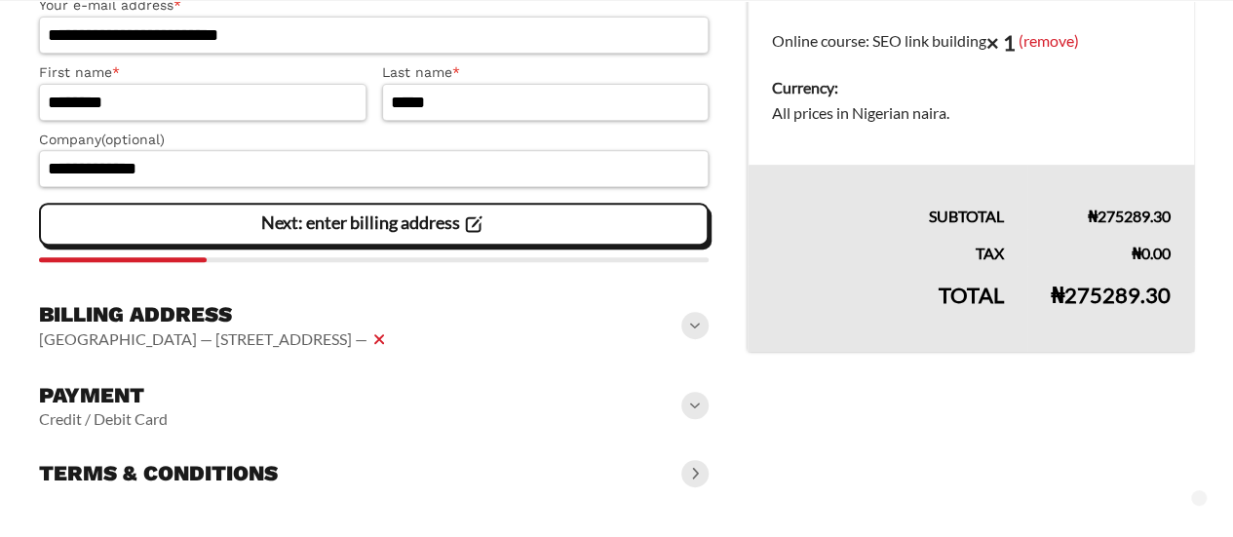
click at [569, 236] on div "Next: enter billing address" at bounding box center [374, 224] width 644 height 39
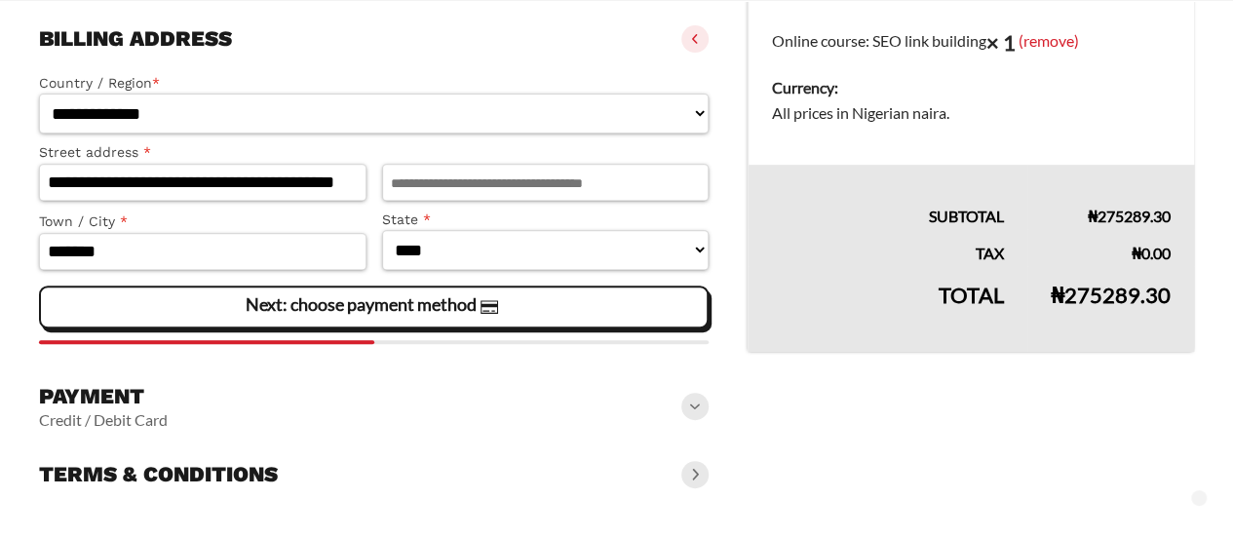
click at [580, 307] on div "Next: choose payment method" at bounding box center [374, 307] width 644 height 39
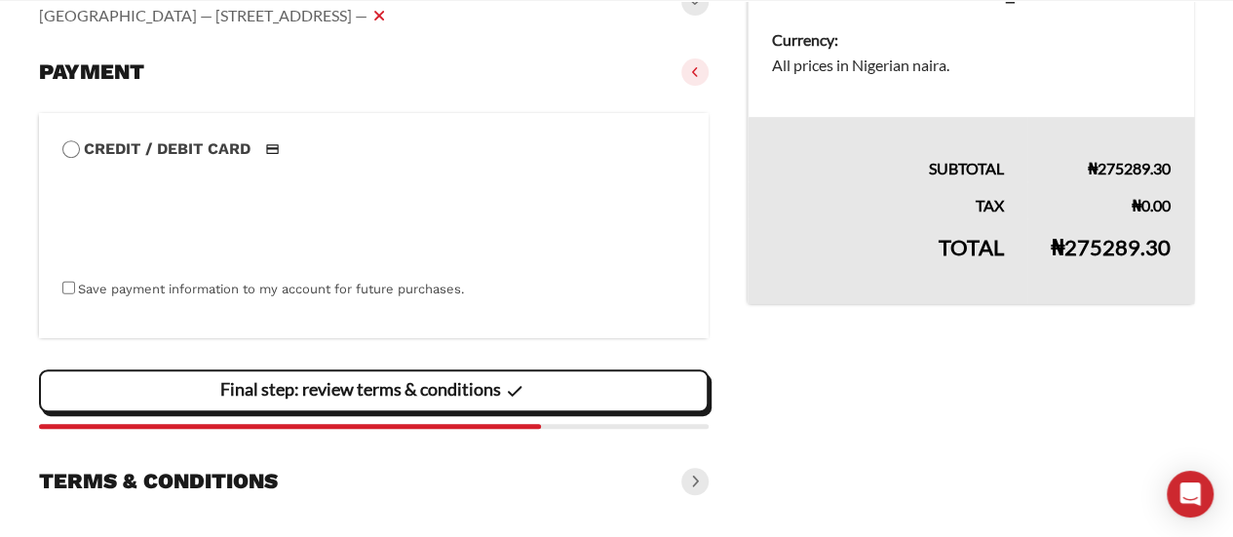
scroll to position [382, 0]
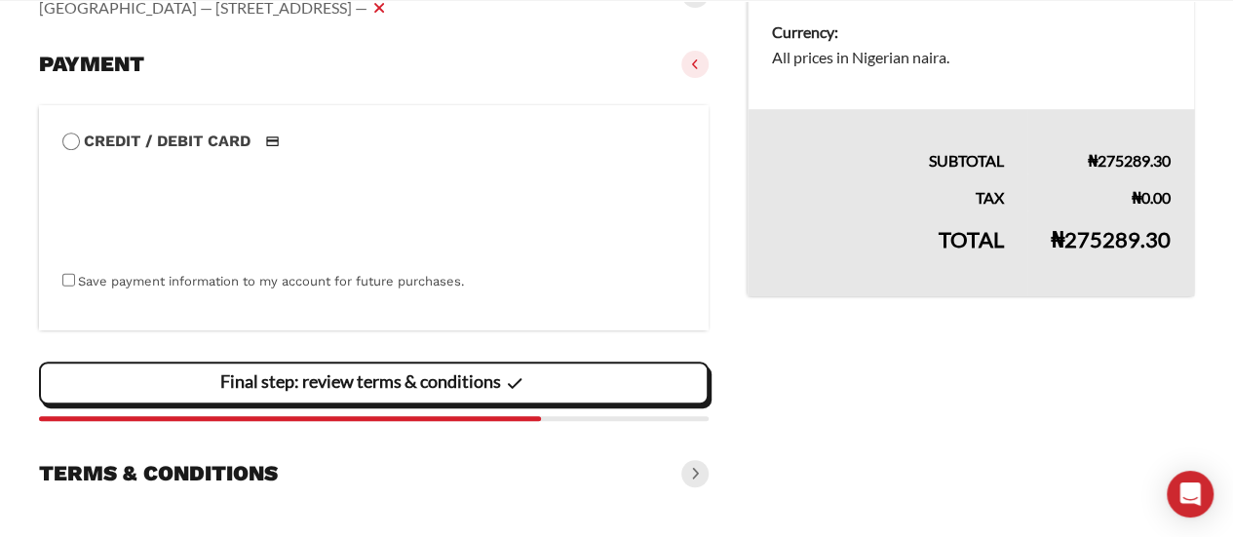
click at [0, 0] on slot "Final step: review terms & conditions" at bounding box center [0, 0] width 0 height 0
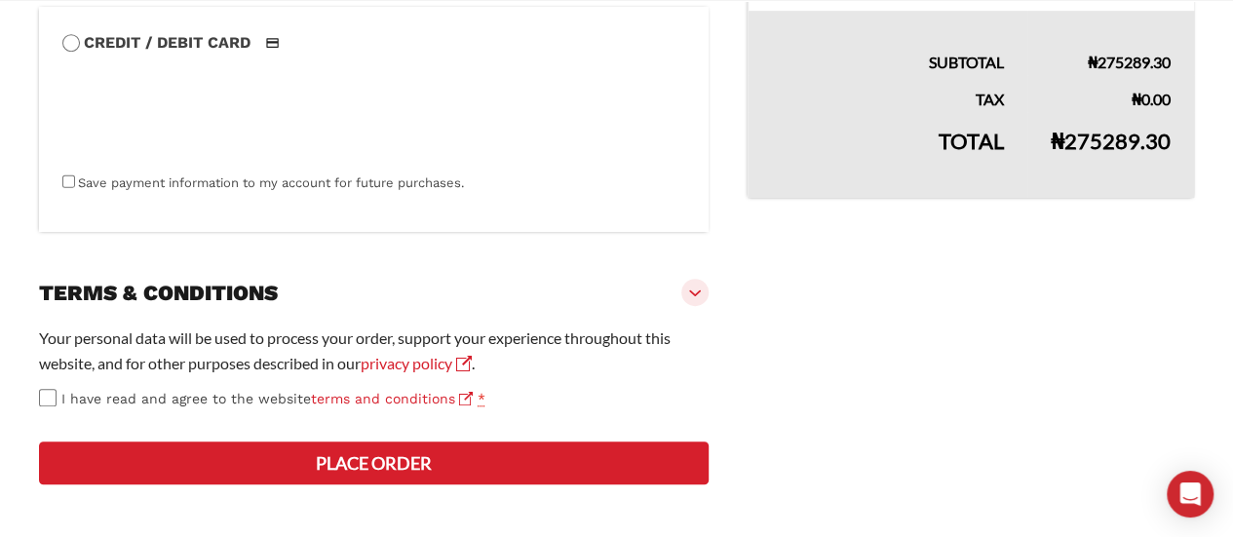
scroll to position [553, 0]
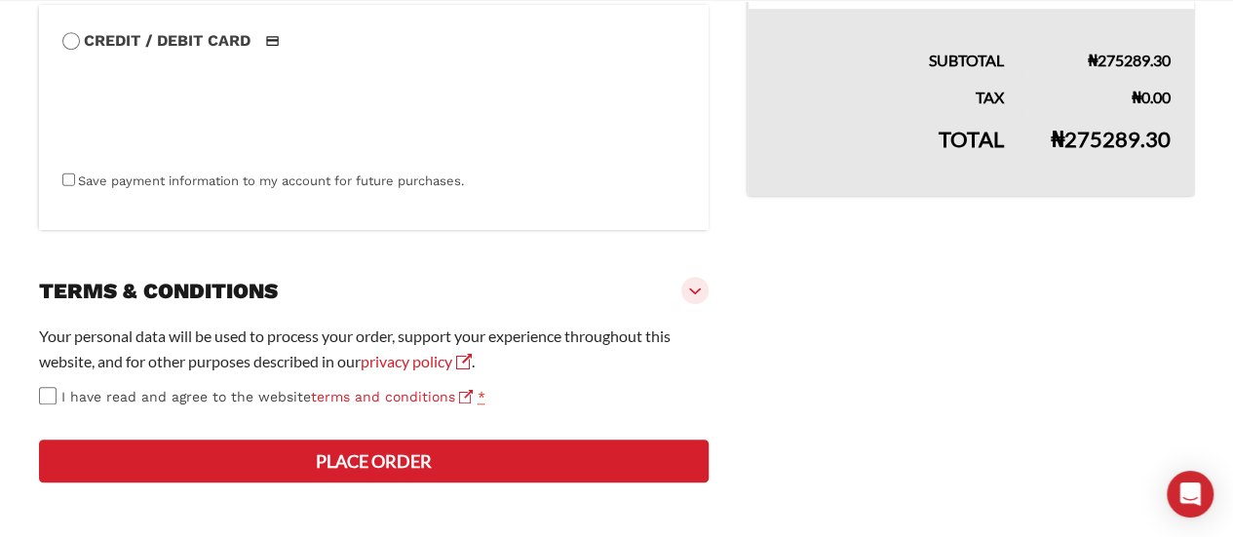
click at [373, 444] on button "Place order" at bounding box center [374, 461] width 670 height 43
click at [450, 473] on button "Place order" at bounding box center [374, 461] width 670 height 43
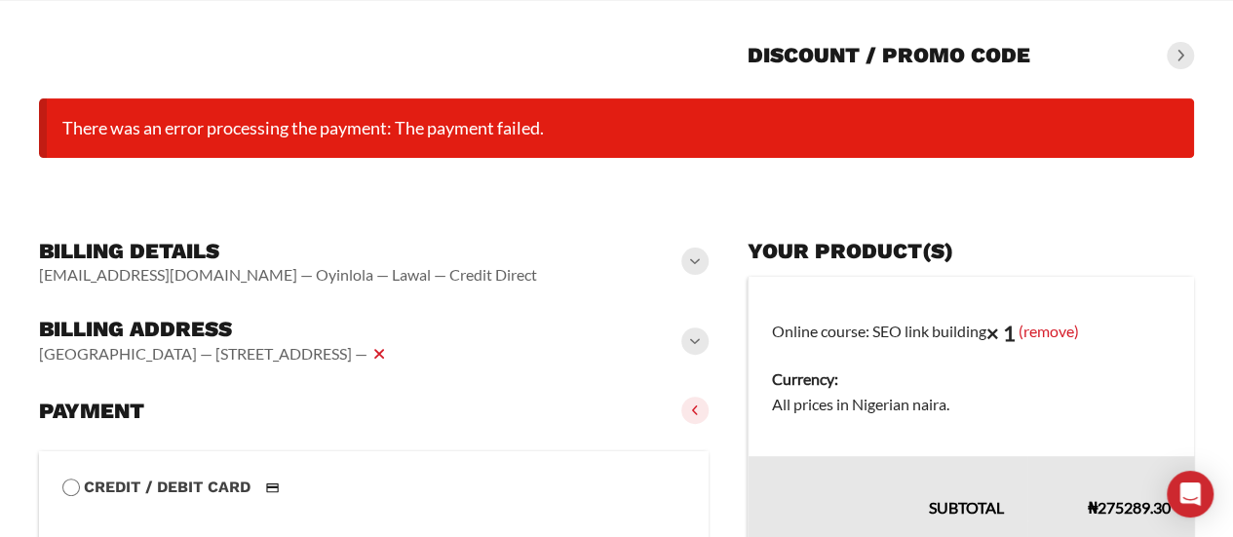
scroll to position [153, 0]
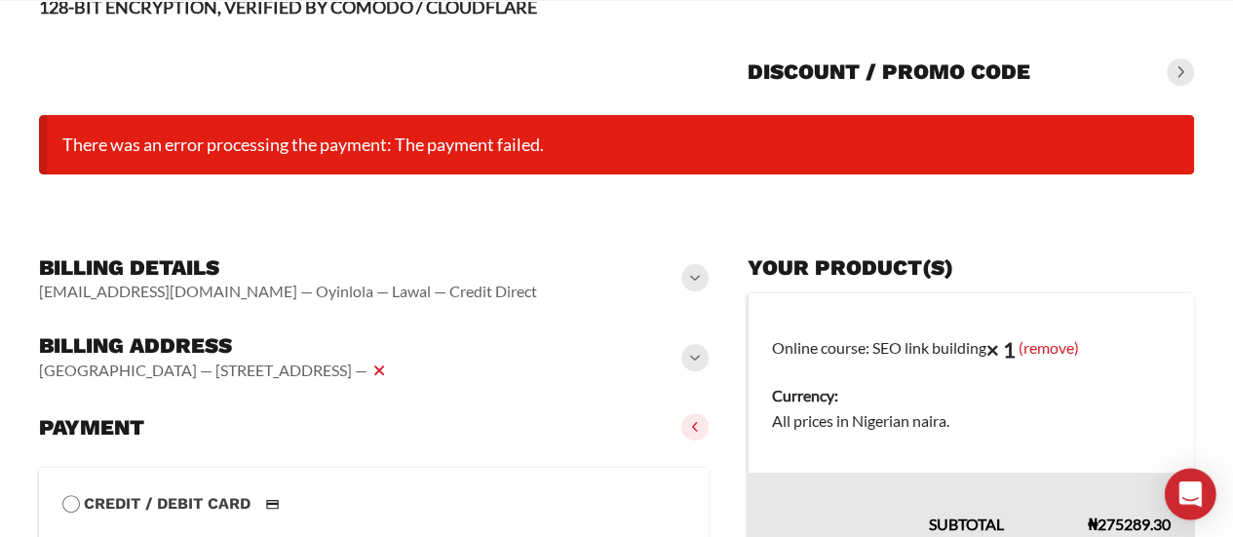
click at [1191, 492] on icon "Open Intercom Messenger" at bounding box center [1189, 494] width 22 height 25
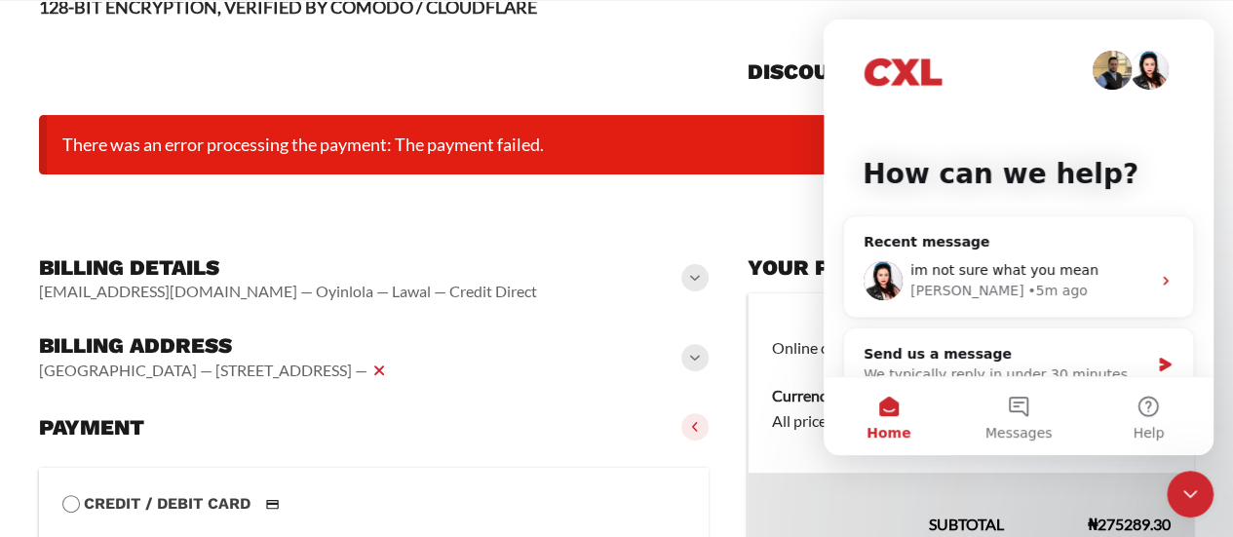
scroll to position [0, 0]
click at [1027, 288] on div "• 6m ago" at bounding box center [1056, 291] width 59 height 20
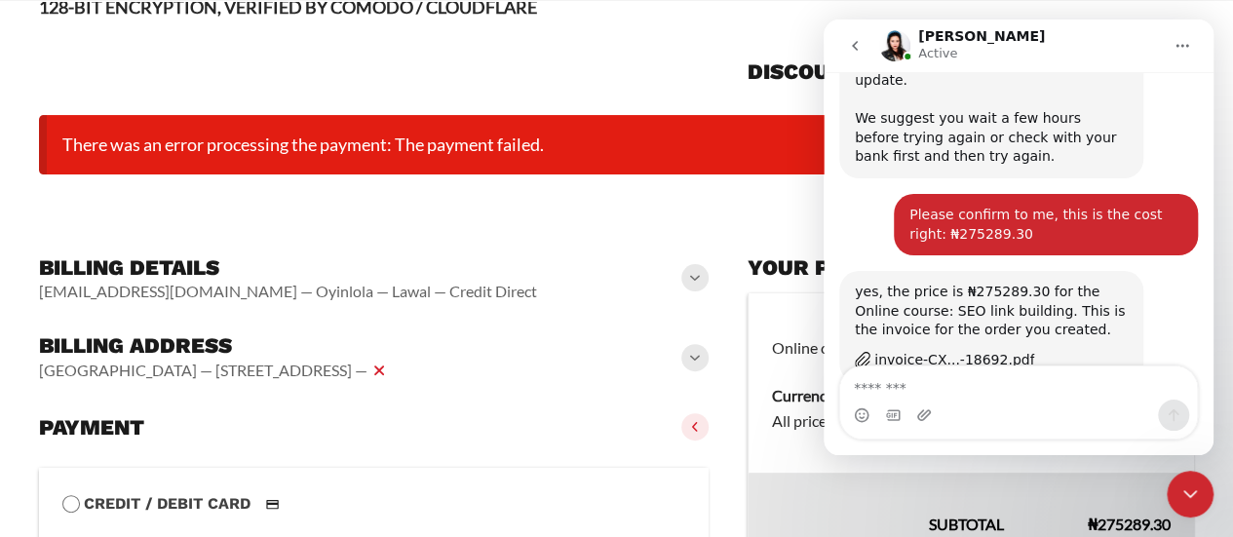
scroll to position [1366, 0]
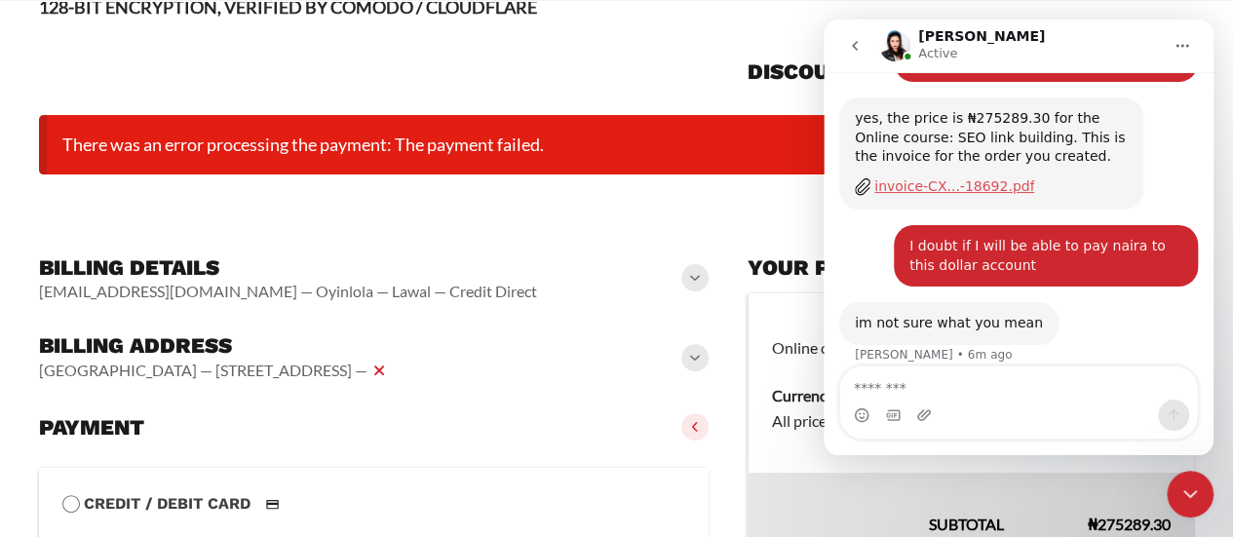
click at [953, 176] on div "invoice-CX...-18692.pdf" at bounding box center [954, 186] width 160 height 20
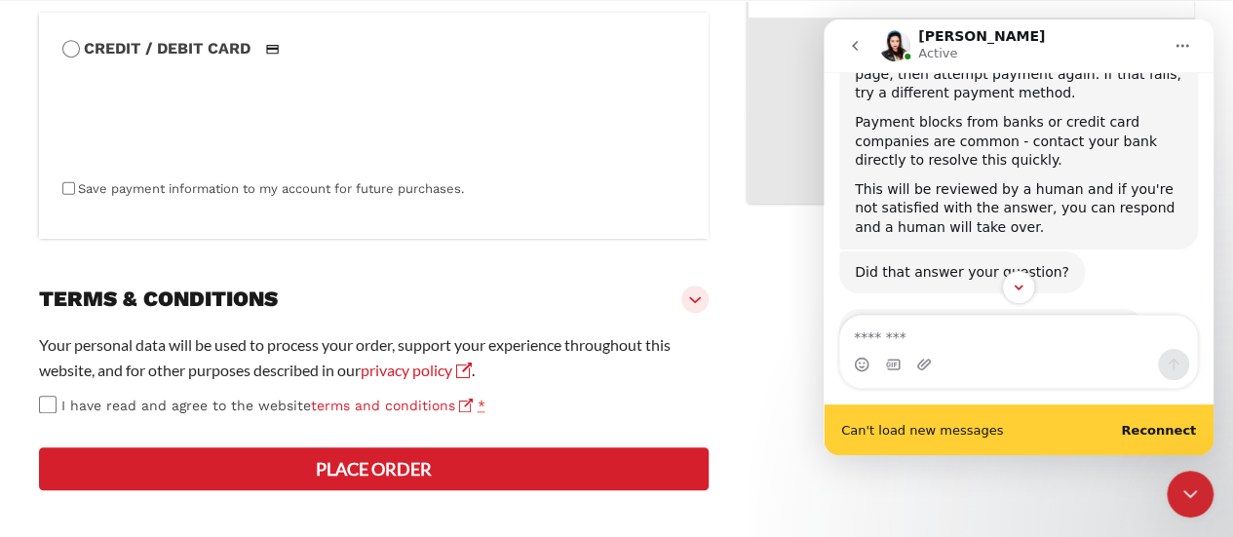
scroll to position [686, 0]
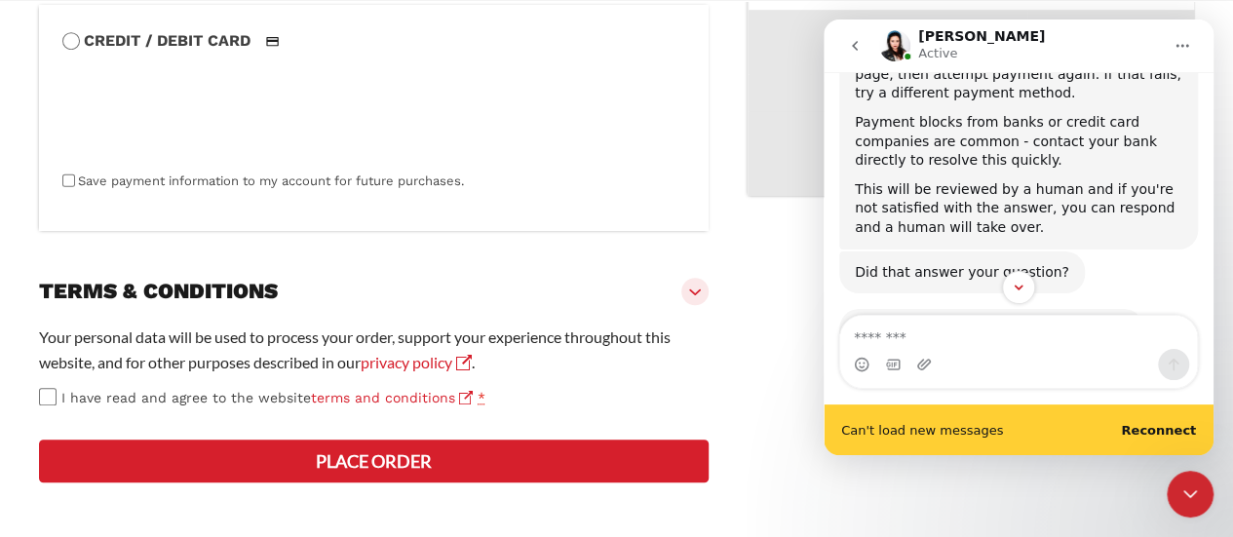
click at [1120, 255] on div "Did that answer your question? Fin • 26m ago" at bounding box center [1018, 280] width 359 height 58
click at [1020, 282] on icon "Scroll to bottom" at bounding box center [1019, 288] width 18 height 18
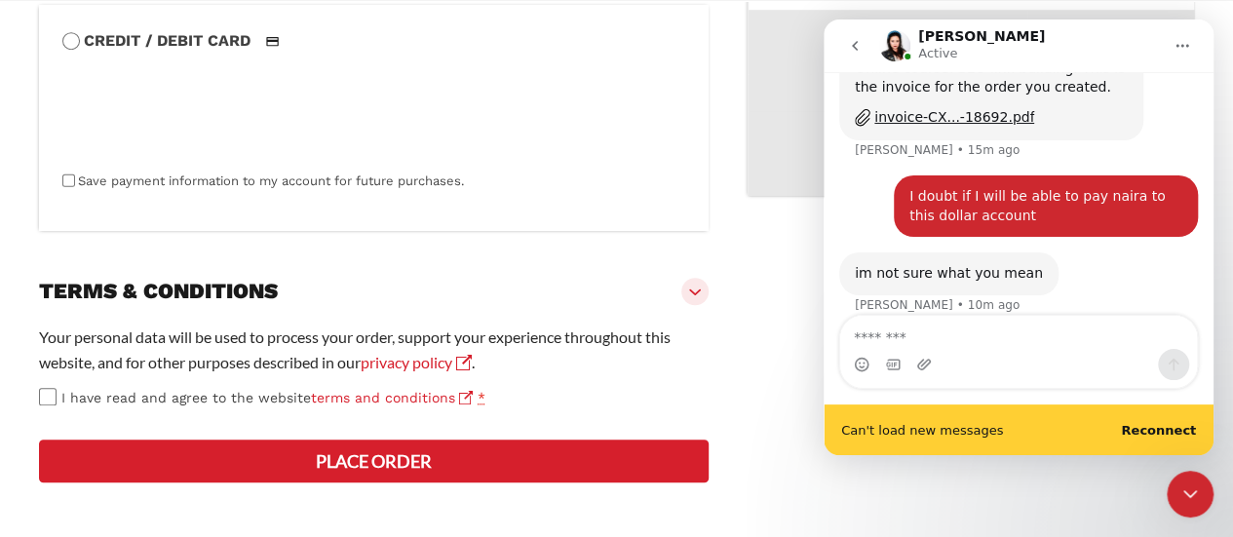
scroll to position [1436, 0]
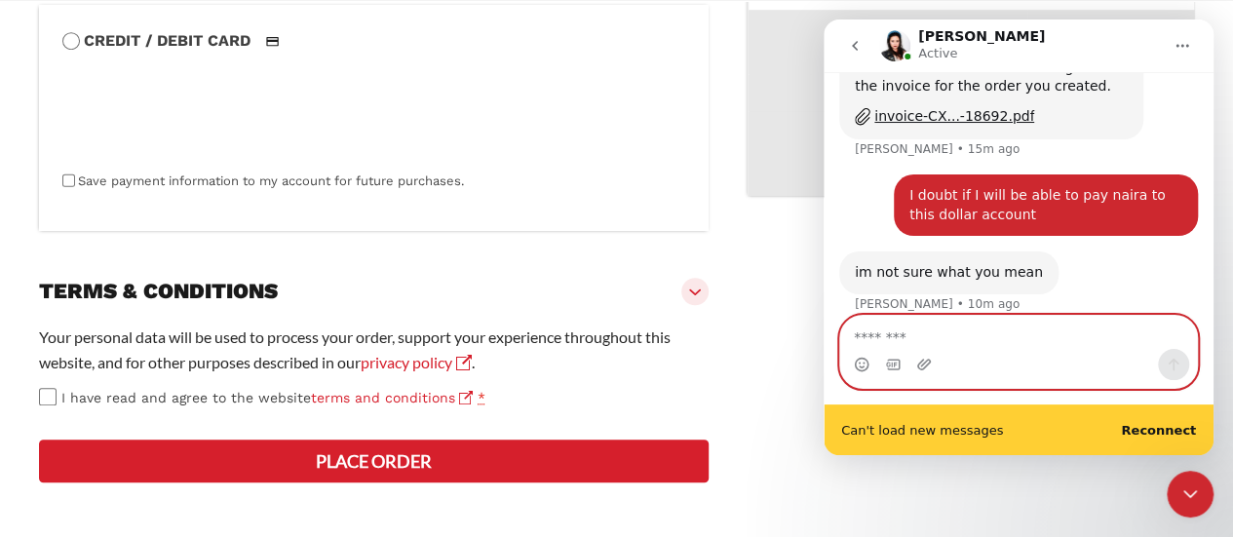
click at [1051, 335] on textarea "Message…" at bounding box center [1018, 332] width 357 height 33
type textarea "**********"
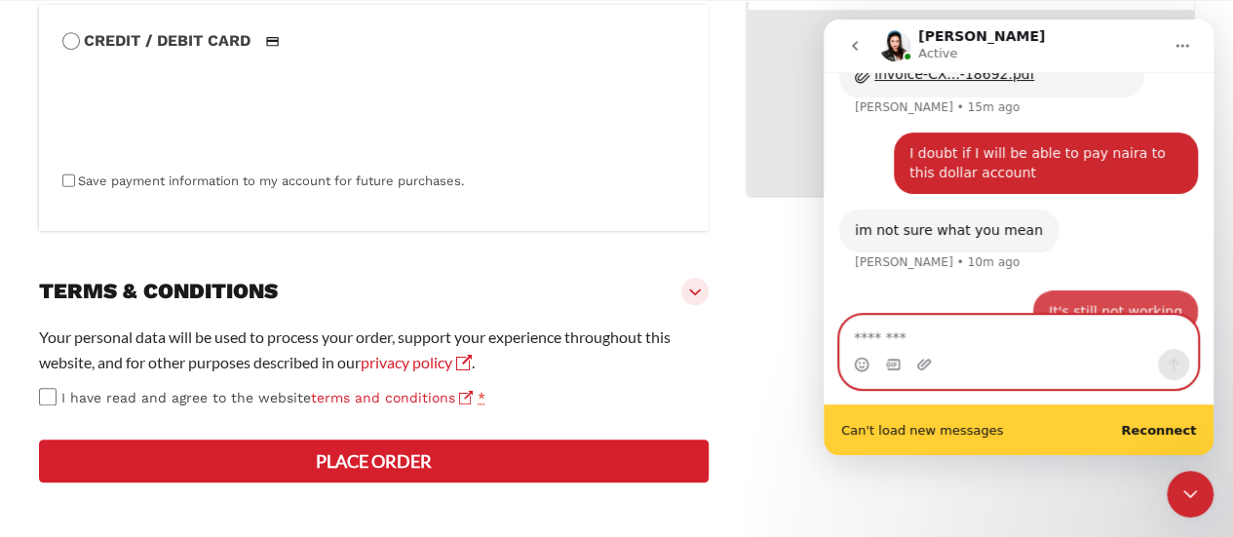
scroll to position [1493, 0]
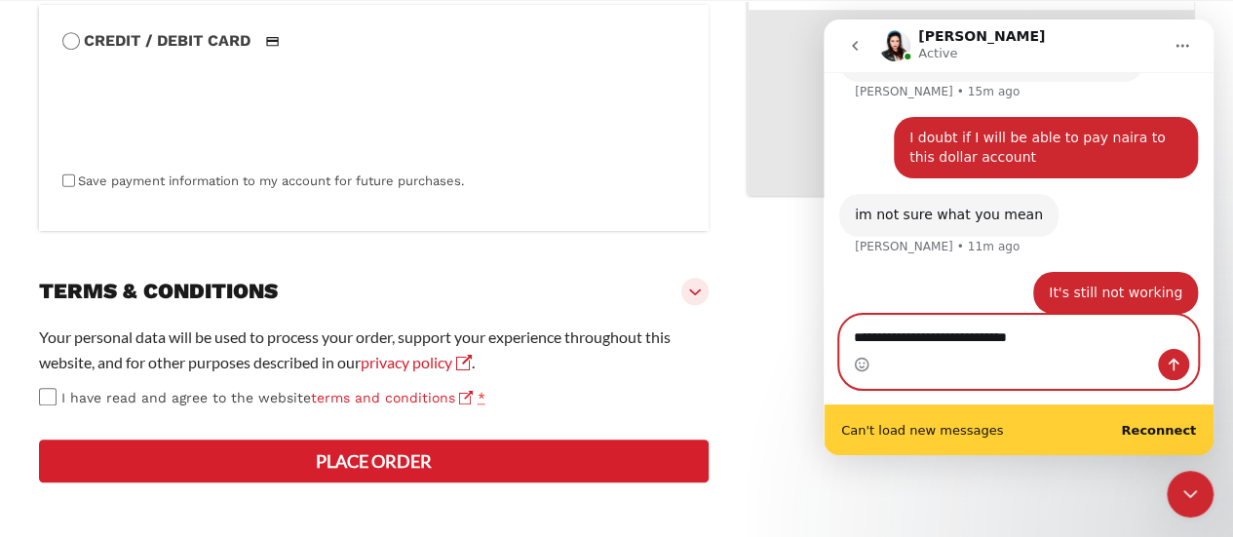
click at [956, 337] on textarea "**********" at bounding box center [1019, 332] width 358 height 33
click at [936, 343] on textarea "**********" at bounding box center [1019, 332] width 358 height 33
type textarea "**********"
click at [1173, 369] on icon "Send a message…" at bounding box center [1174, 365] width 16 height 16
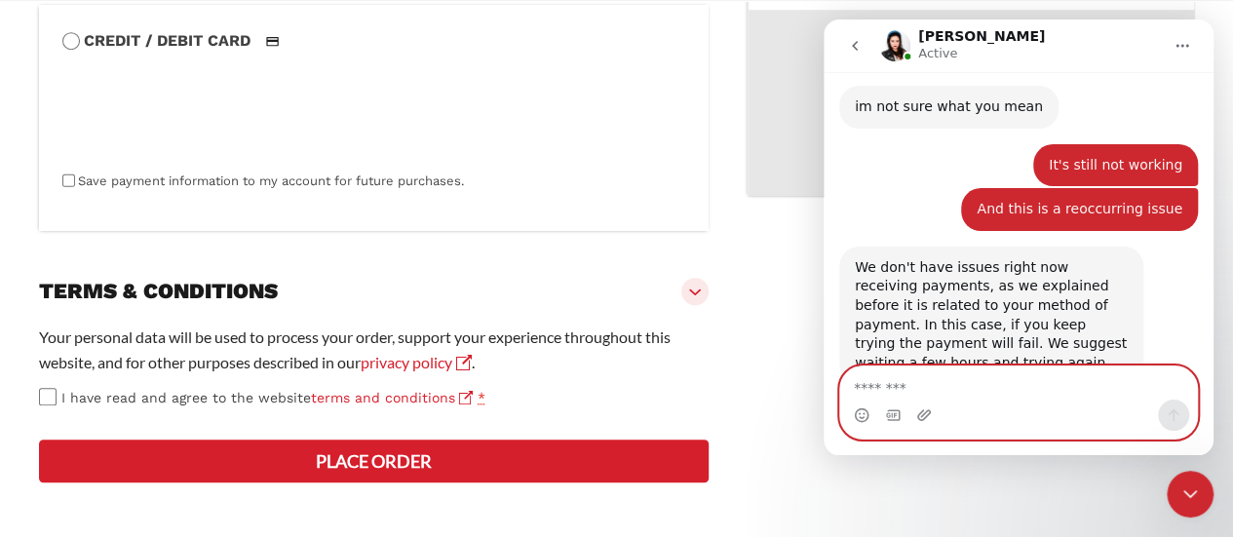
scroll to position [1641, 0]
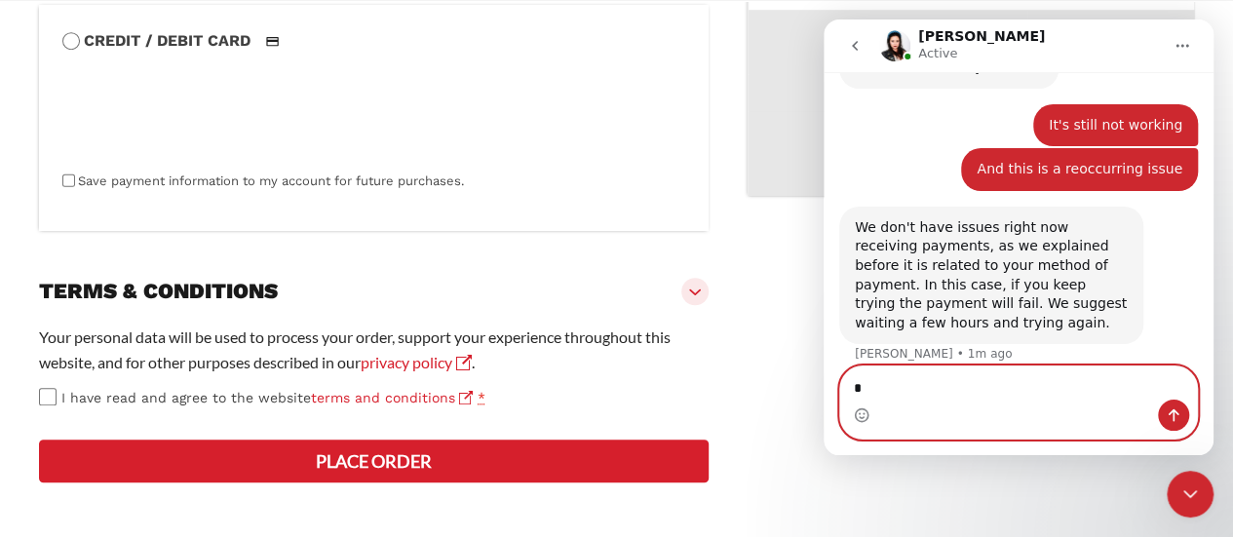
type textarea "**"
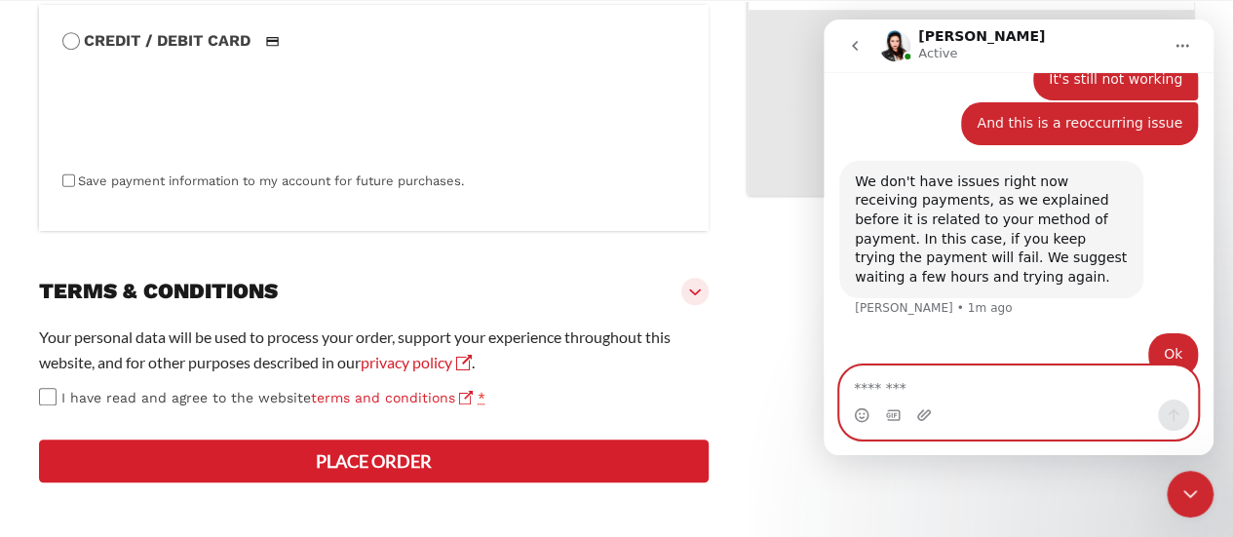
scroll to position [1699, 0]
